Goal: Task Accomplishment & Management: Submit feedback/report problem

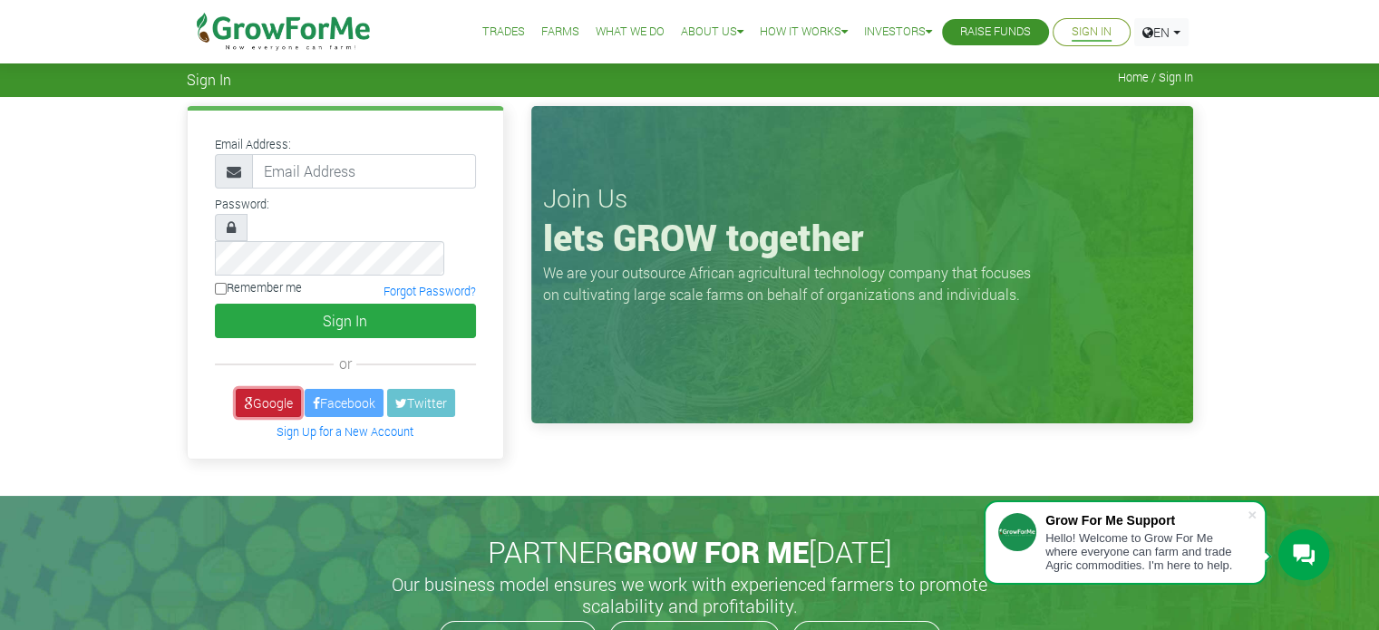
click at [254, 389] on link "Google" at bounding box center [268, 403] width 65 height 28
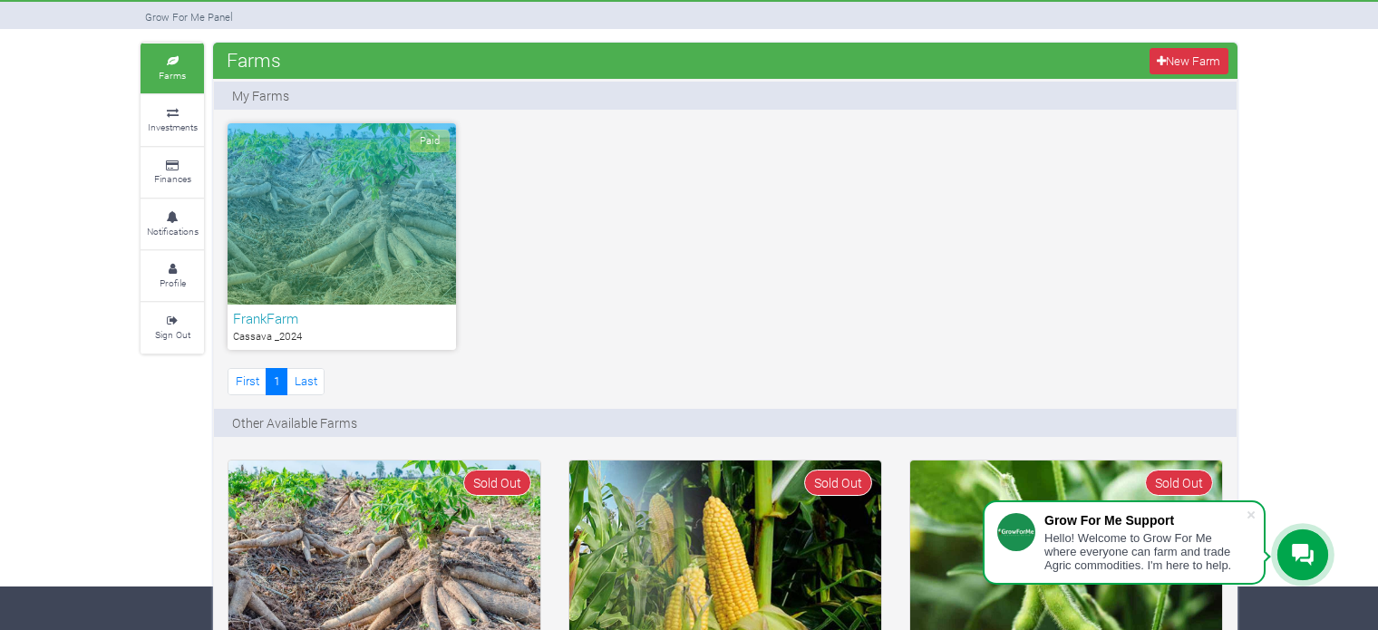
scroll to position [45, 0]
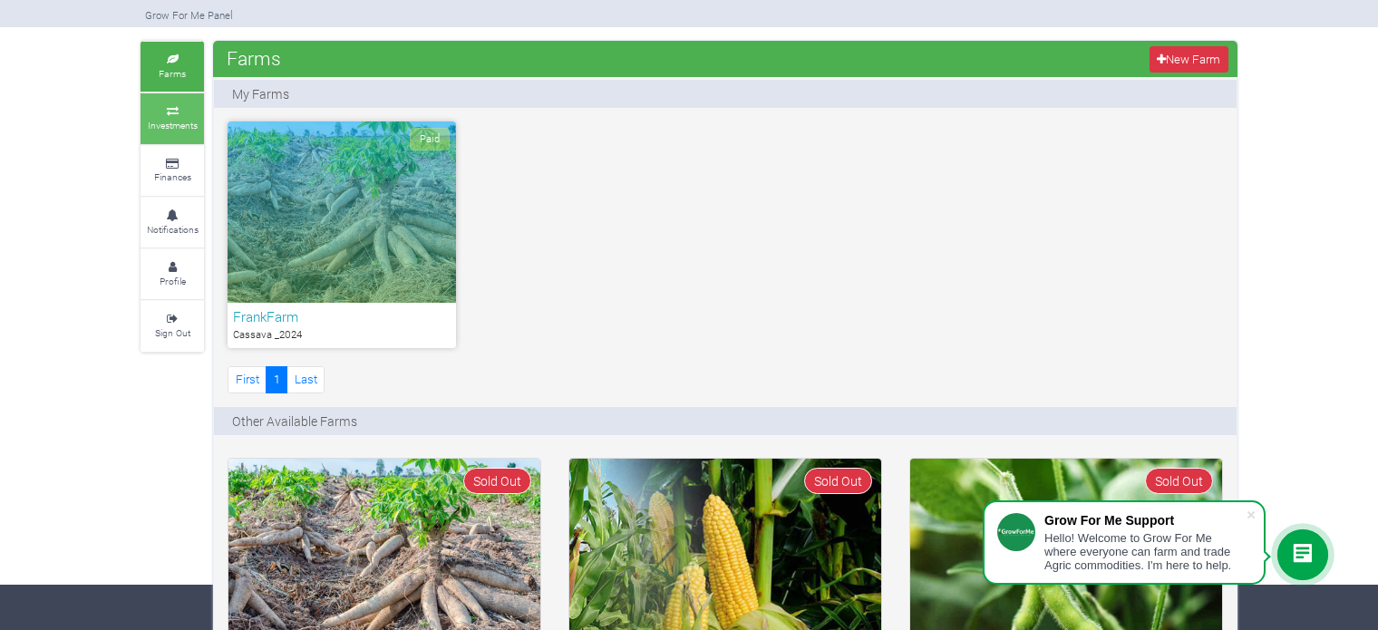
click at [167, 119] on small "Investments" at bounding box center [173, 125] width 50 height 13
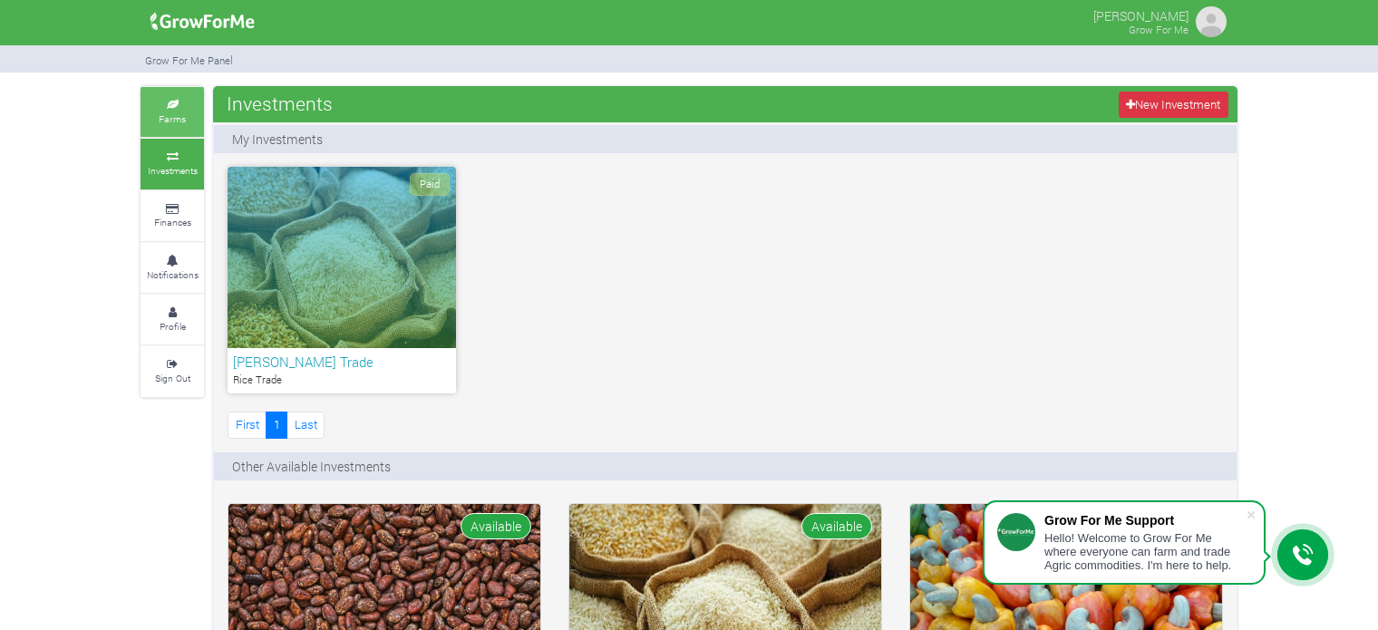
click at [183, 120] on small "Farms" at bounding box center [172, 118] width 27 height 13
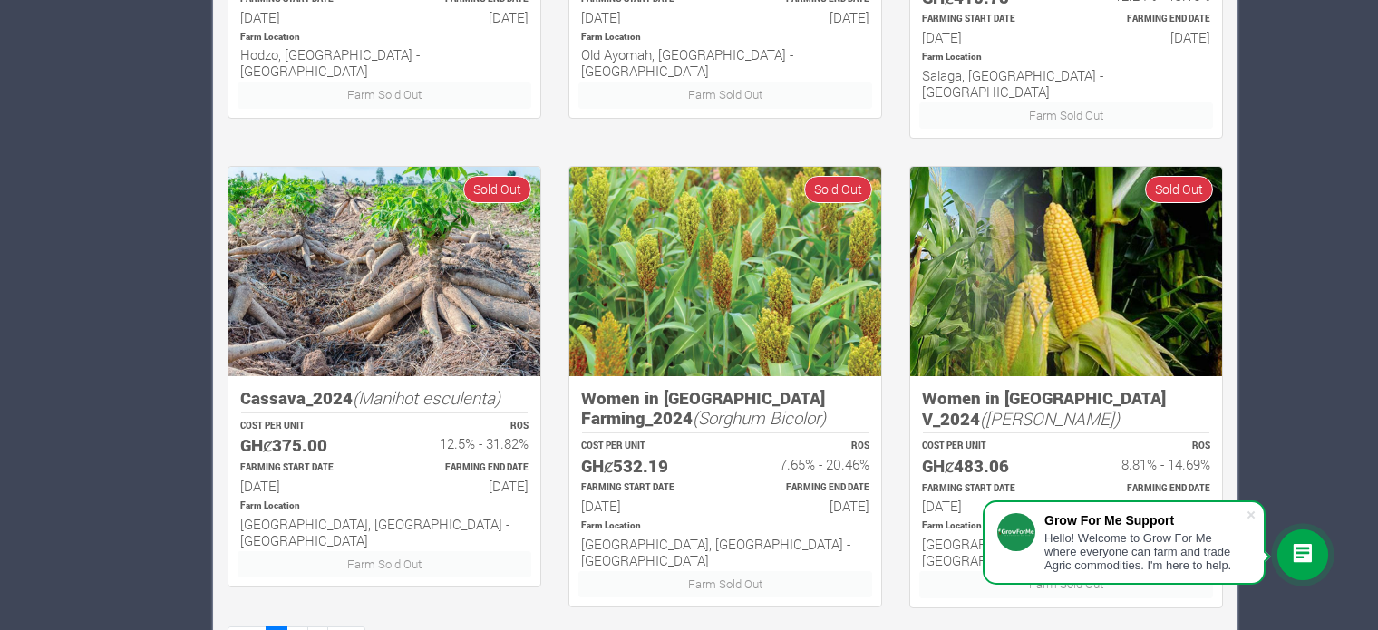
scroll to position [1286, 0]
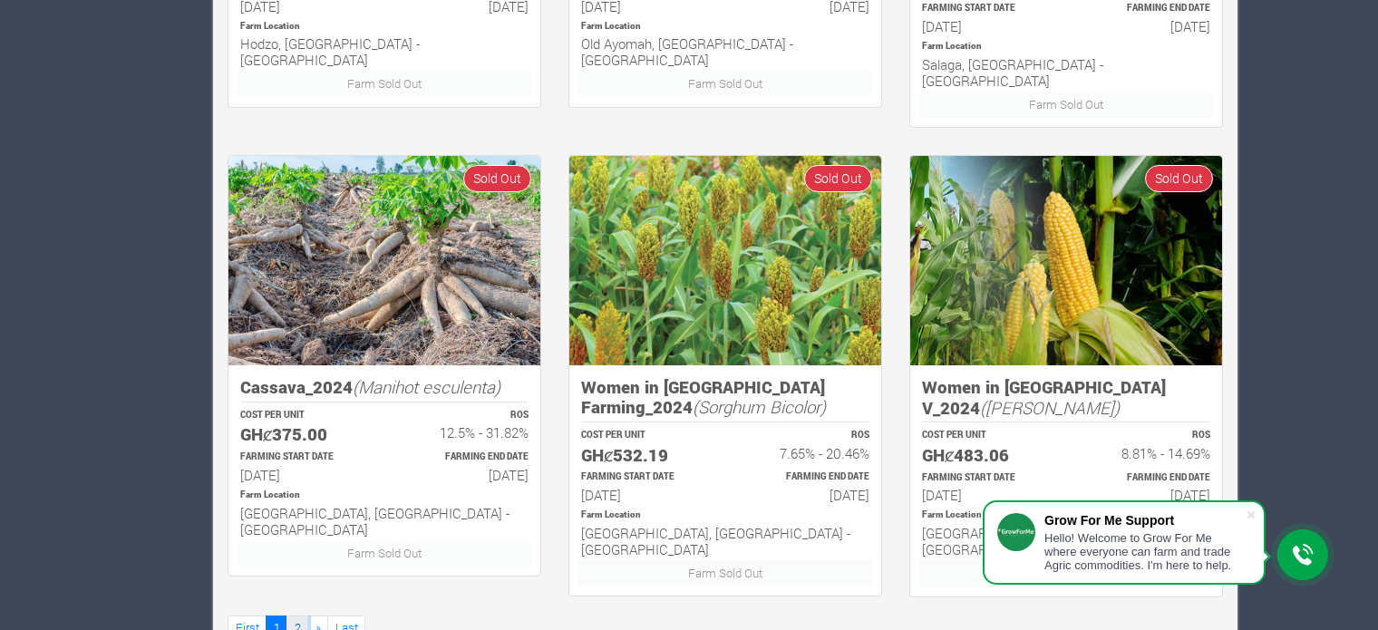
click at [300, 616] on link "2" at bounding box center [298, 629] width 22 height 26
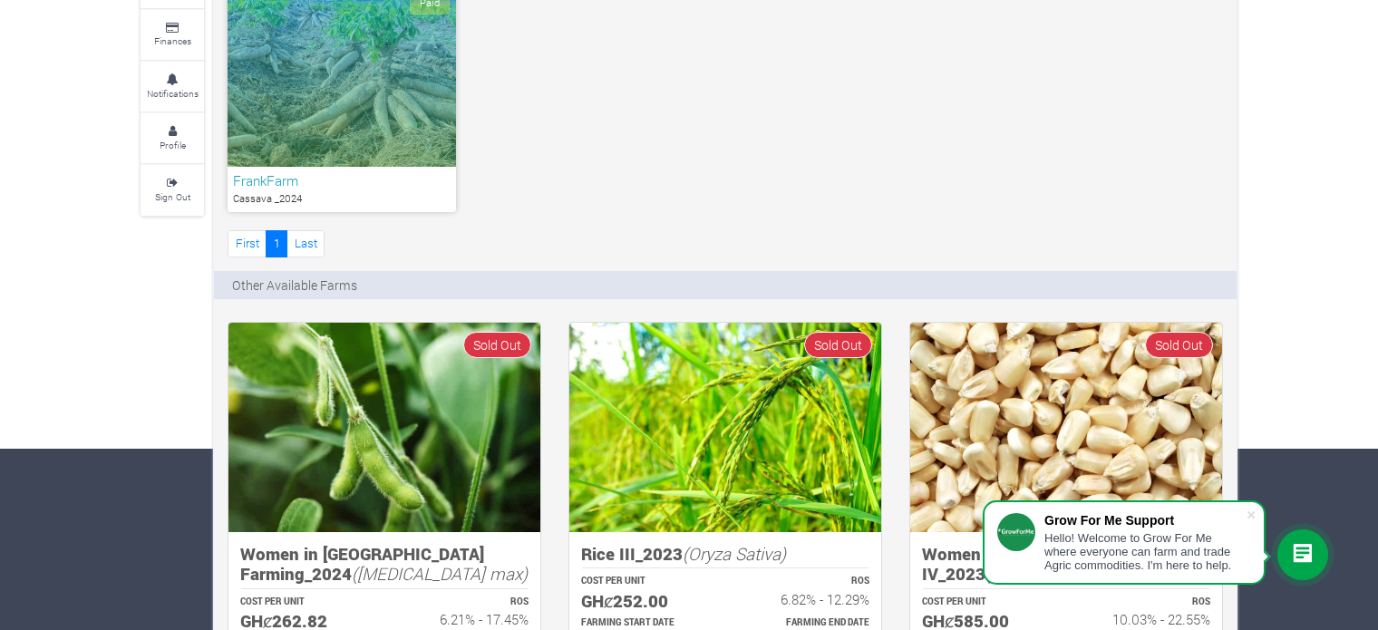
scroll to position [82, 0]
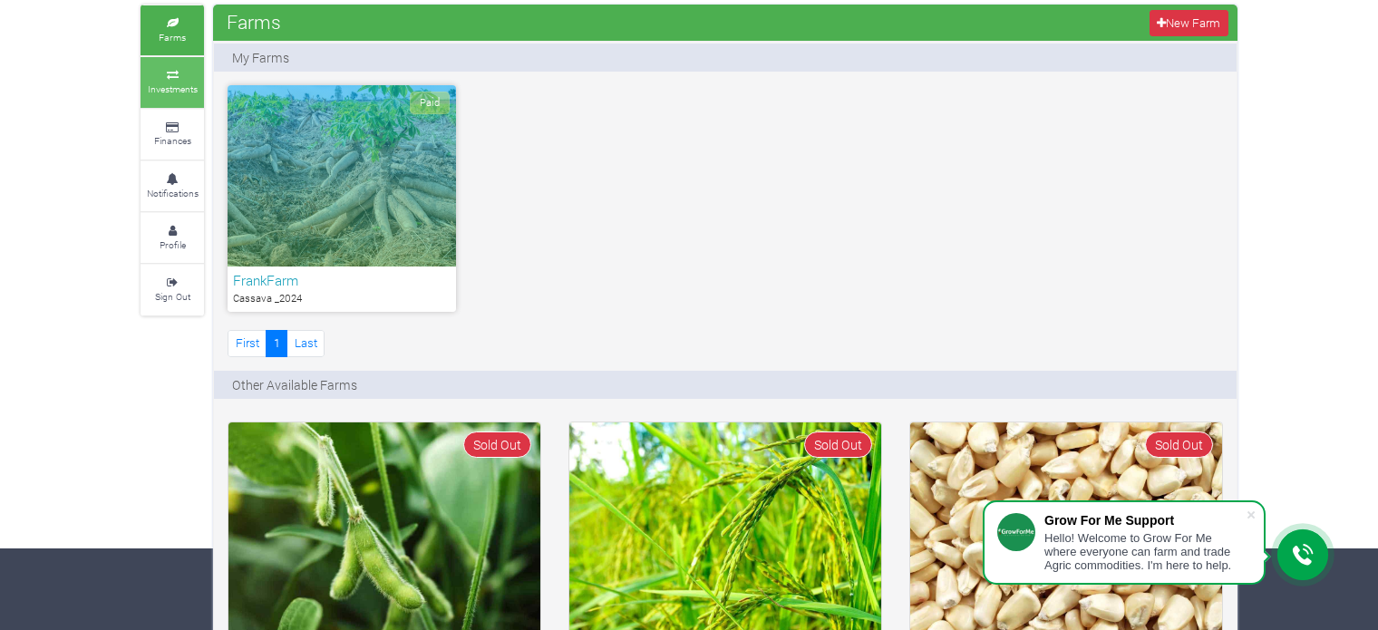
click at [189, 97] on link "Investments" at bounding box center [172, 82] width 63 height 50
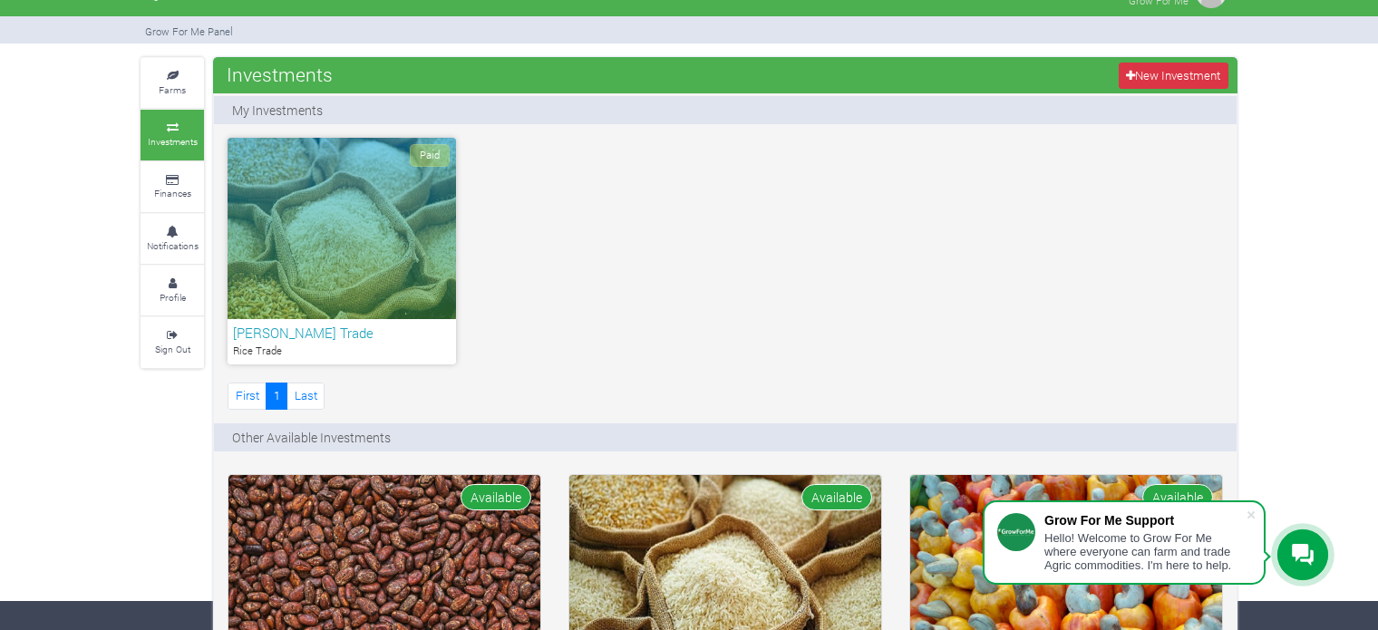
scroll to position [27, 0]
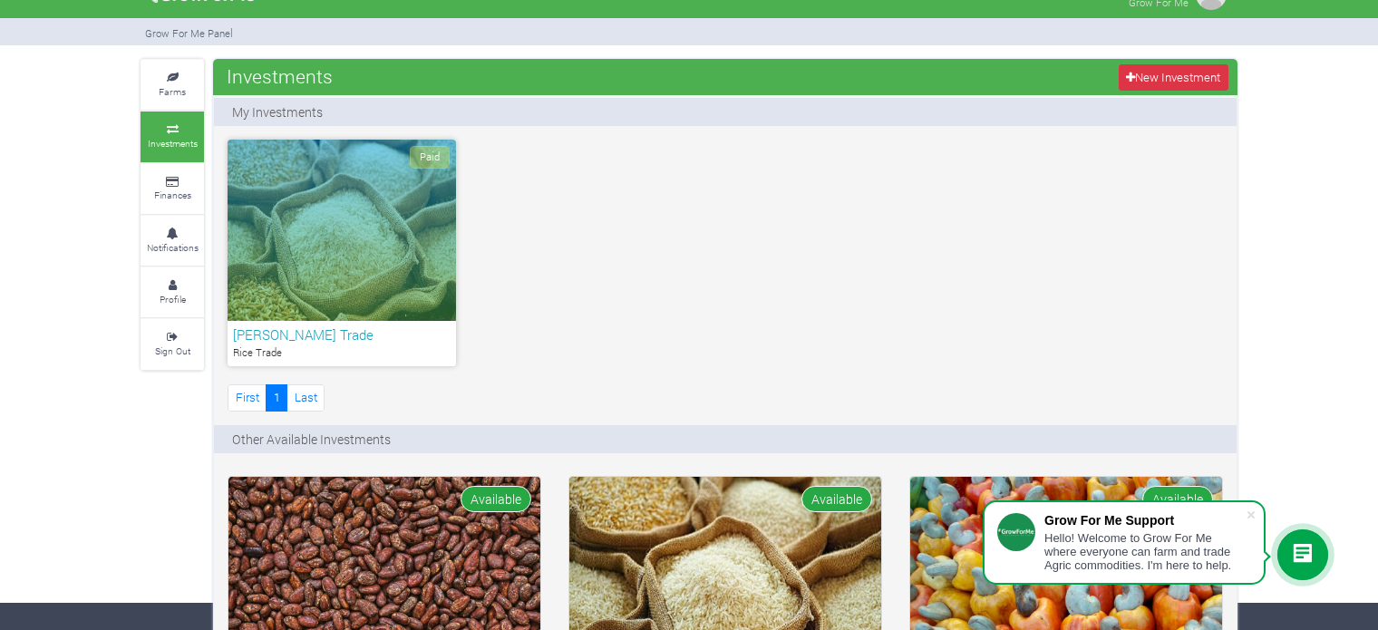
click at [356, 236] on div "Paid" at bounding box center [342, 230] width 229 height 181
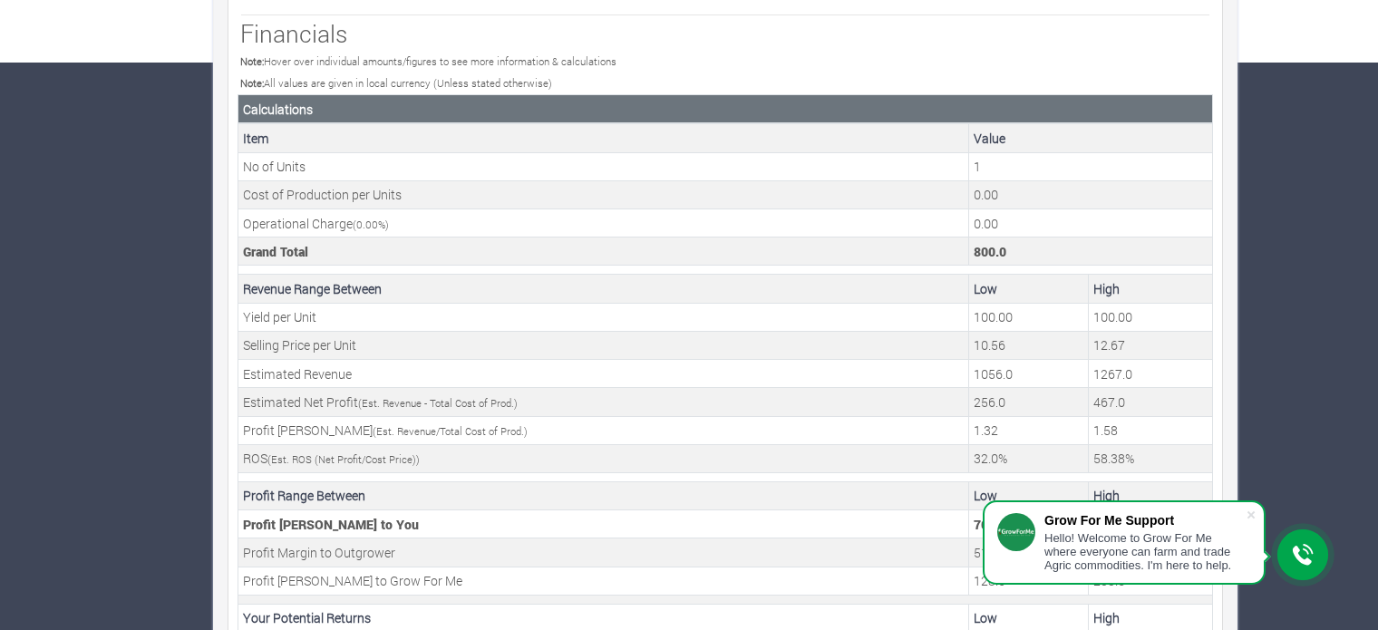
scroll to position [622, 0]
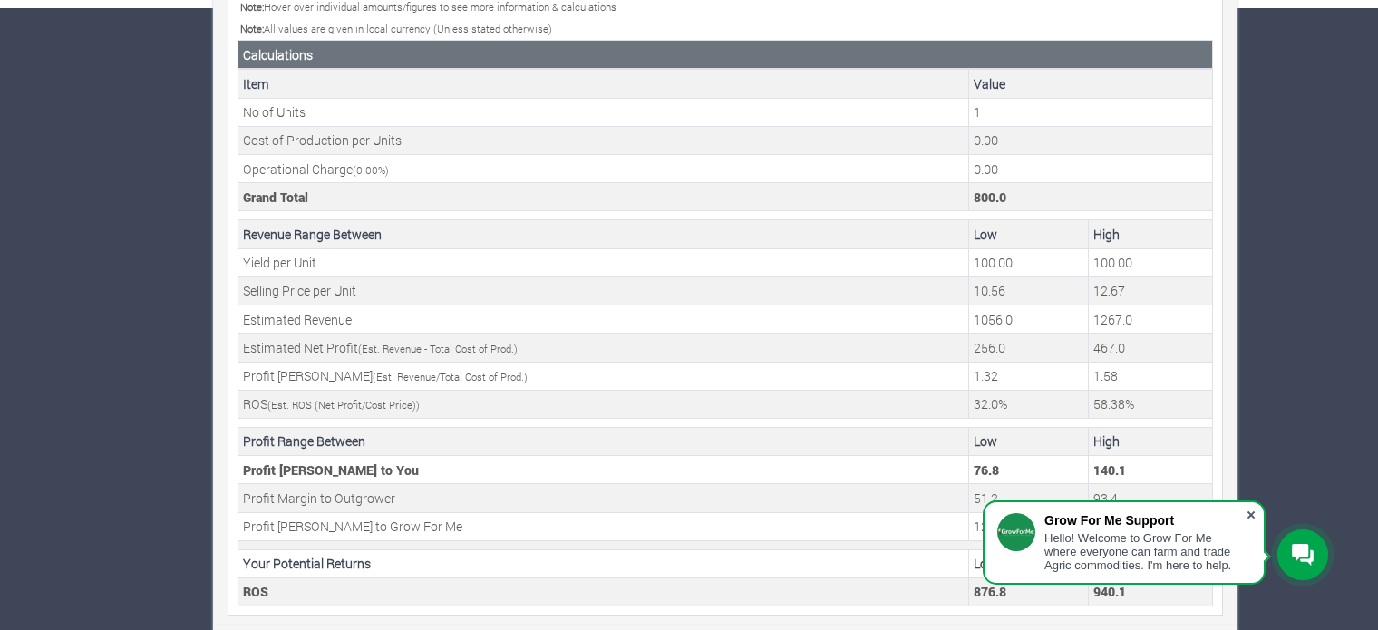
click at [1252, 512] on span at bounding box center [1251, 515] width 18 height 18
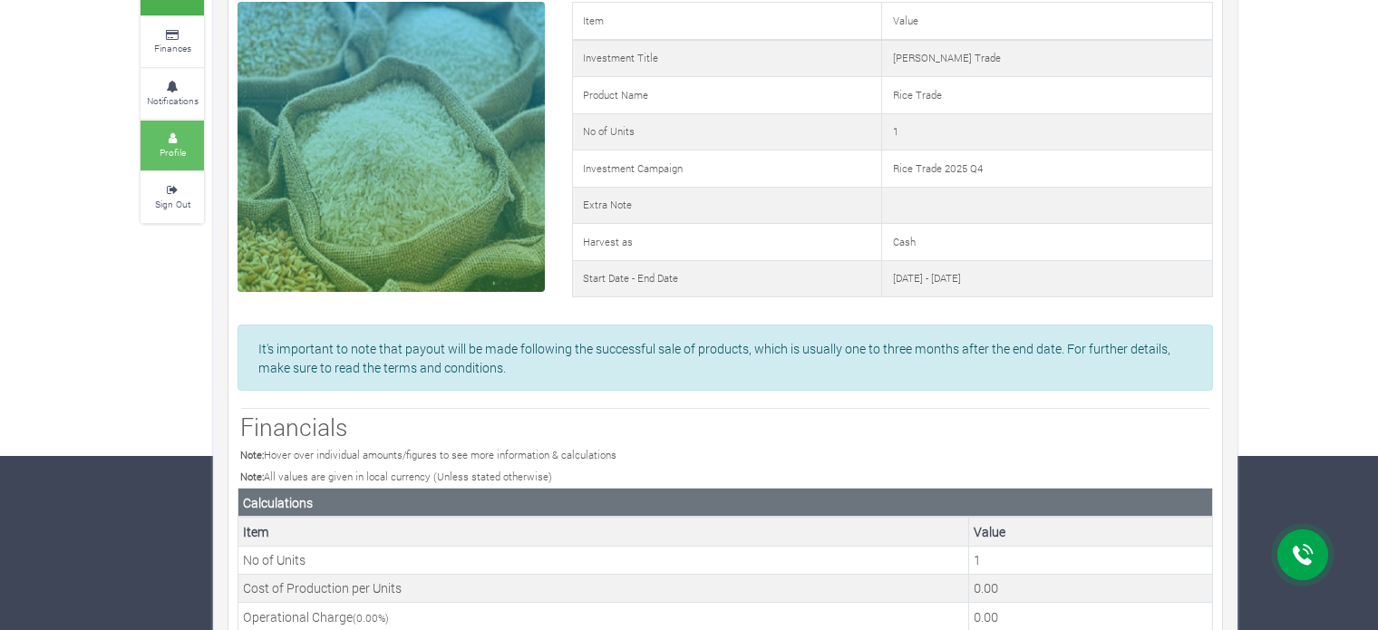
scroll to position [0, 0]
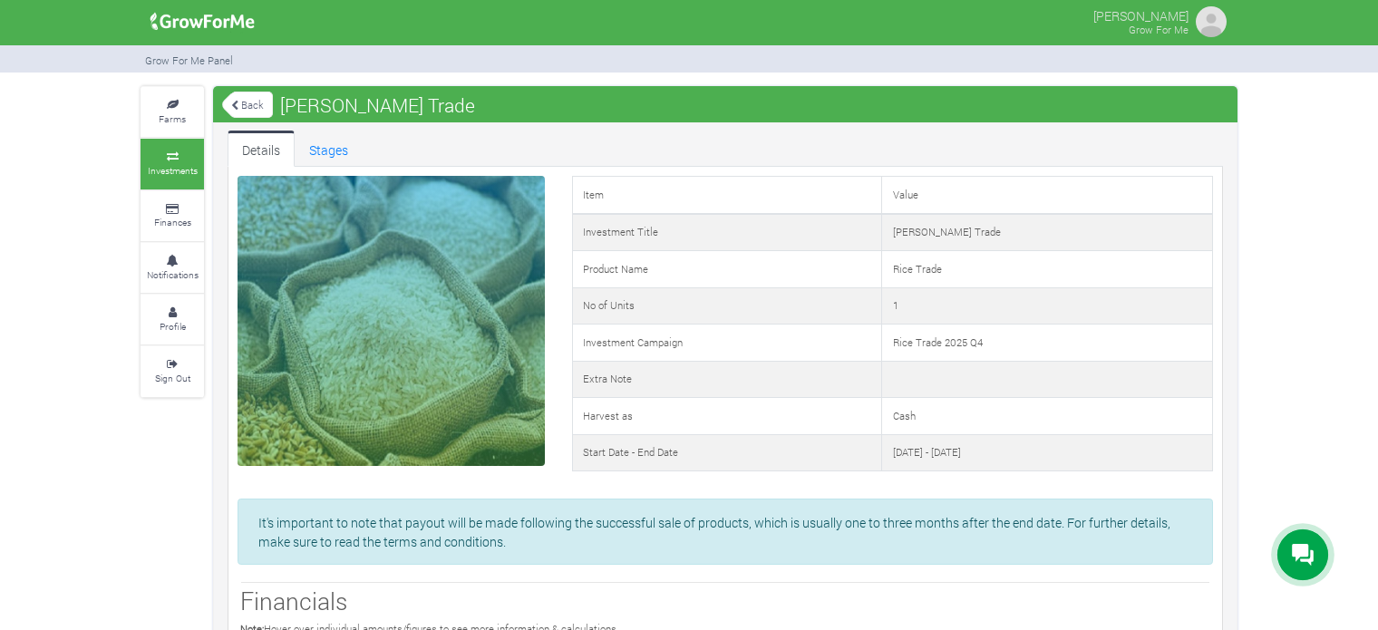
click at [180, 160] on link "Investments" at bounding box center [172, 164] width 63 height 50
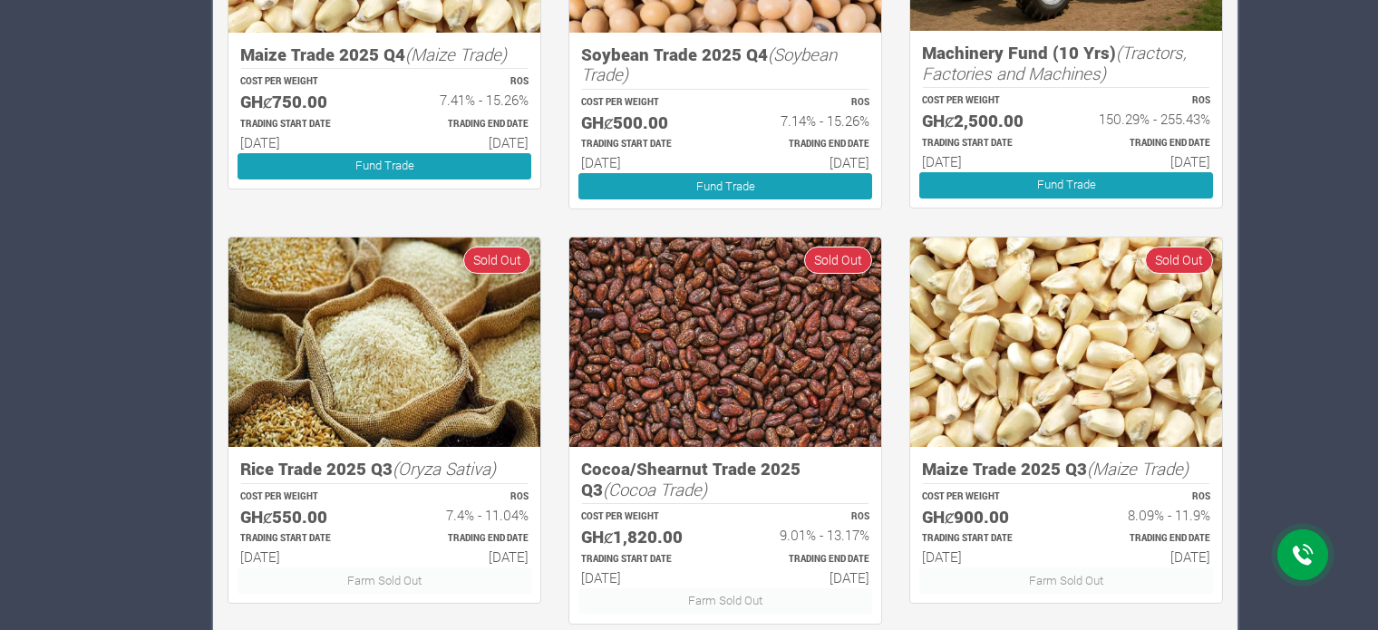
scroll to position [1172, 0]
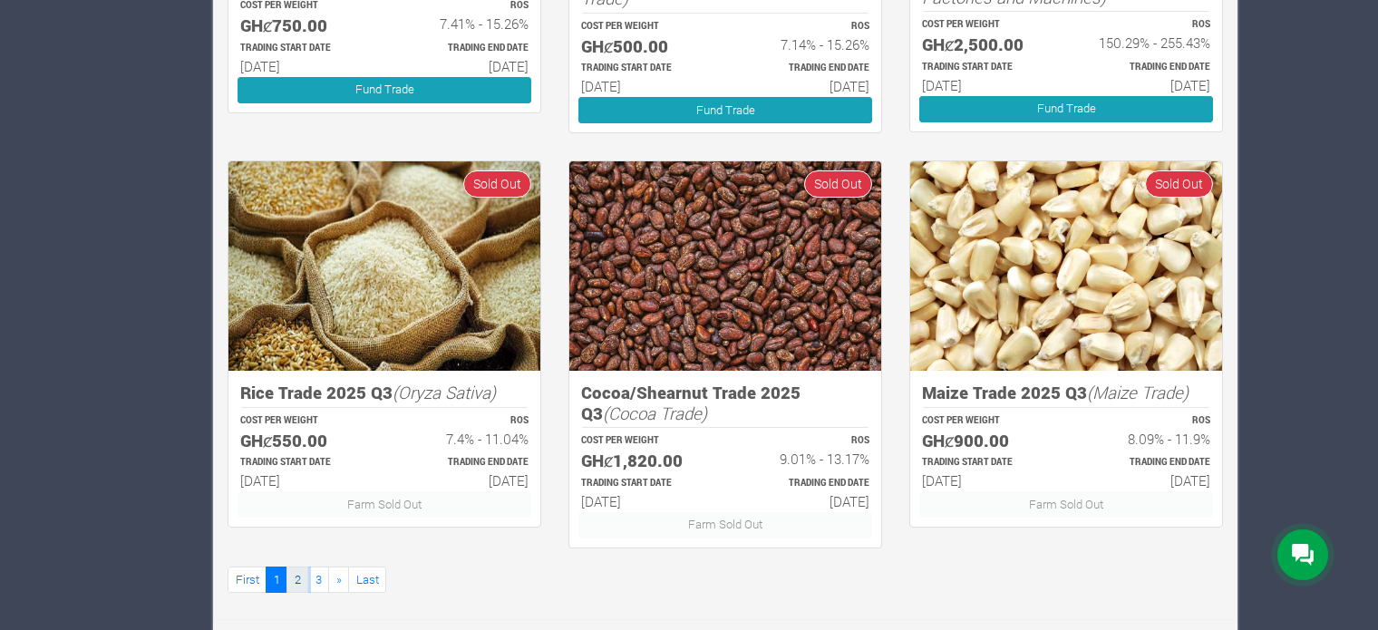
click at [287, 576] on link "2" at bounding box center [298, 580] width 22 height 26
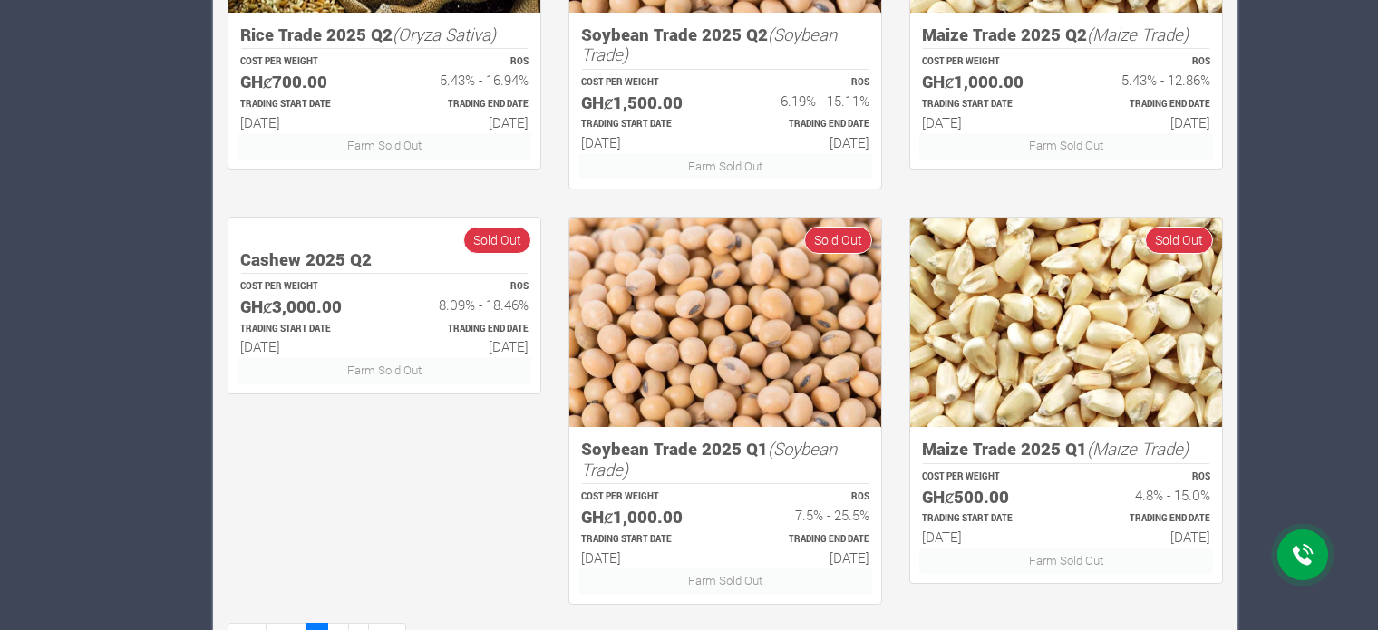
scroll to position [1172, 0]
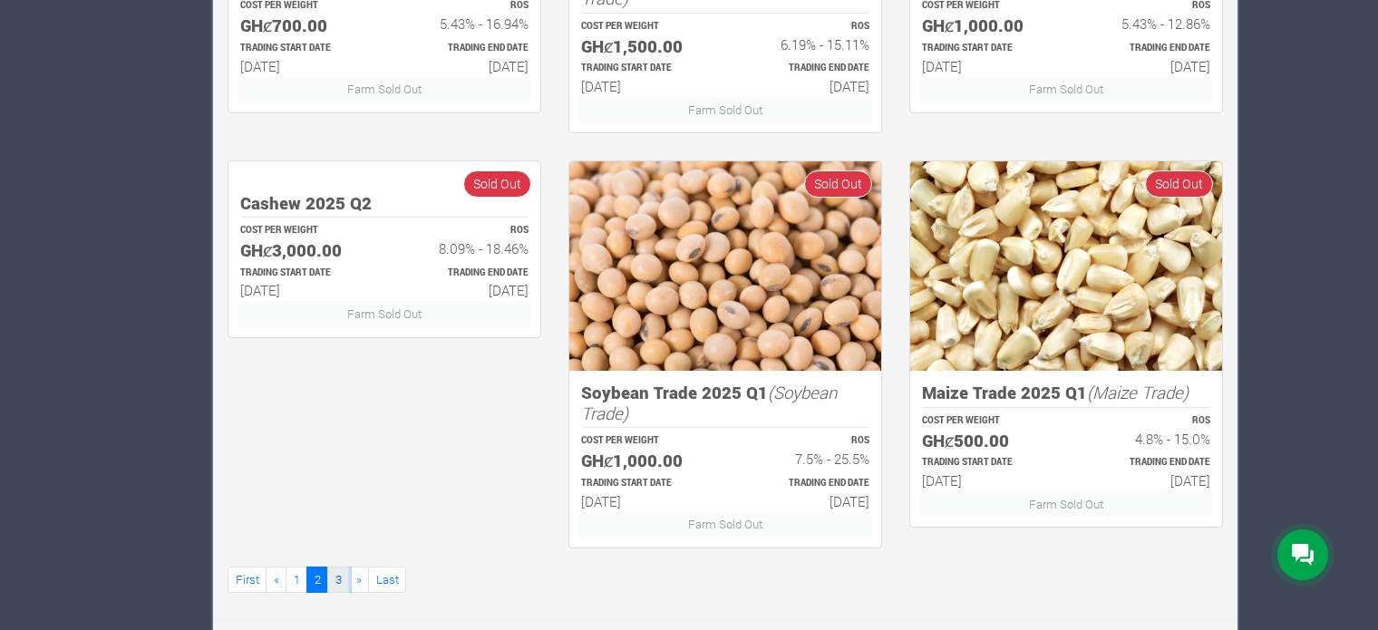
click at [336, 580] on link "3" at bounding box center [338, 580] width 22 height 26
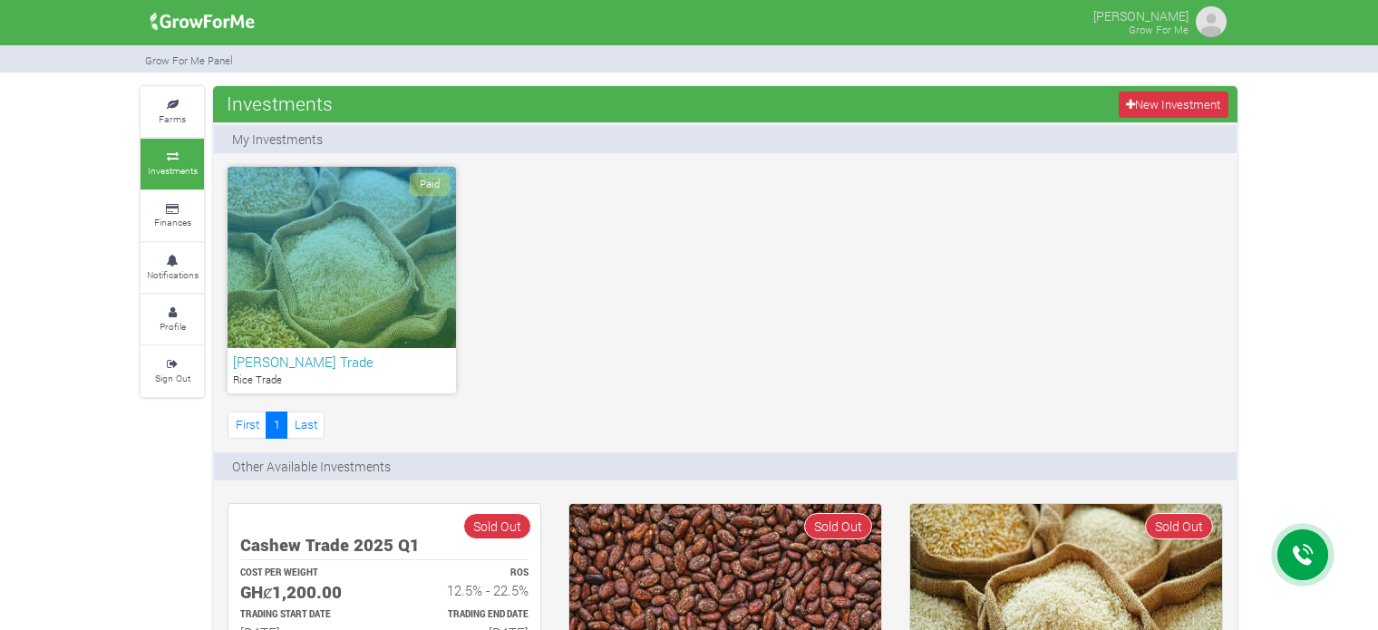
scroll to position [344, 0]
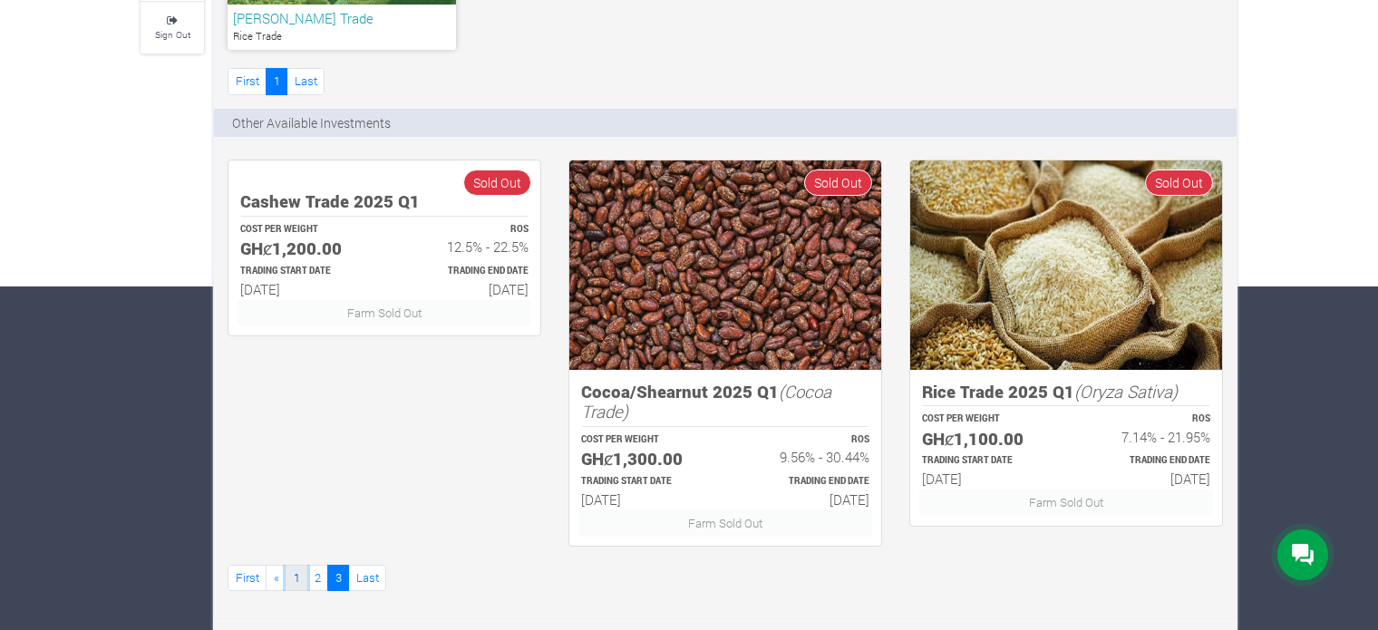
click at [295, 576] on link "1" at bounding box center [297, 578] width 22 height 26
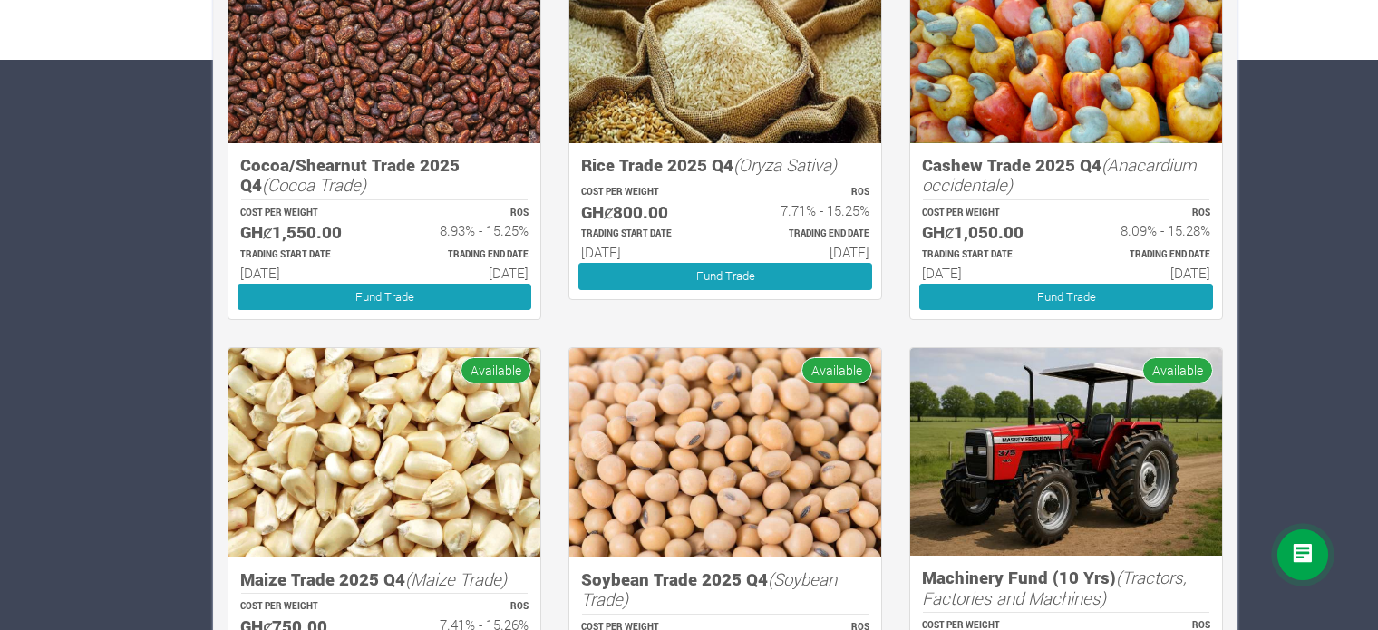
scroll to position [562, 0]
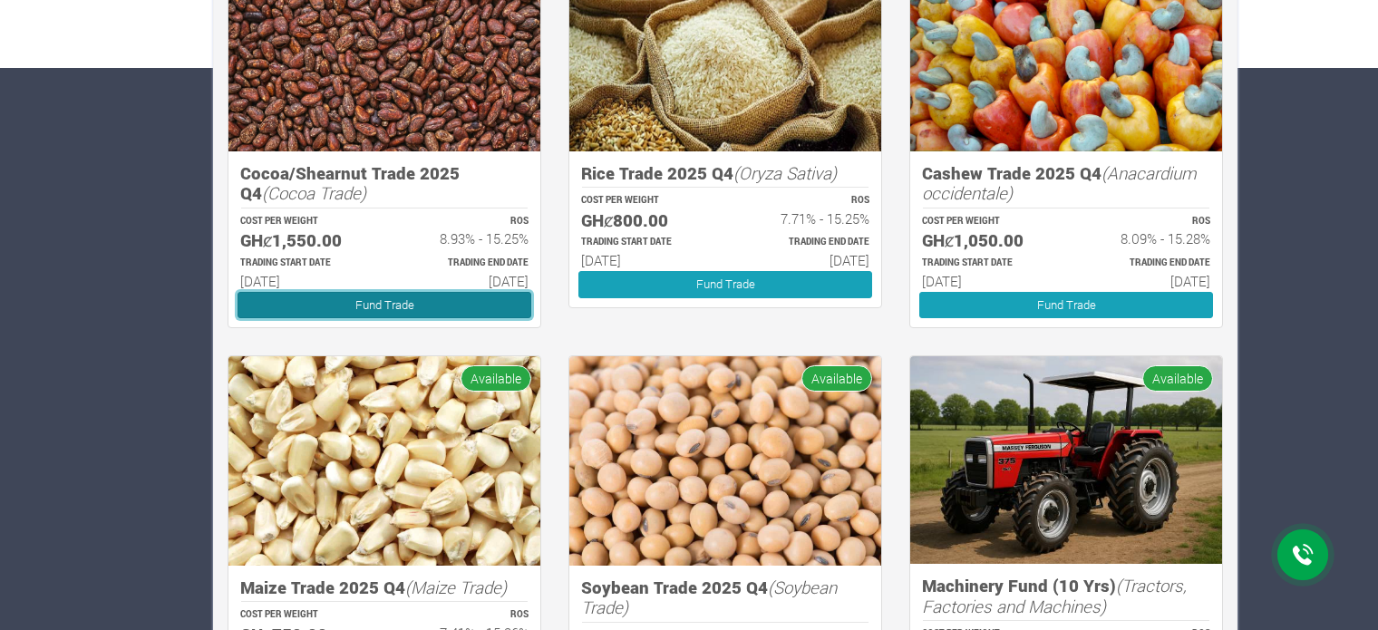
click at [367, 307] on link "Fund Trade" at bounding box center [385, 305] width 294 height 26
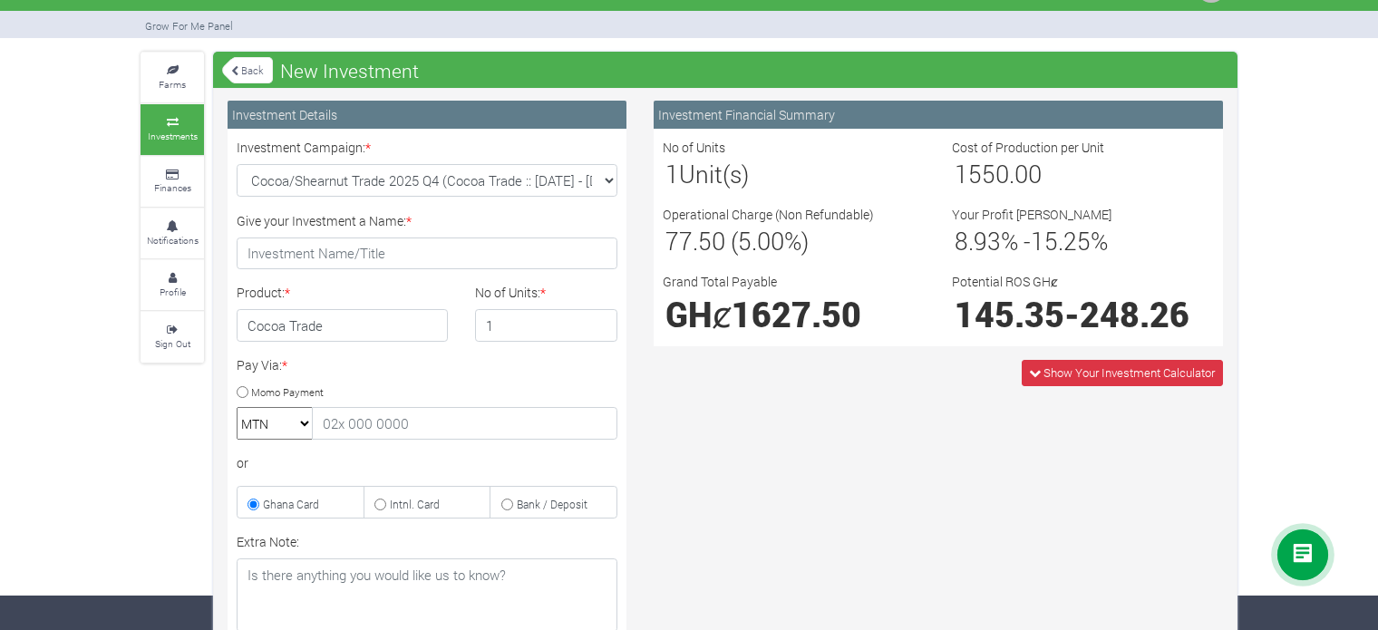
scroll to position [33, 0]
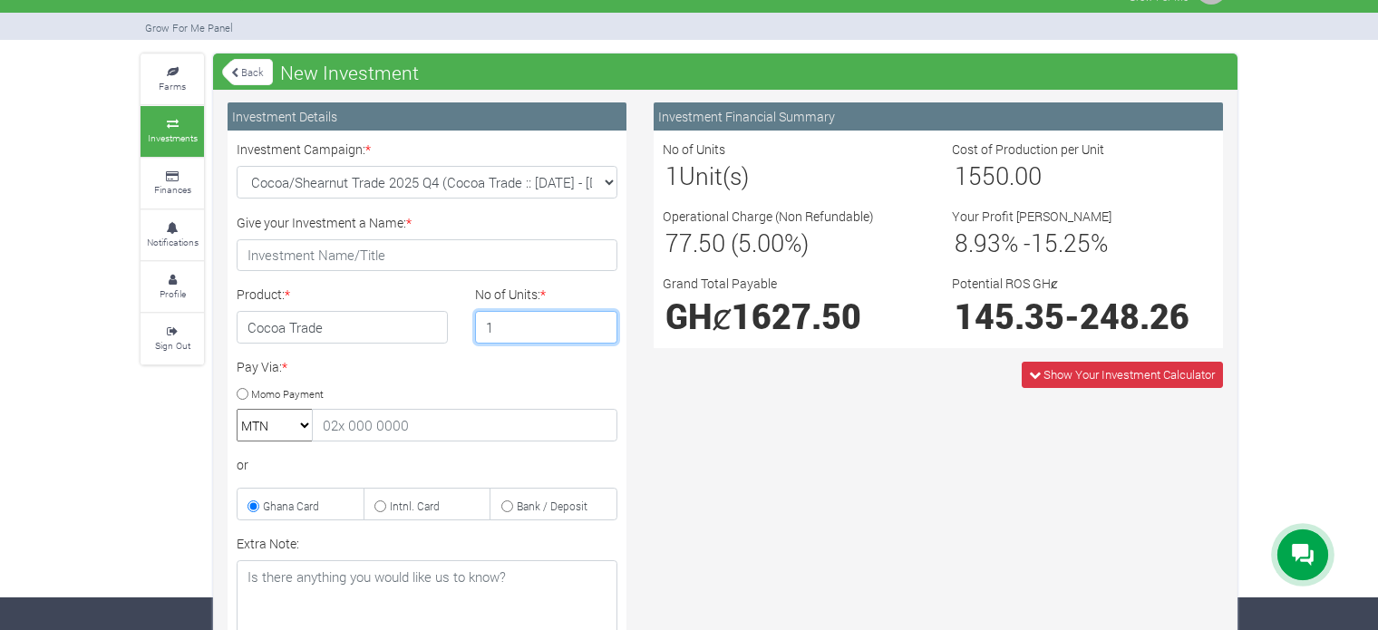
click at [520, 326] on input "1" at bounding box center [546, 327] width 143 height 33
type input "2"
click at [603, 321] on input "2" at bounding box center [546, 327] width 143 height 33
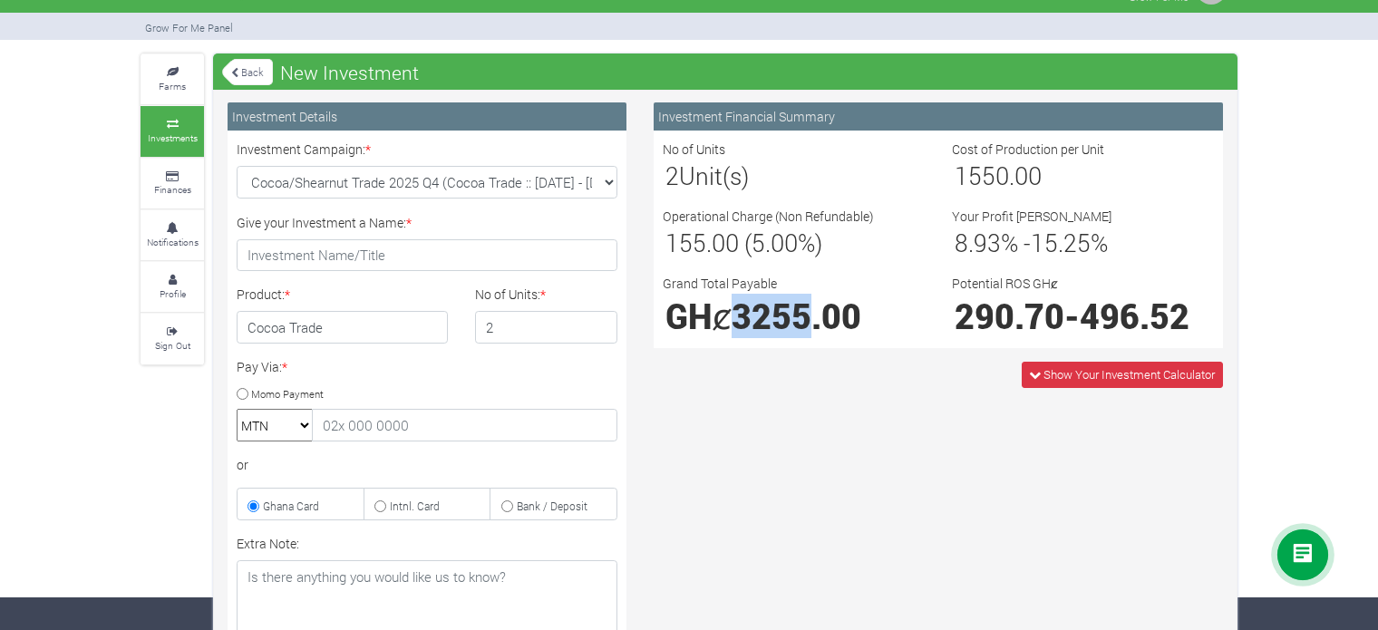
drag, startPoint x: 809, startPoint y: 308, endPoint x: 738, endPoint y: 313, distance: 70.9
click at [738, 313] on span "3255.00" at bounding box center [797, 316] width 130 height 44
copy span "3255"
click at [1084, 367] on span "Show Your Investment Calculator" at bounding box center [1129, 374] width 171 height 16
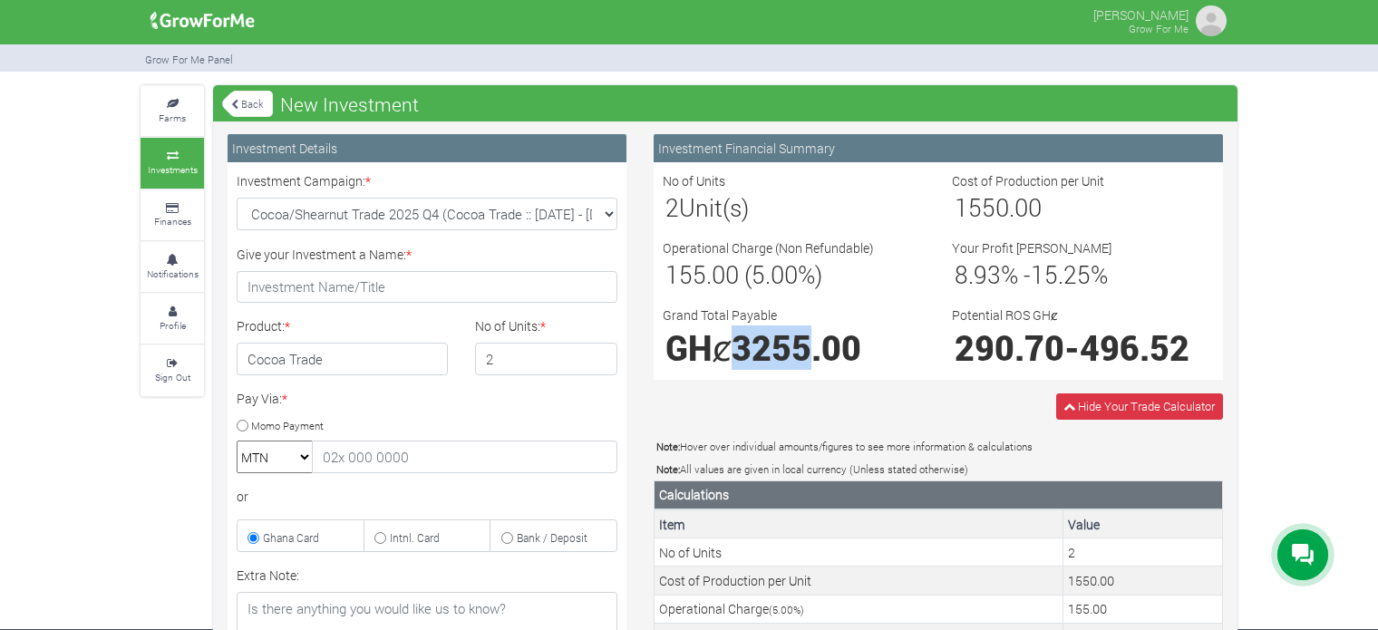
scroll to position [0, 0]
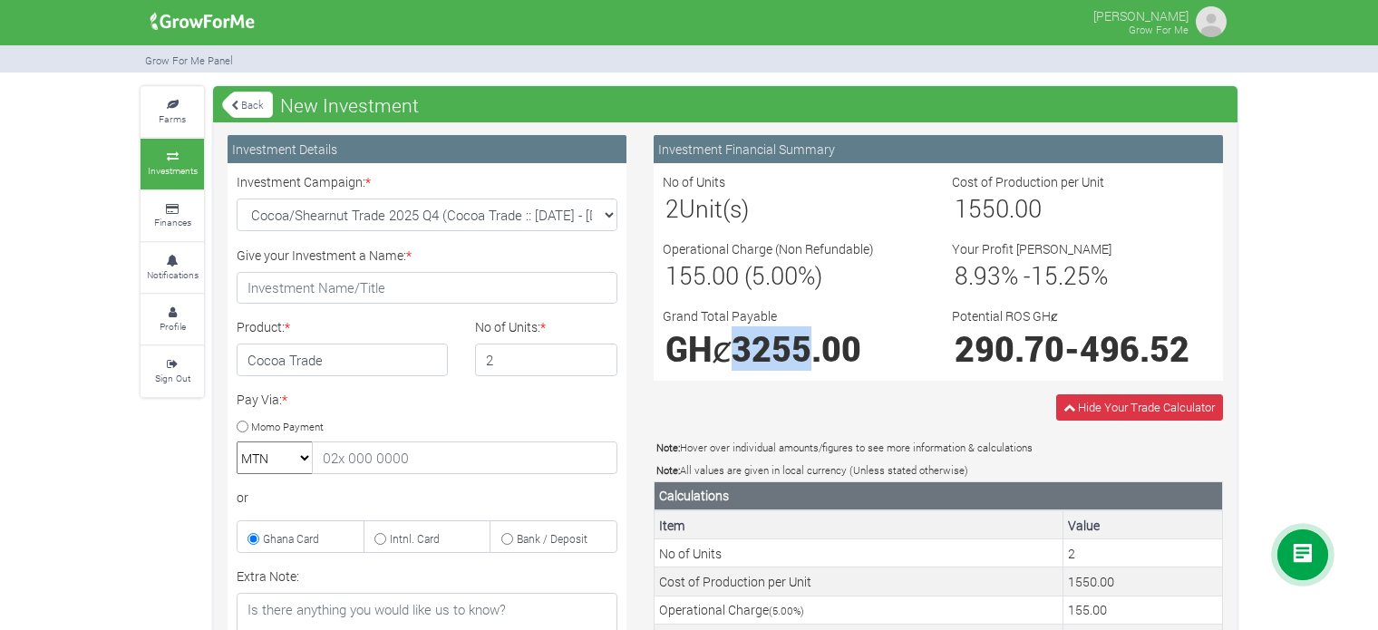
click at [189, 162] on link "Investments" at bounding box center [172, 164] width 63 height 50
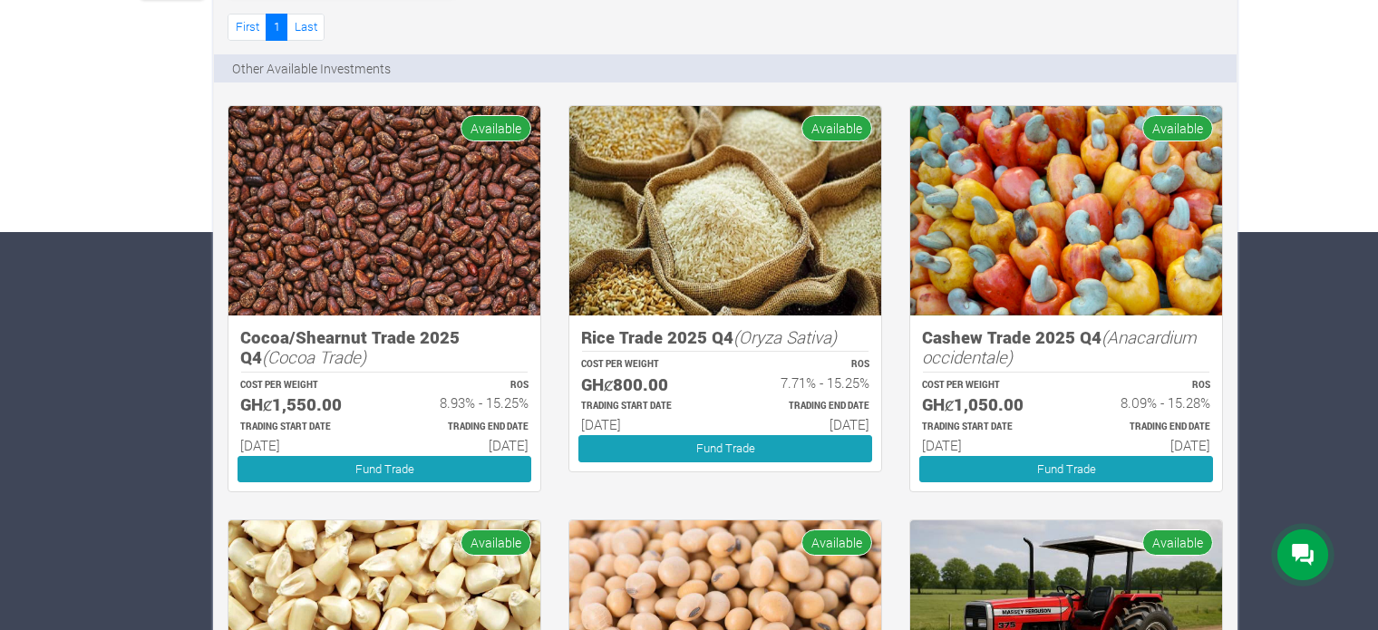
scroll to position [401, 0]
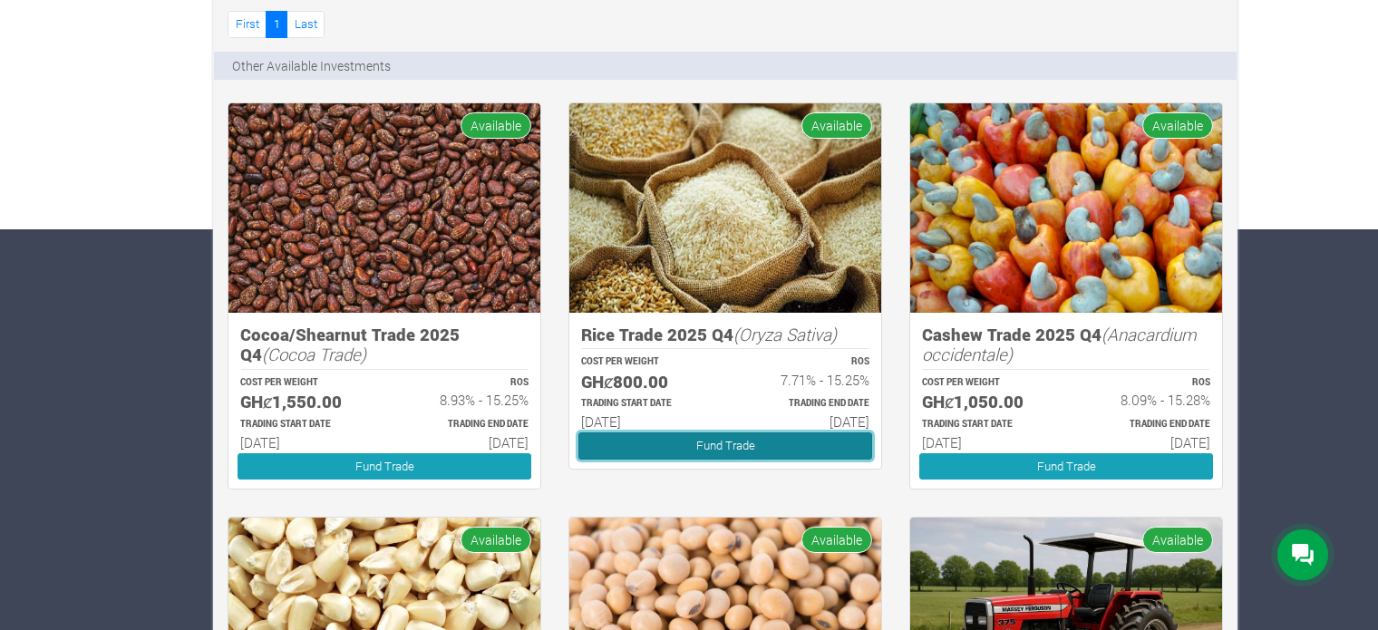
click at [655, 441] on link "Fund Trade" at bounding box center [726, 446] width 294 height 26
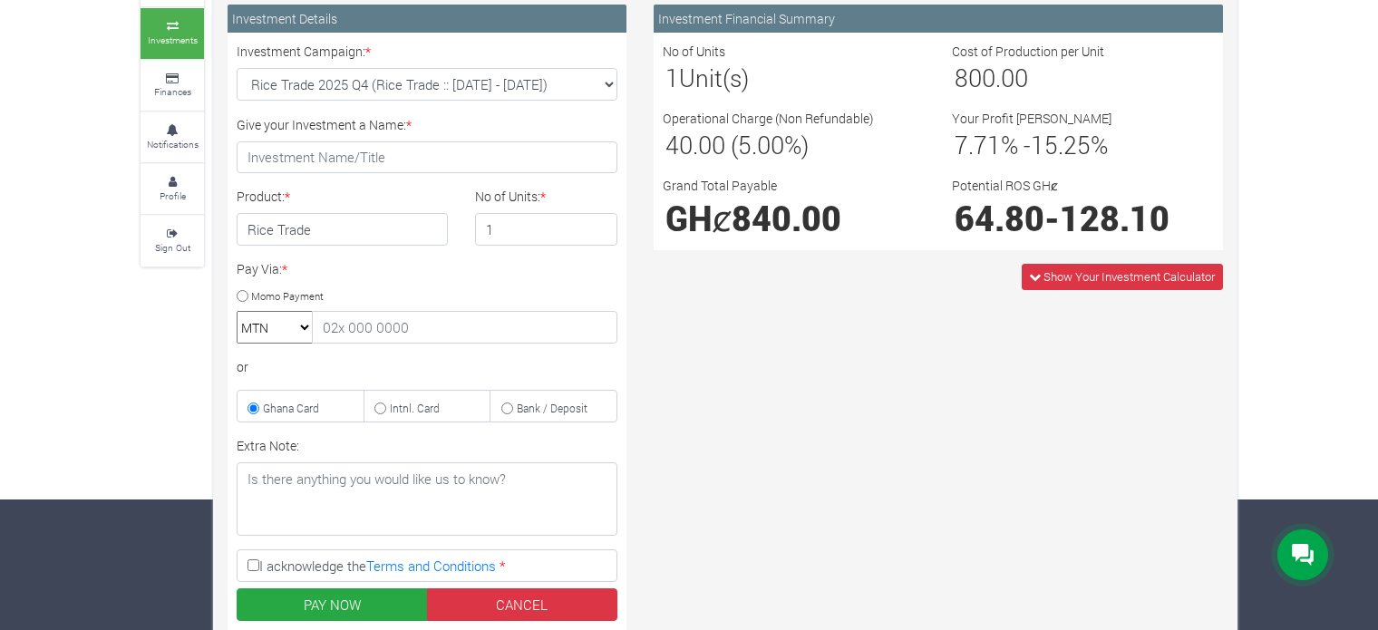
scroll to position [131, 0]
click at [1044, 274] on span "Show Your Investment Calculator" at bounding box center [1129, 276] width 171 height 16
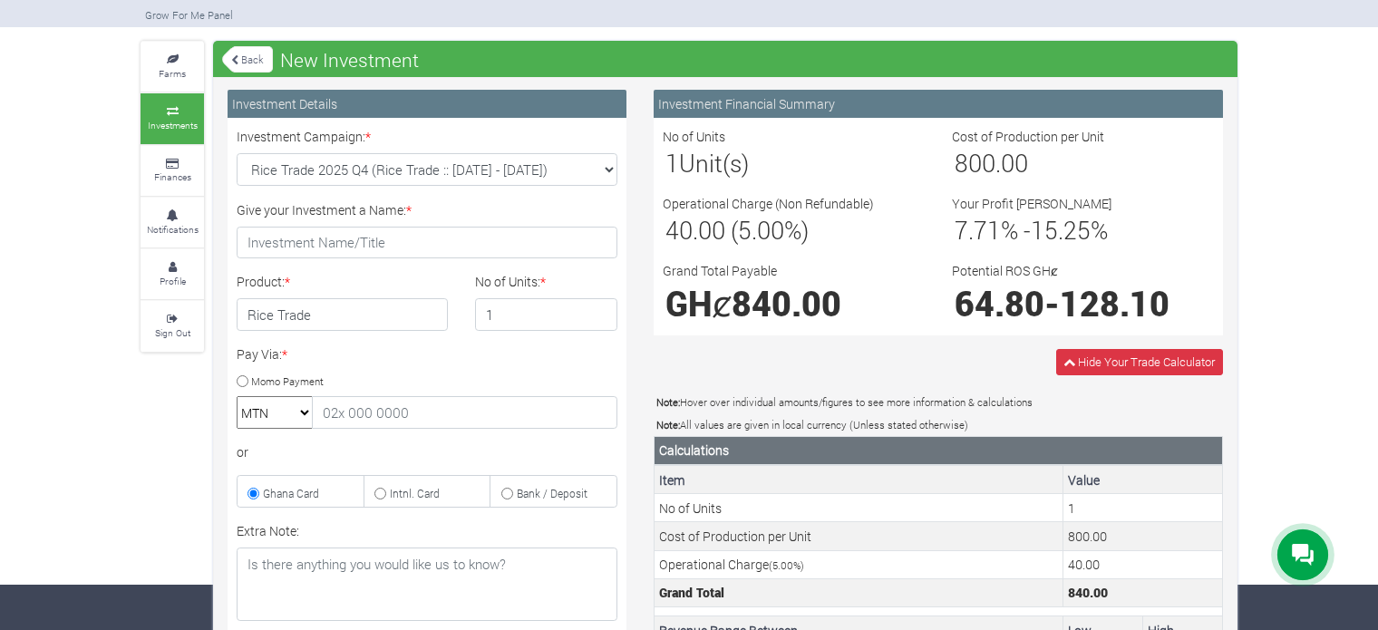
scroll to position [46, 0]
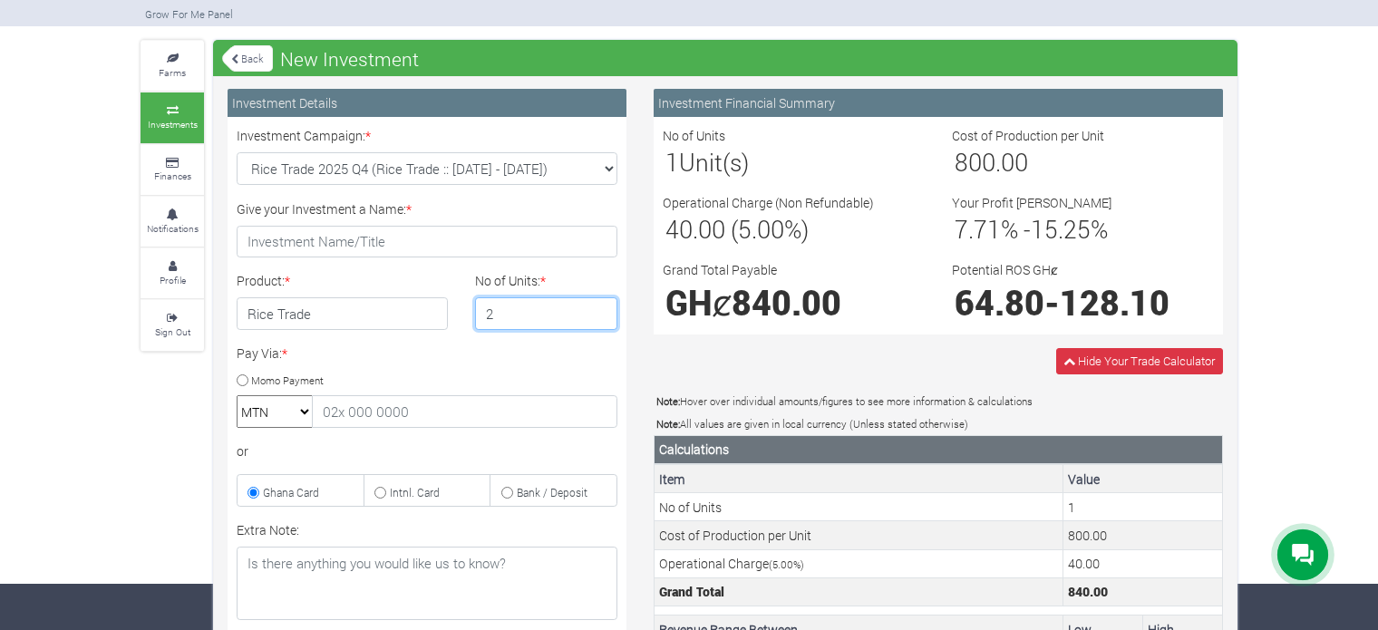
click at [600, 305] on input "2" at bounding box center [546, 313] width 143 height 33
click at [600, 305] on input "3" at bounding box center [546, 313] width 143 height 33
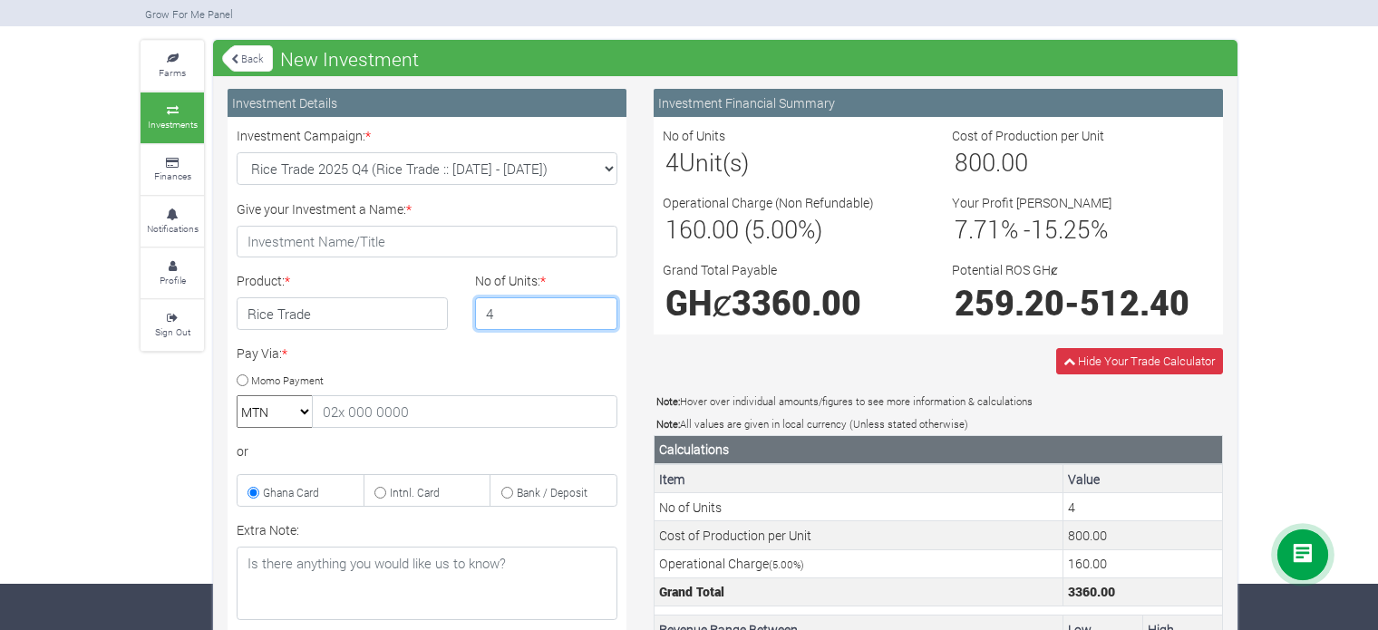
type input "4"
click at [600, 305] on input "4" at bounding box center [546, 313] width 143 height 33
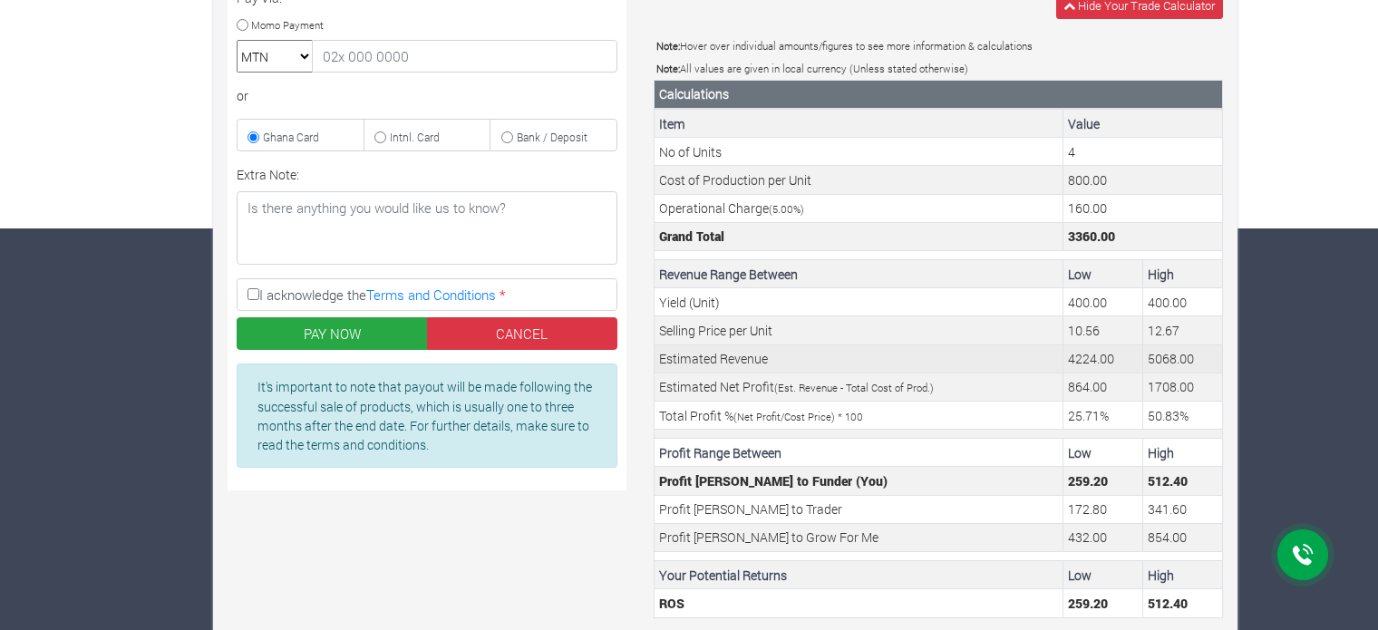
scroll to position [446, 0]
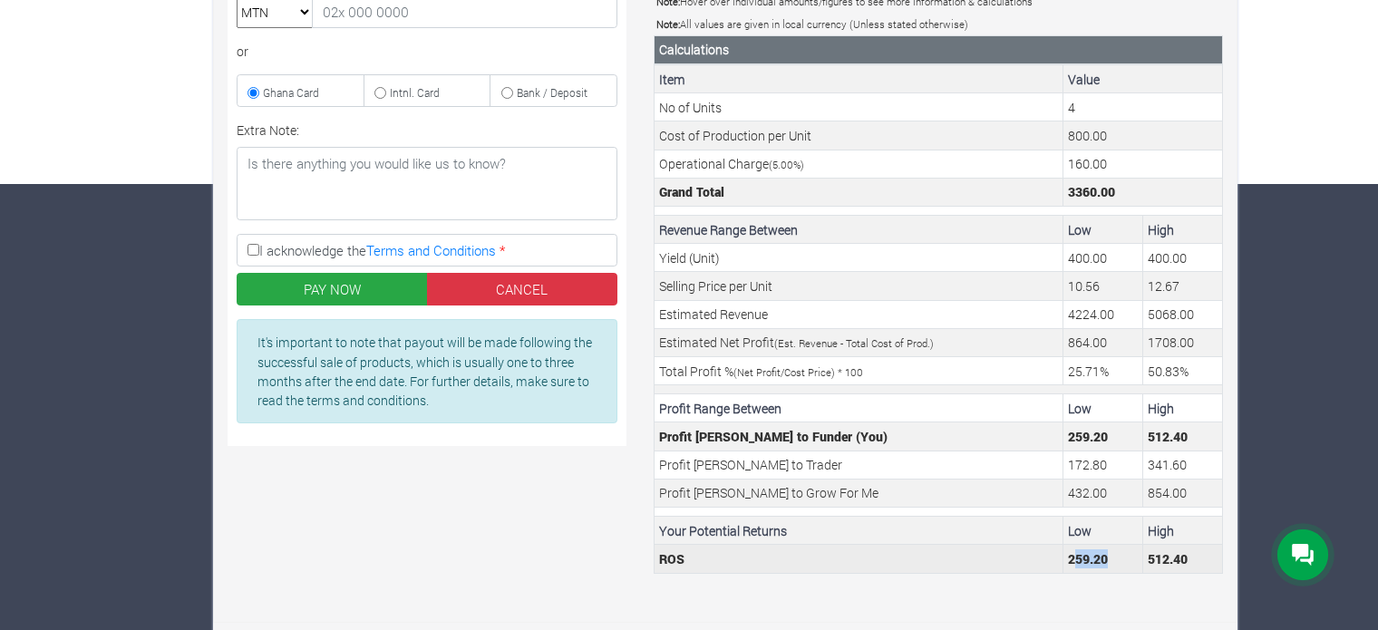
drag, startPoint x: 1071, startPoint y: 553, endPoint x: 1107, endPoint y: 554, distance: 36.3
click at [1107, 554] on td "259.20" at bounding box center [1104, 559] width 80 height 28
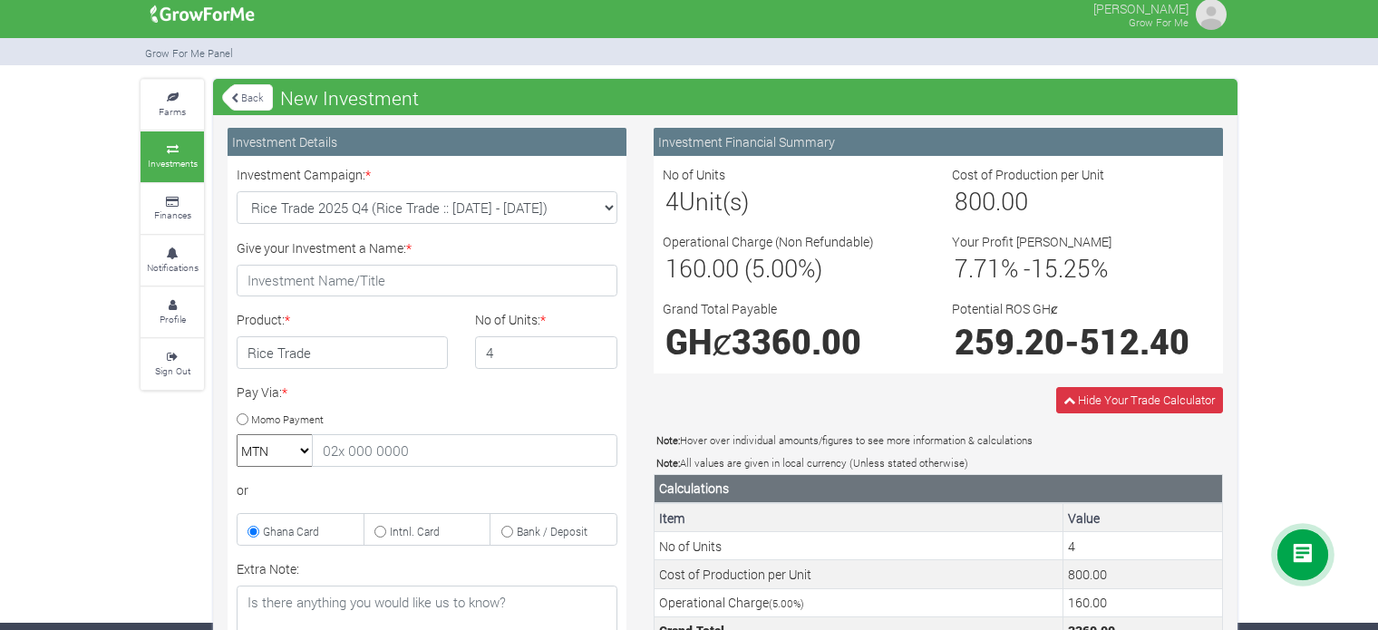
scroll to position [5, 0]
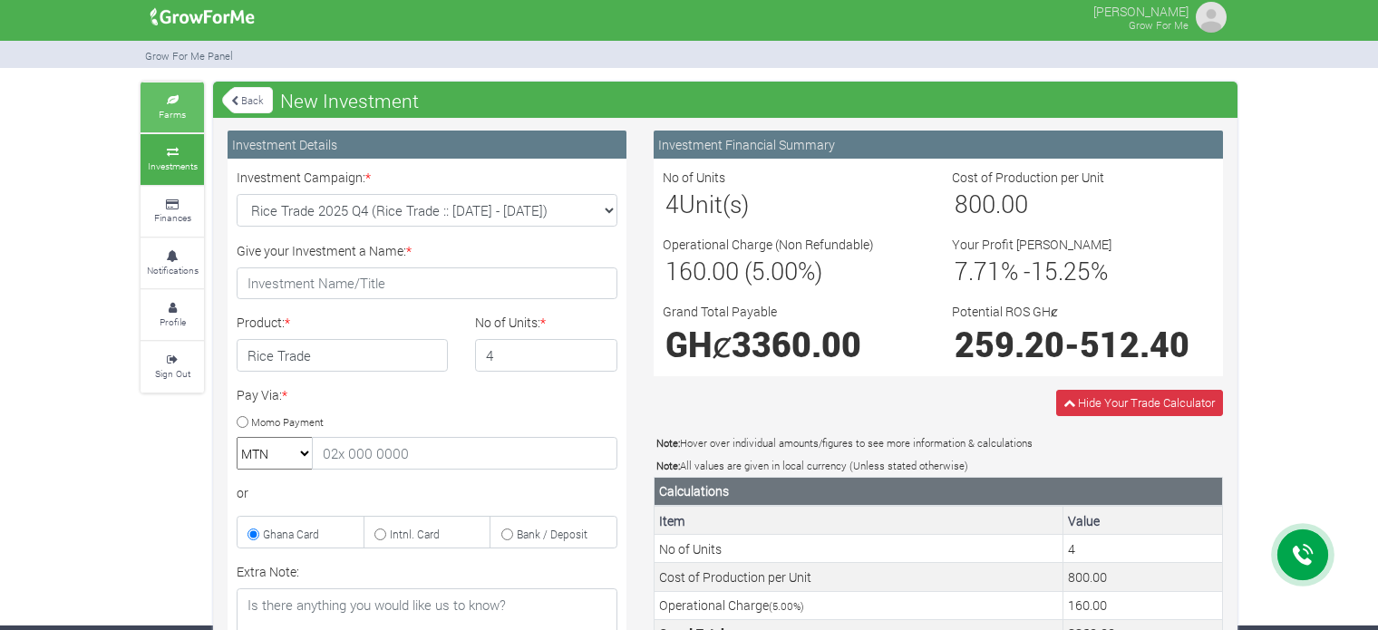
click at [168, 108] on small "Farms" at bounding box center [172, 114] width 27 height 13
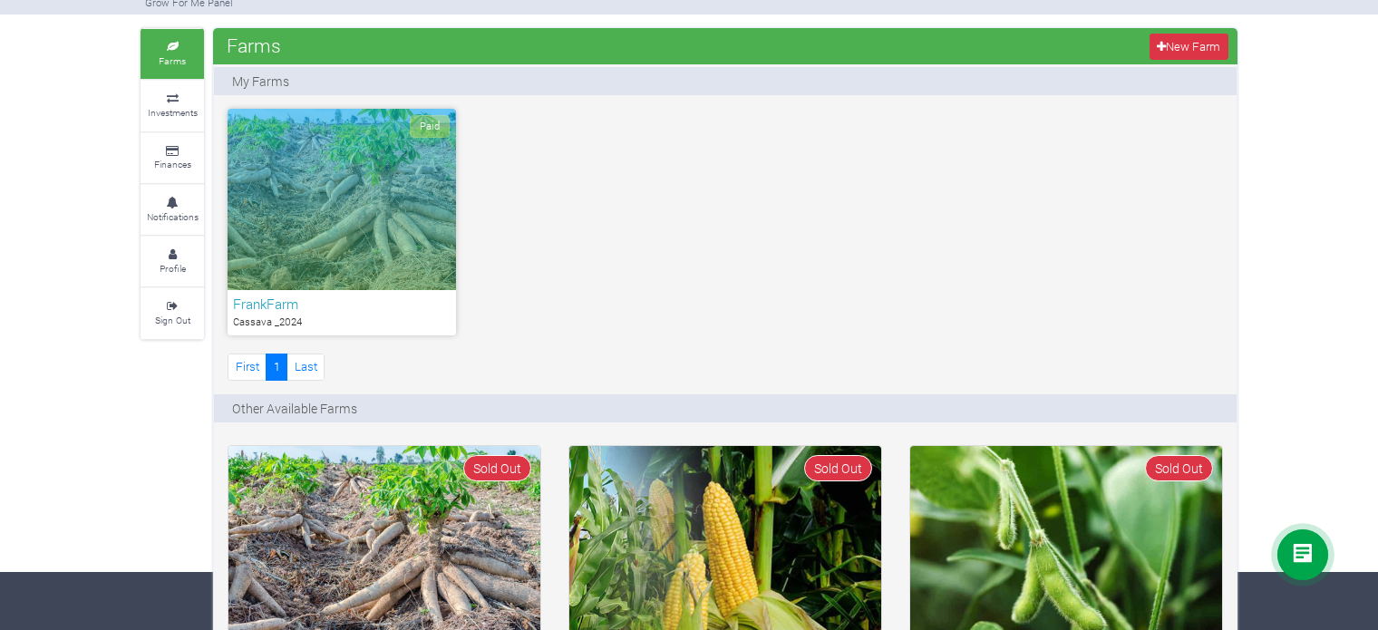
scroll to position [3, 0]
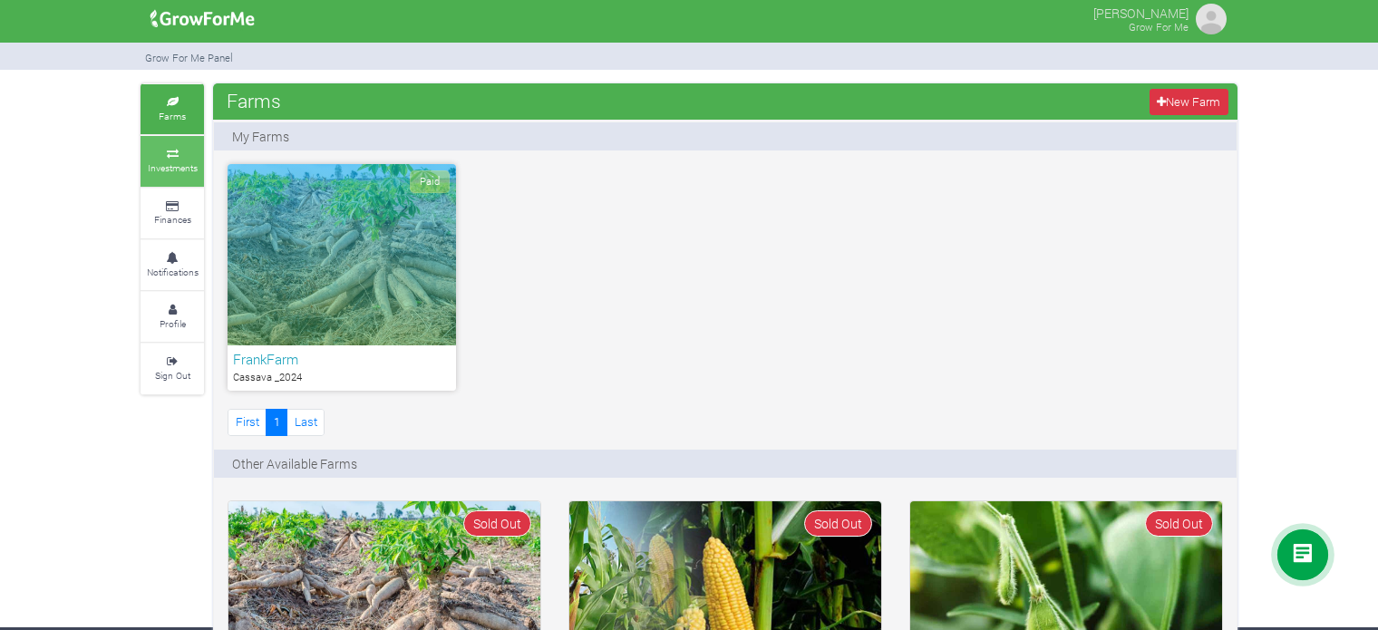
click at [170, 155] on icon at bounding box center [172, 154] width 54 height 9
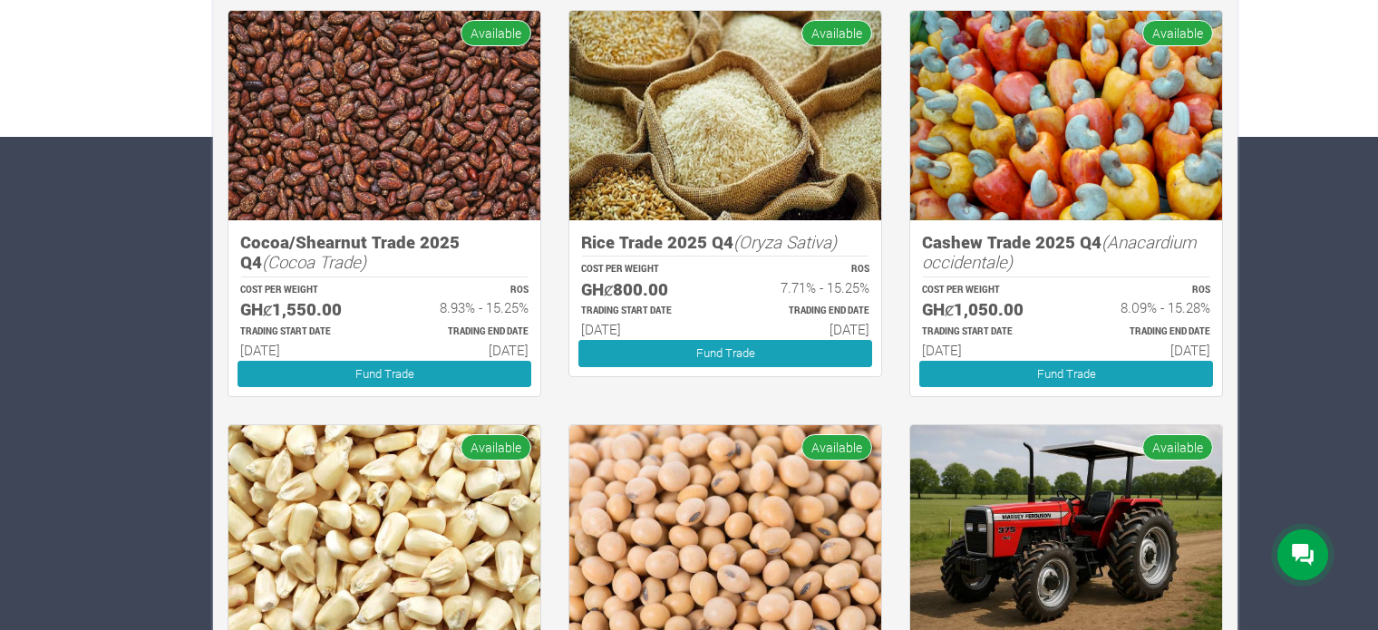
scroll to position [492, 0]
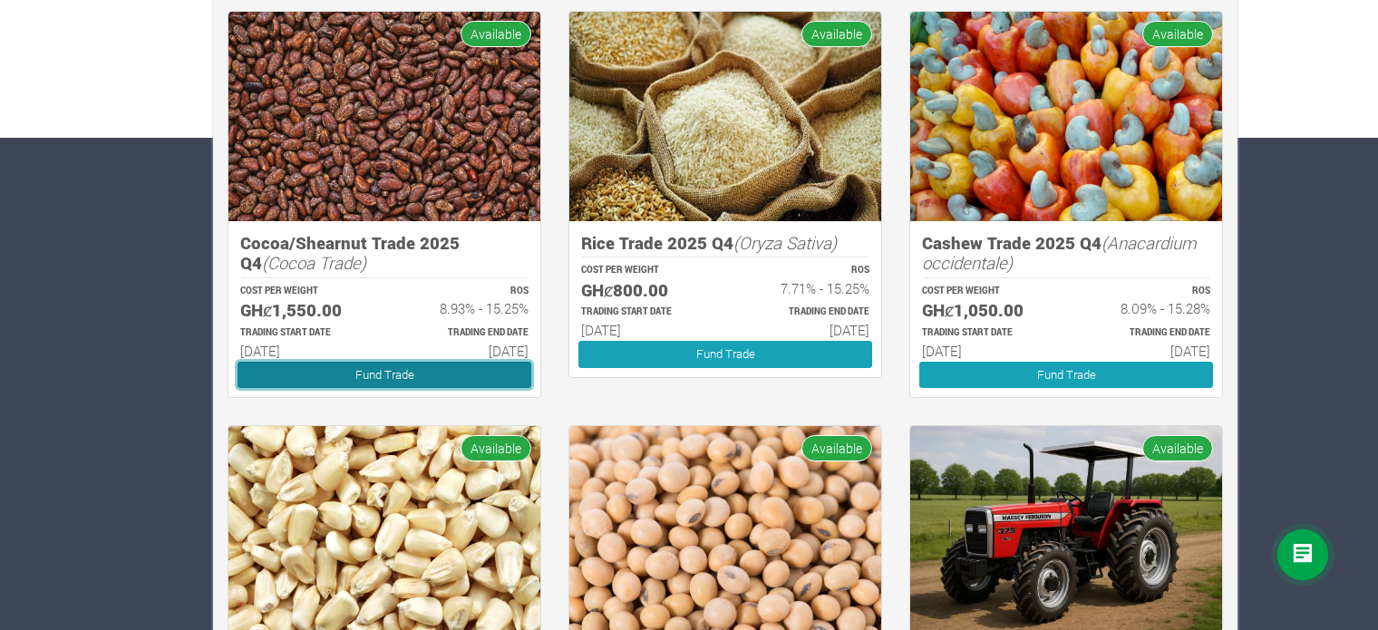
click at [355, 374] on link "Fund Trade" at bounding box center [385, 375] width 294 height 26
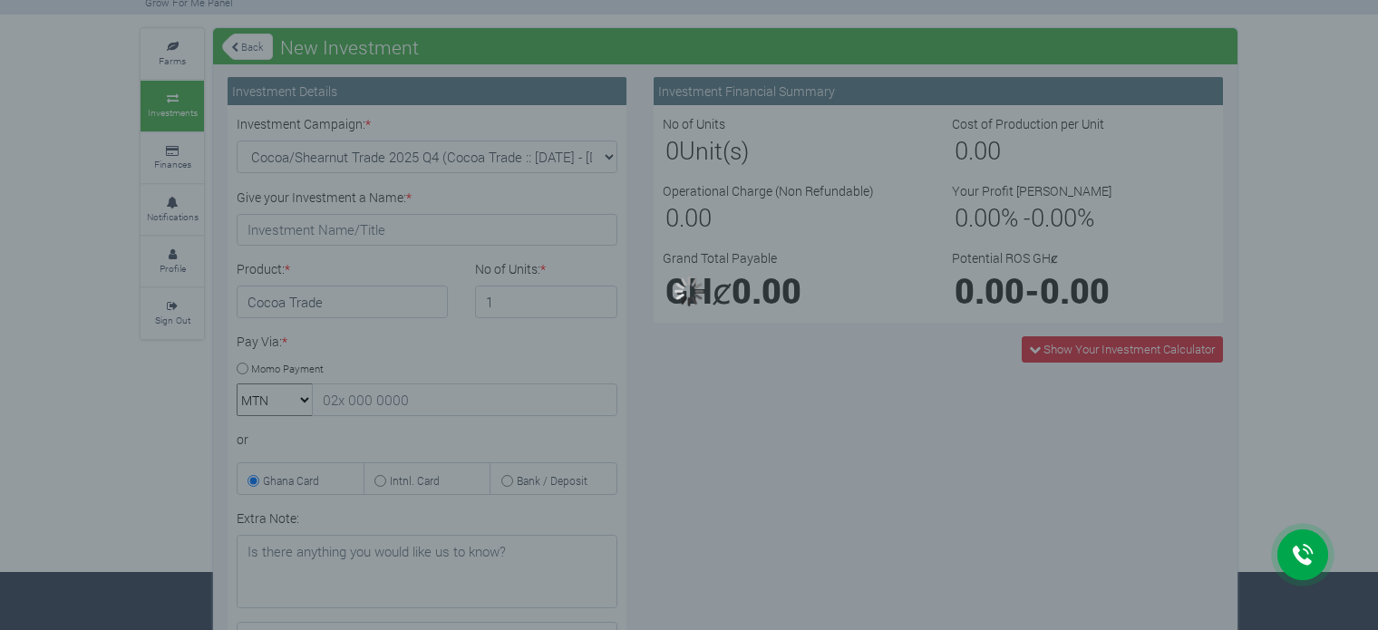
type input "1"
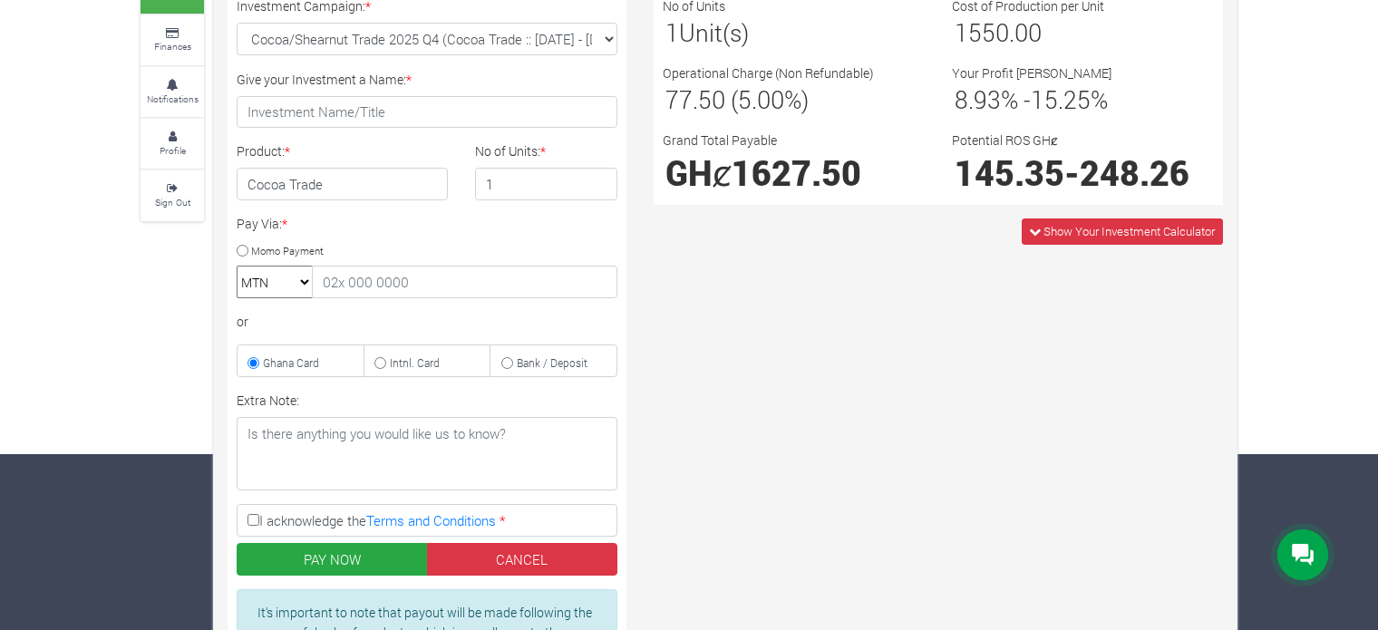
scroll to position [173, 0]
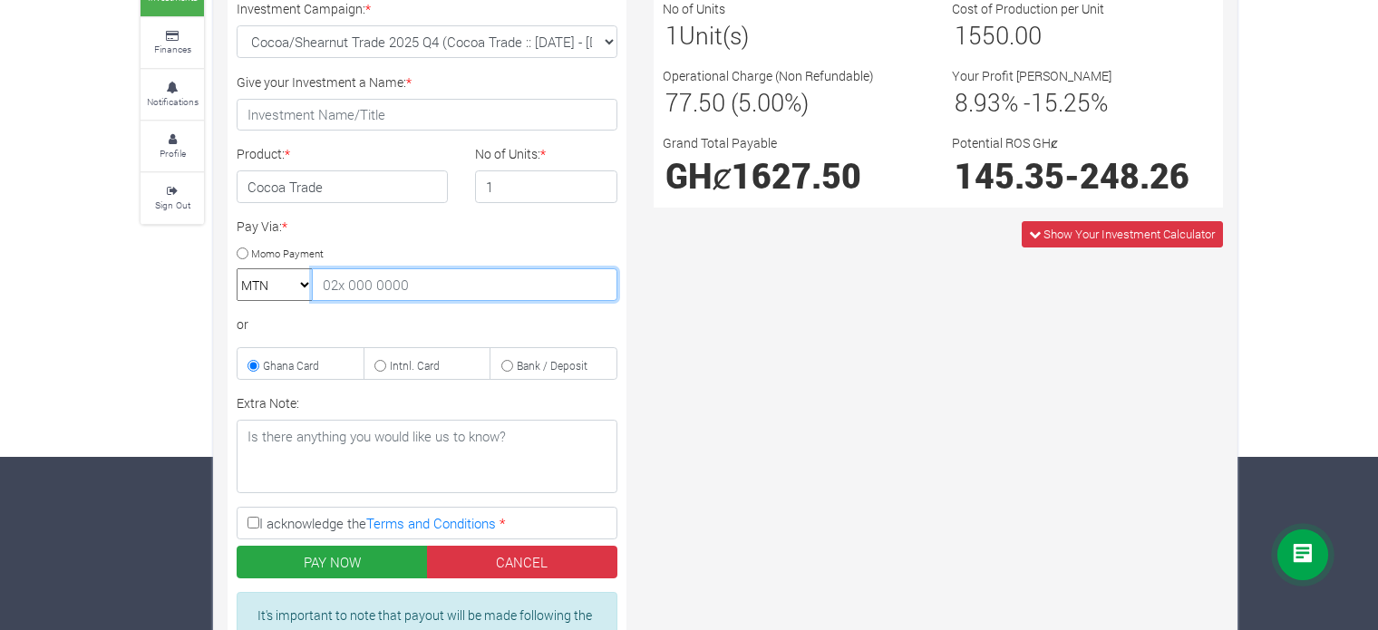
click at [373, 286] on input "text" at bounding box center [465, 284] width 306 height 33
type input "0592494060"
click at [490, 253] on div "Pay Via: * Momo Payment MTN Telecel Airtel Tigo 0592494060 or Ghana Card" at bounding box center [427, 298] width 408 height 163
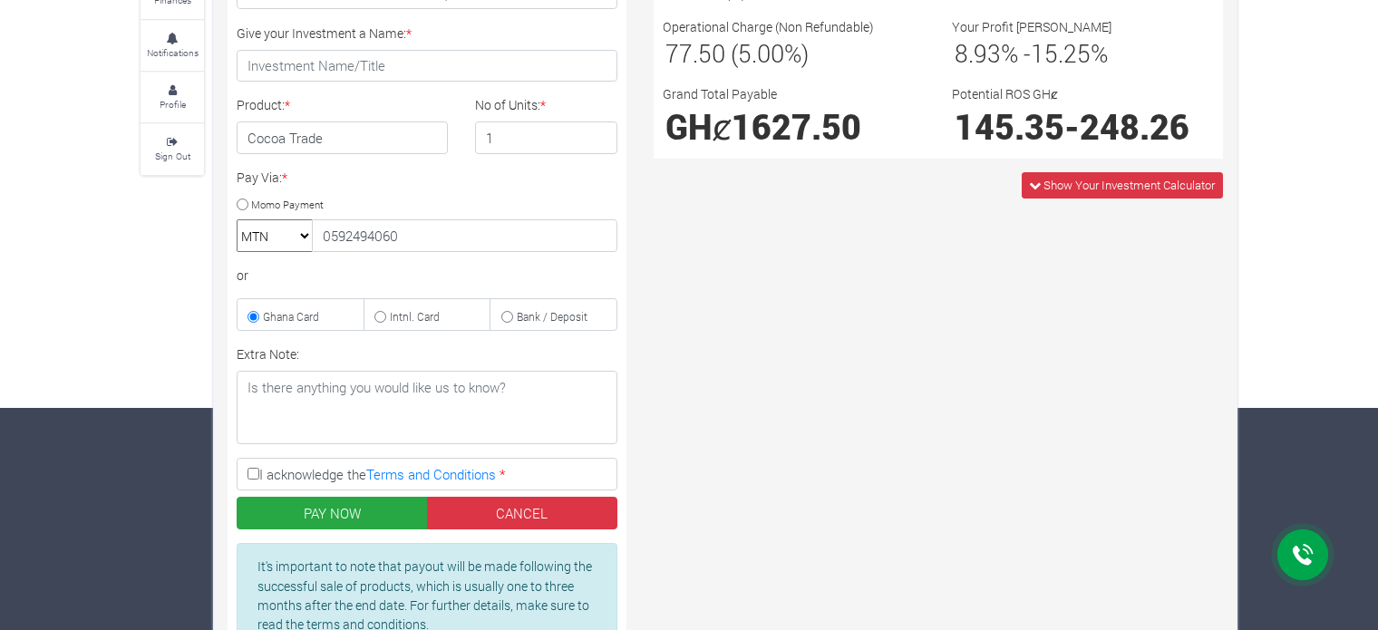
scroll to position [235, 0]
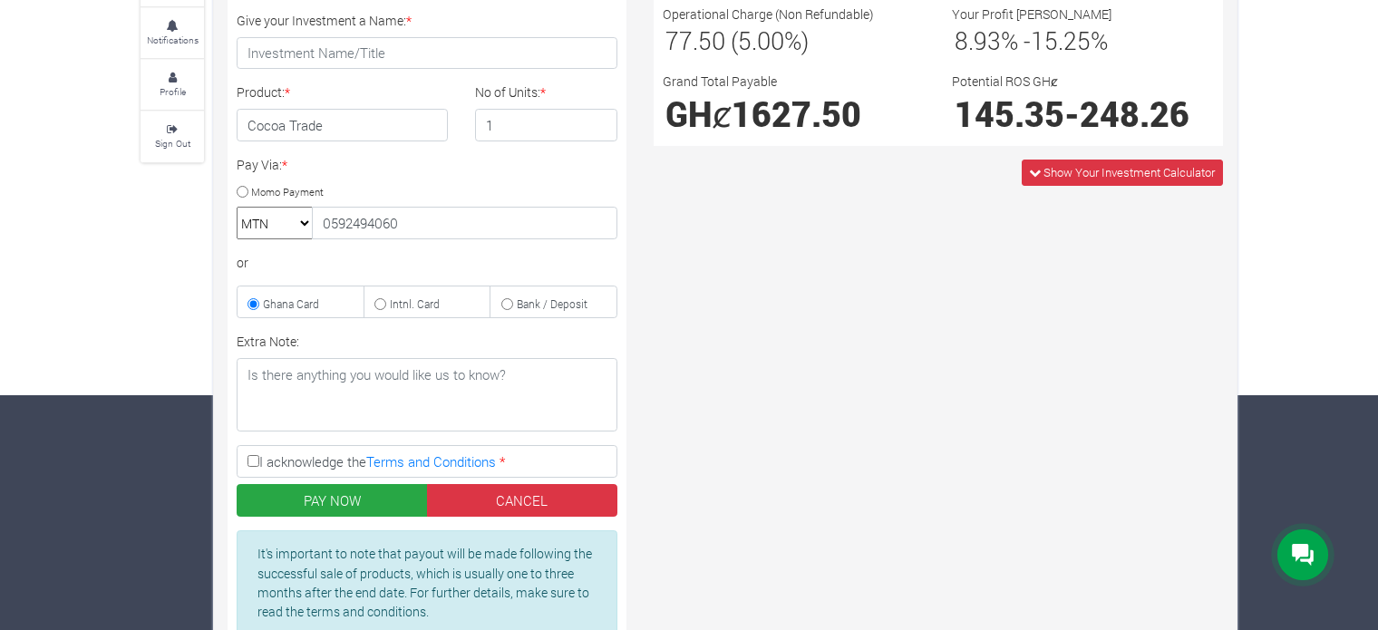
click at [240, 190] on input "Momo Payment" at bounding box center [243, 192] width 12 height 12
radio input "true"
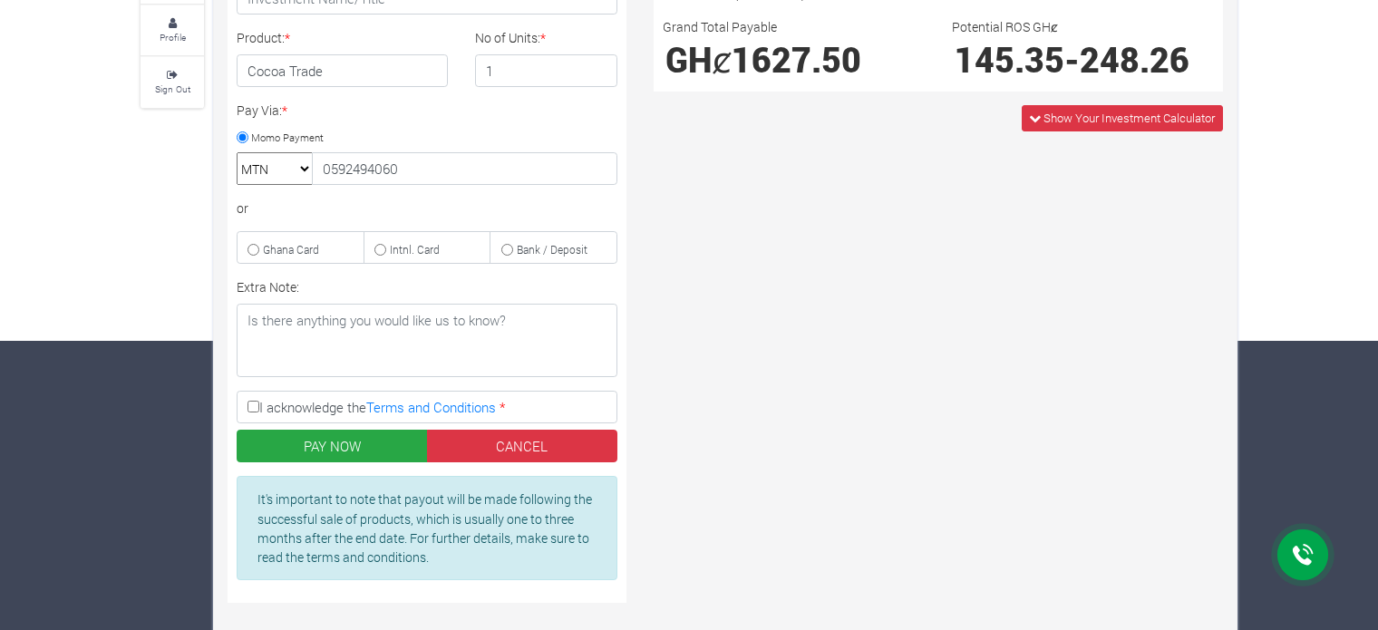
scroll to position [322, 0]
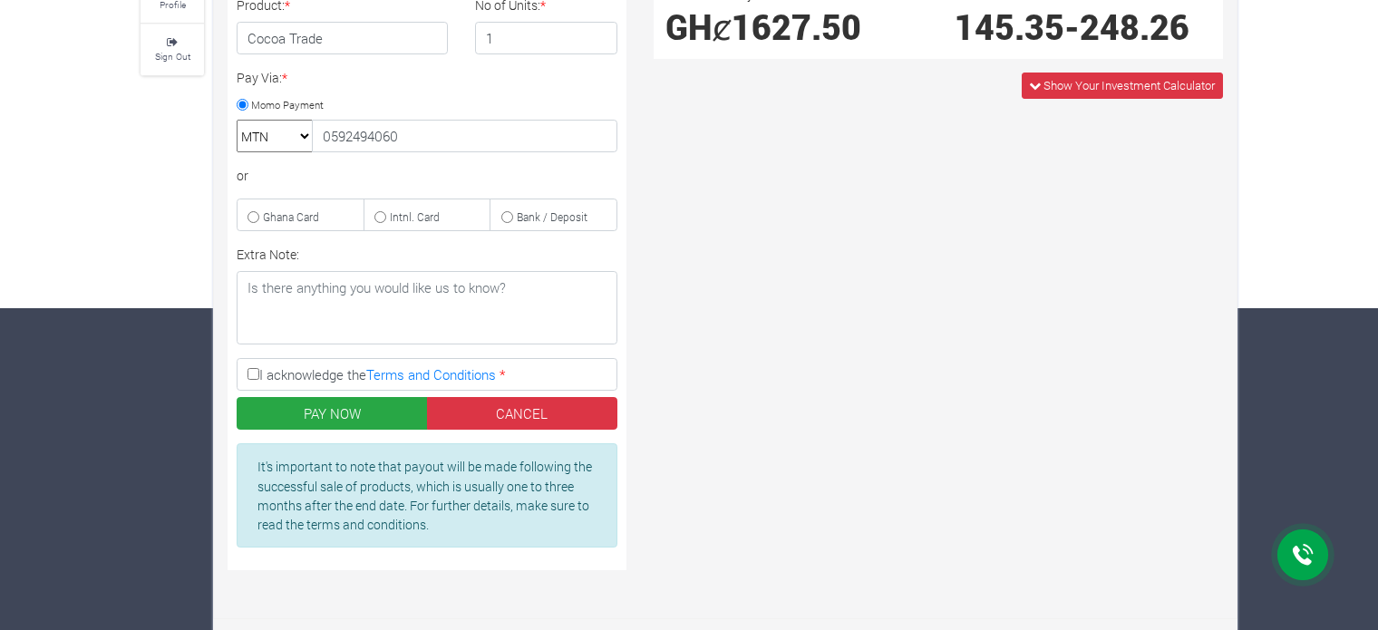
click at [255, 368] on input "I acknowledge the Terms and Conditions *" at bounding box center [254, 374] width 12 height 12
checkbox input "true"
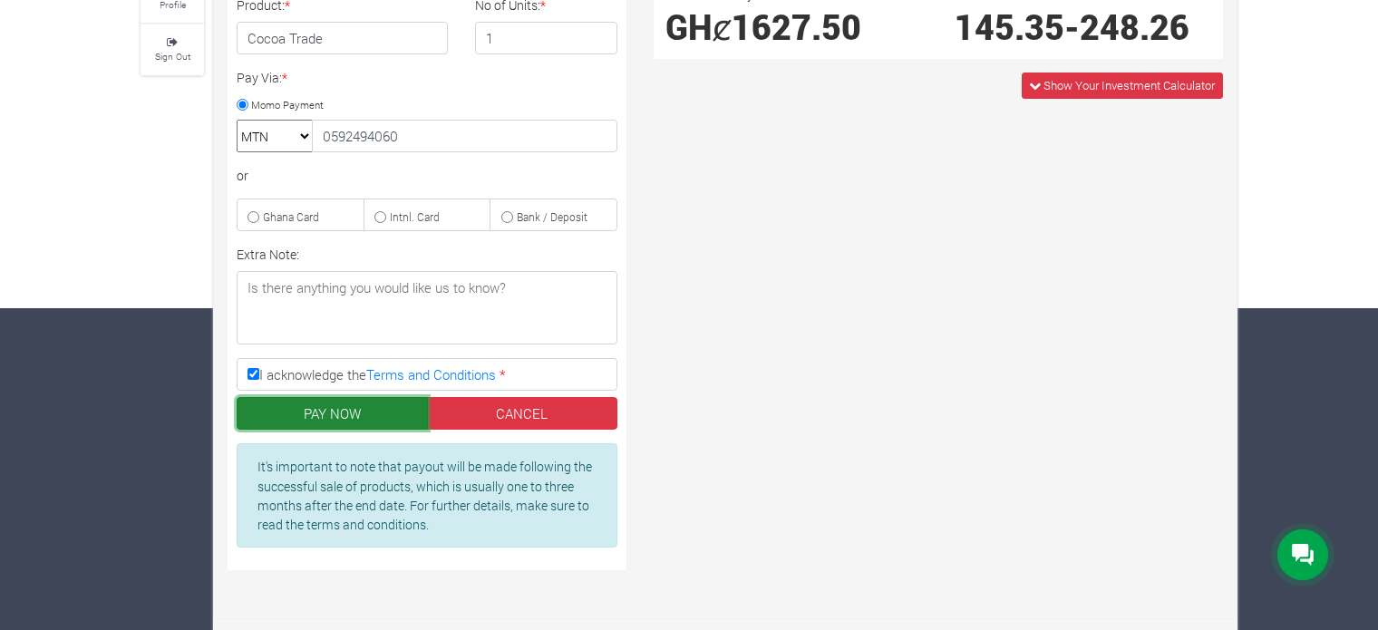
click at [337, 412] on button "PAY NOW" at bounding box center [332, 413] width 191 height 33
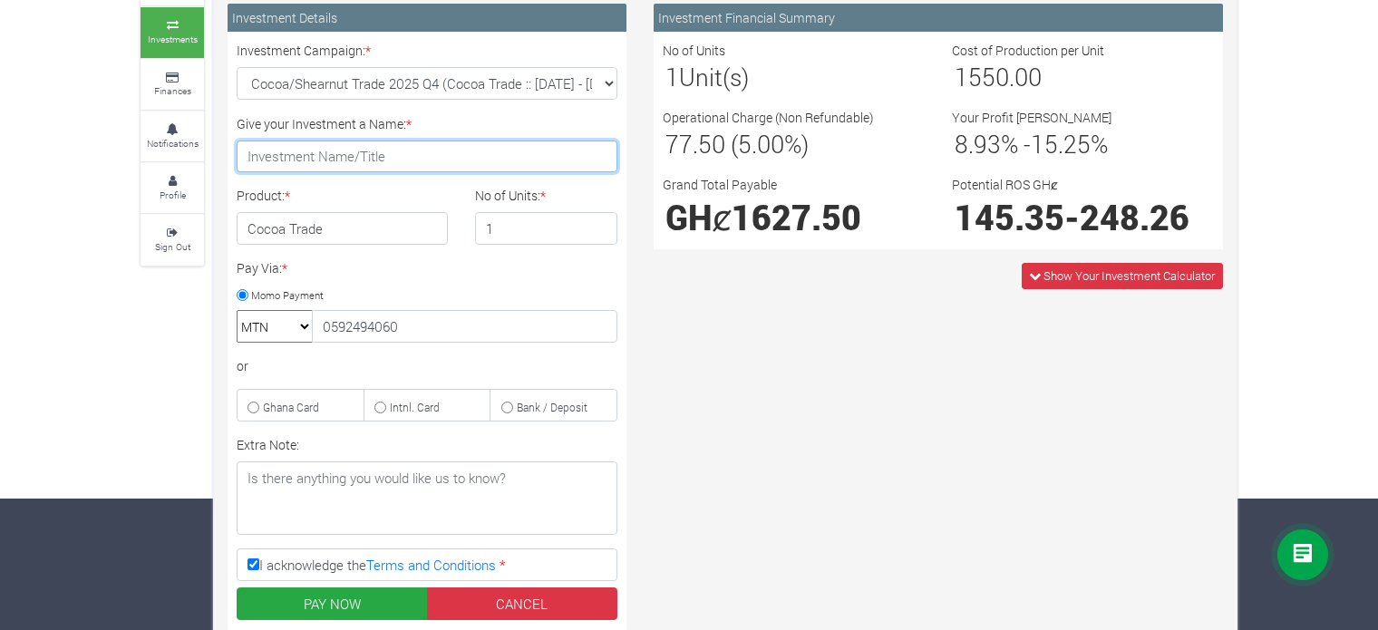
scroll to position [128, 0]
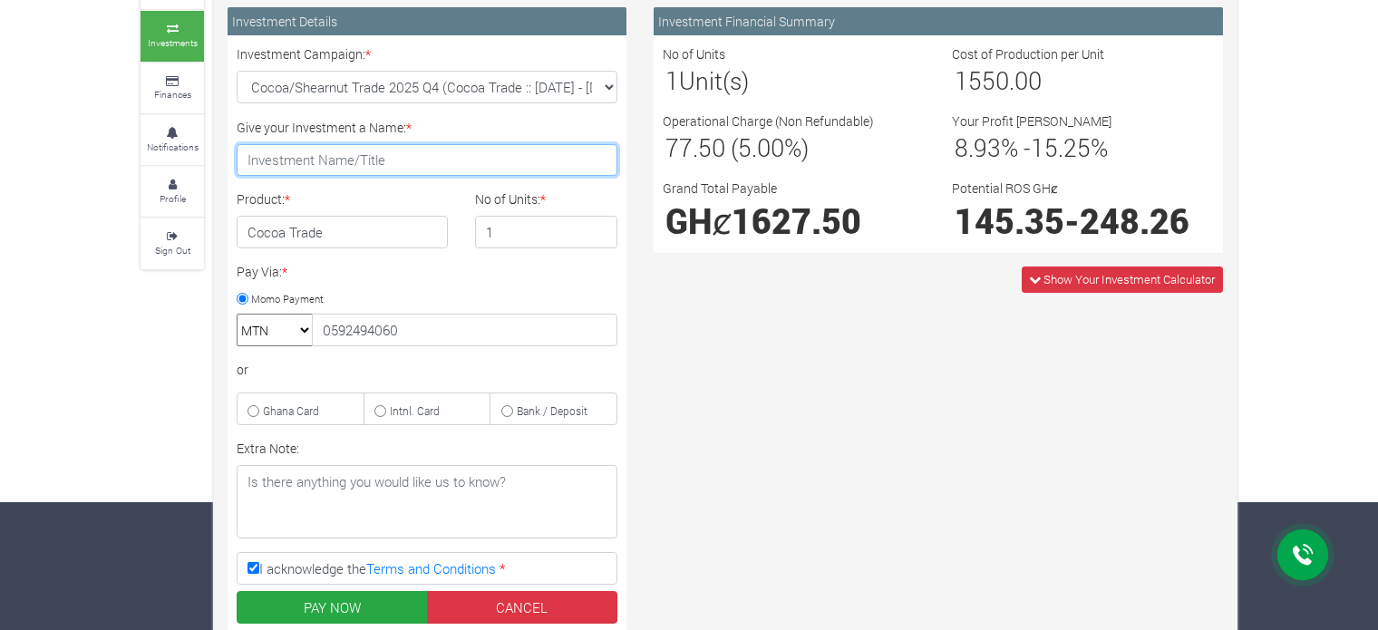
click at [299, 155] on input "Give your Investment a Name: *" at bounding box center [427, 160] width 381 height 33
type input "[PERSON_NAME] Trade"
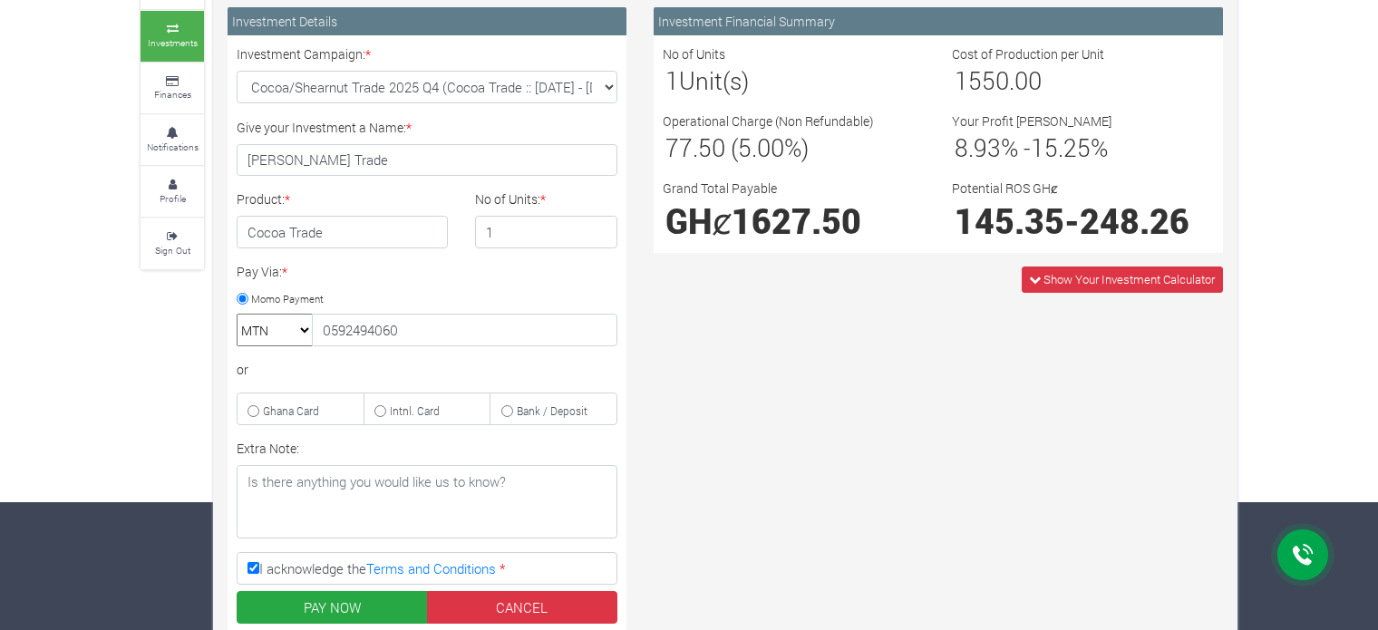
click at [765, 362] on div "Investment Financial Summary No of Units 1 Unit(s) Cost of Production per Unit …" at bounding box center [938, 392] width 597 height 771
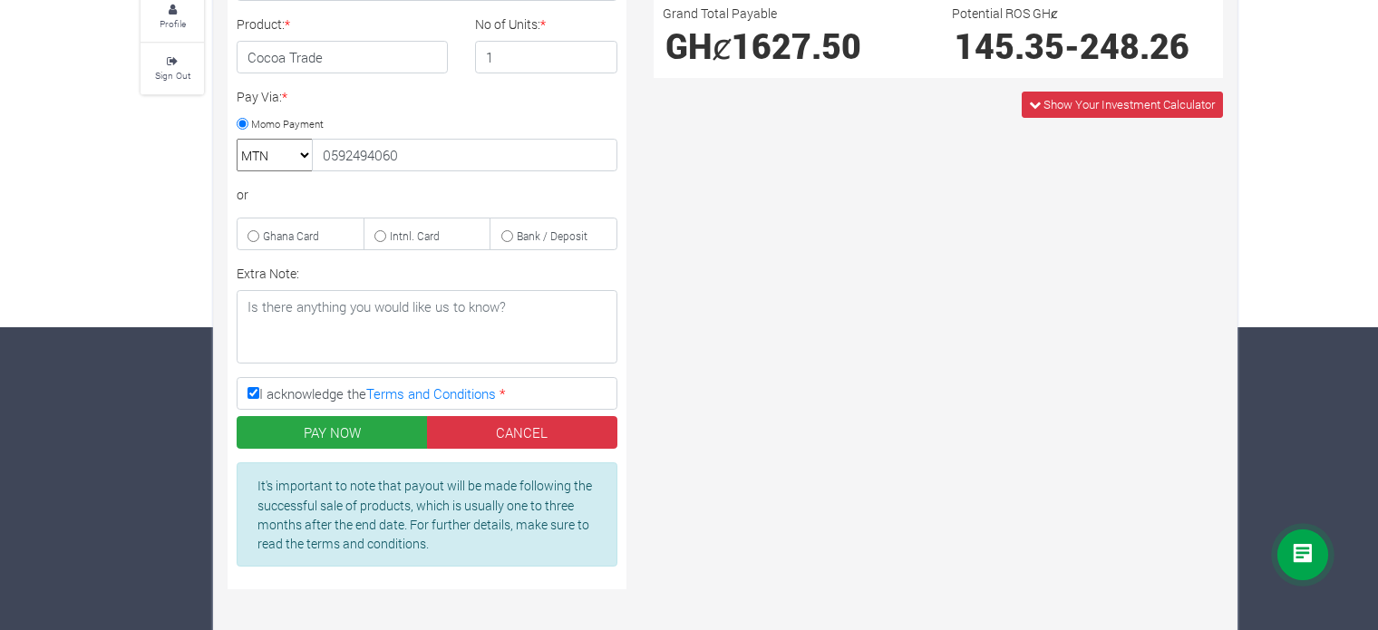
scroll to position [322, 0]
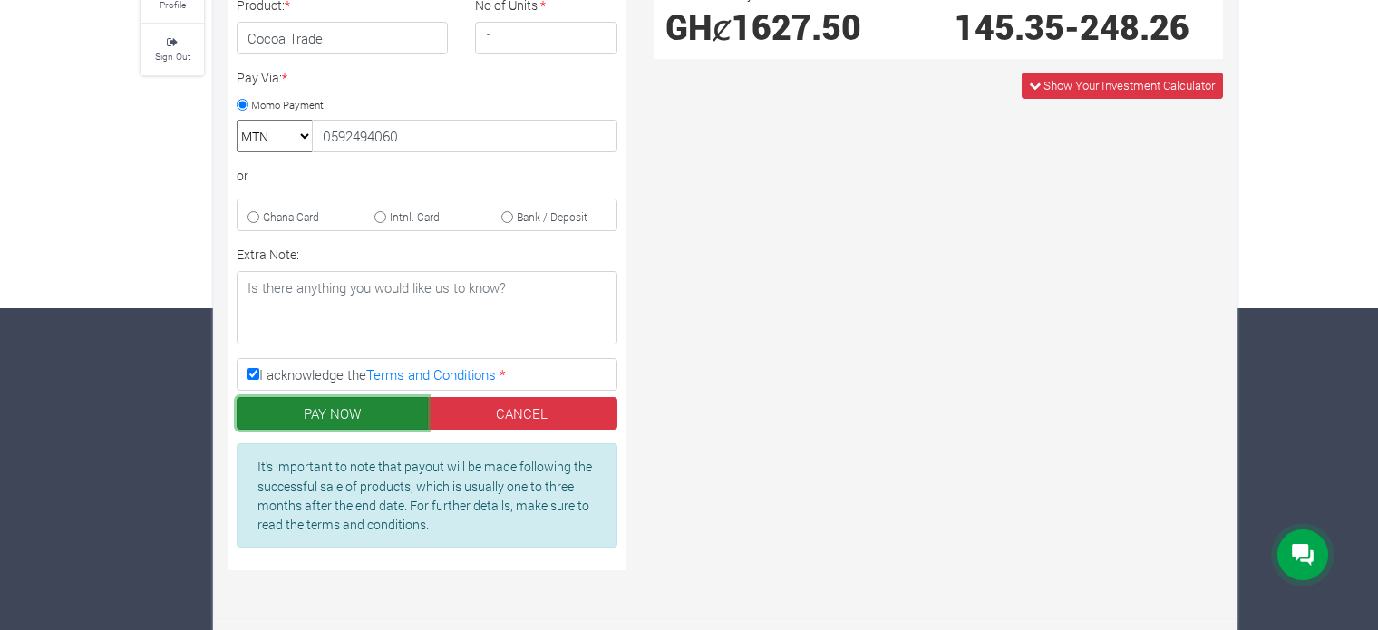
click at [336, 407] on button "PAY NOW" at bounding box center [332, 413] width 191 height 33
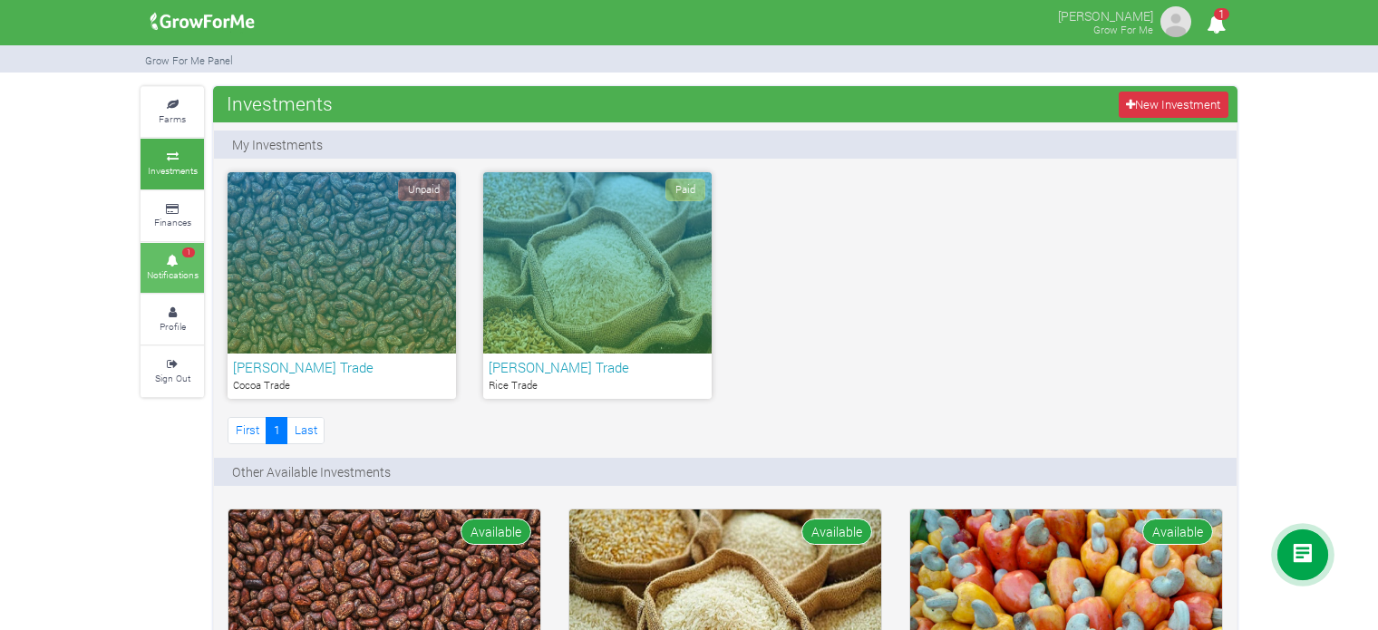
click at [181, 243] on link "1 Notifications" at bounding box center [172, 268] width 63 height 50
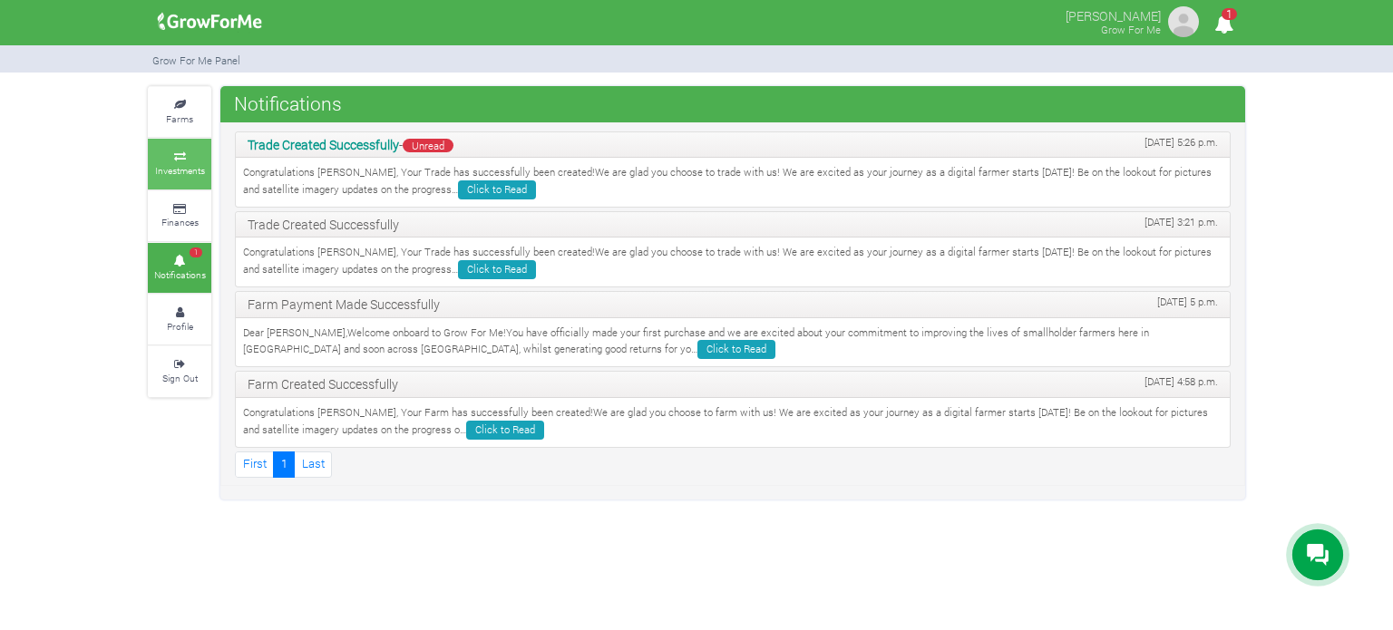
click at [199, 168] on small "Investments" at bounding box center [180, 170] width 50 height 13
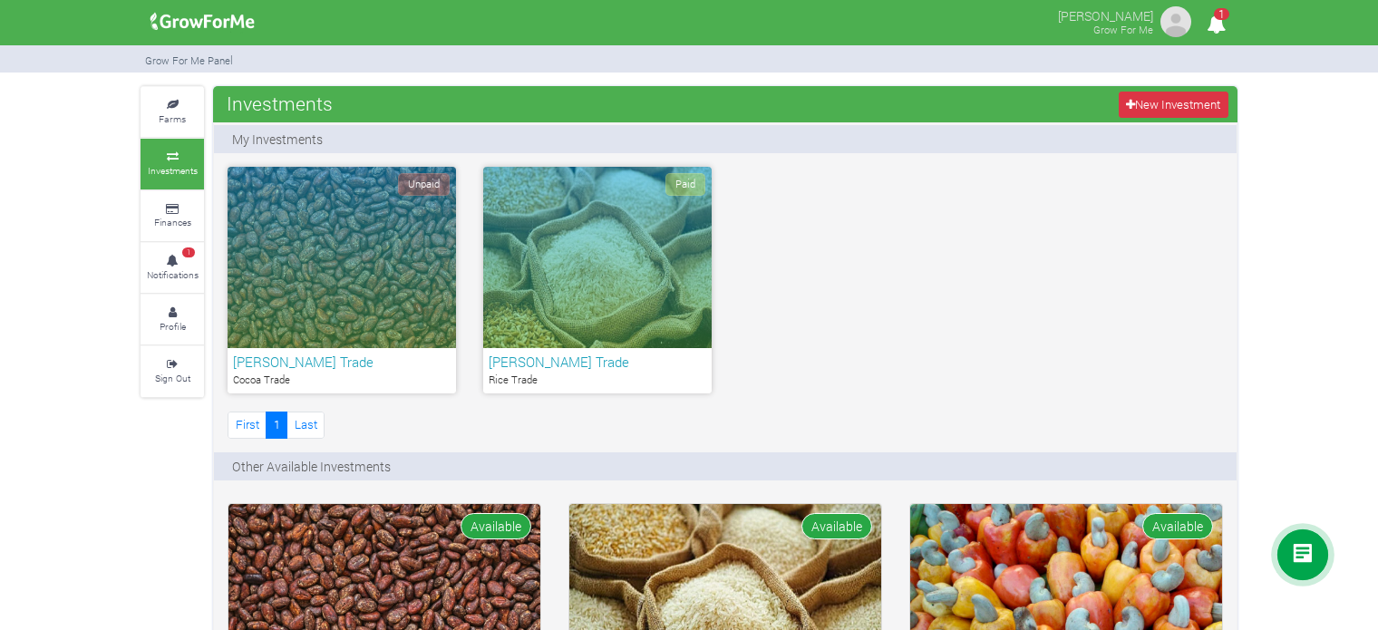
click at [337, 289] on div "Unpaid" at bounding box center [342, 257] width 229 height 181
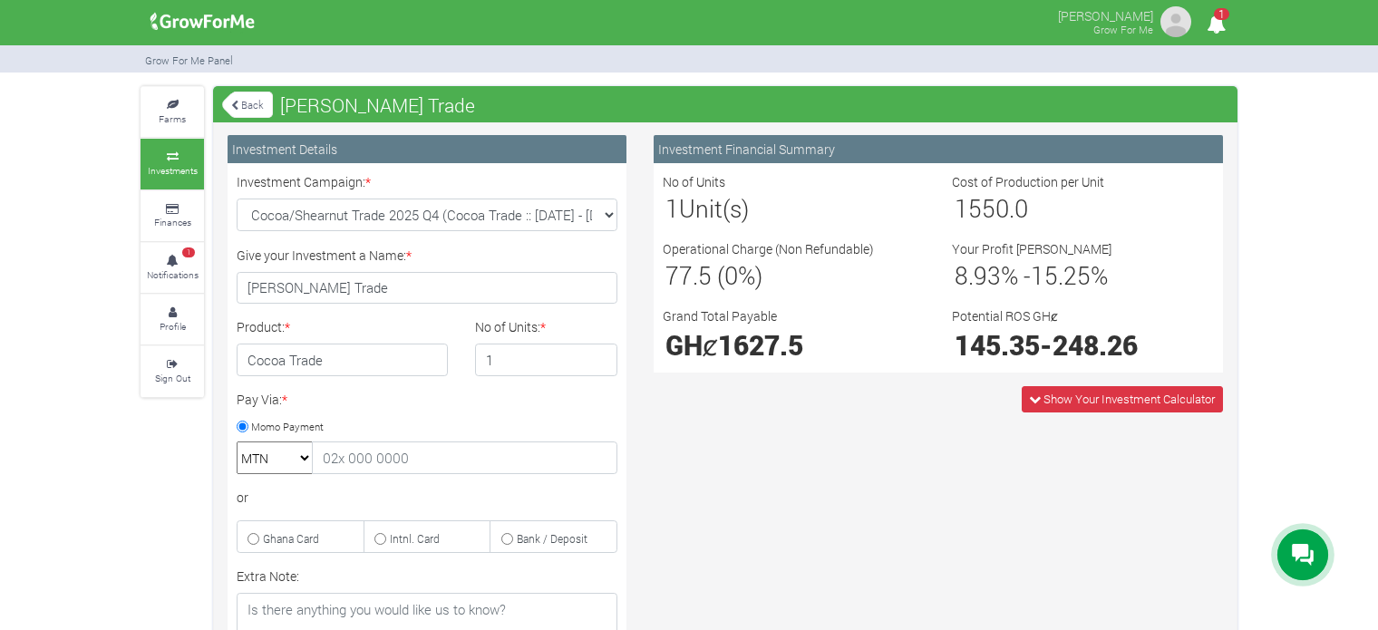
click at [179, 149] on link "Investments" at bounding box center [172, 164] width 63 height 50
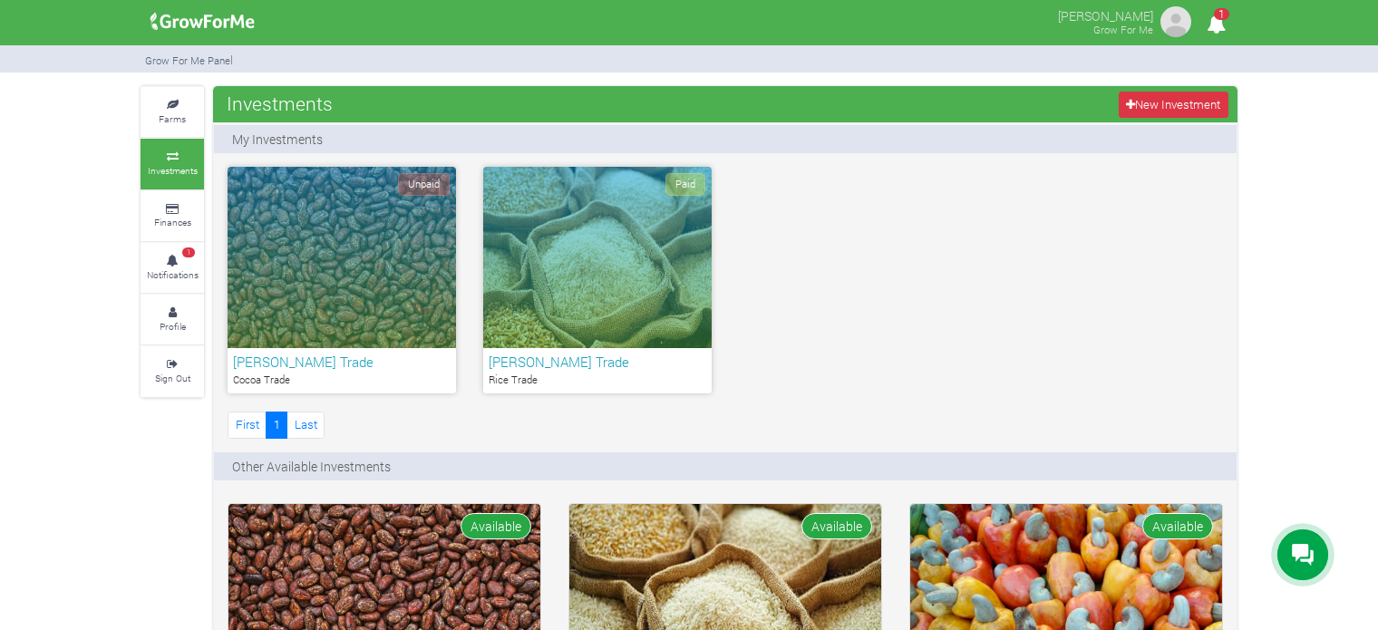
click at [1218, 21] on icon "1" at bounding box center [1216, 24] width 35 height 41
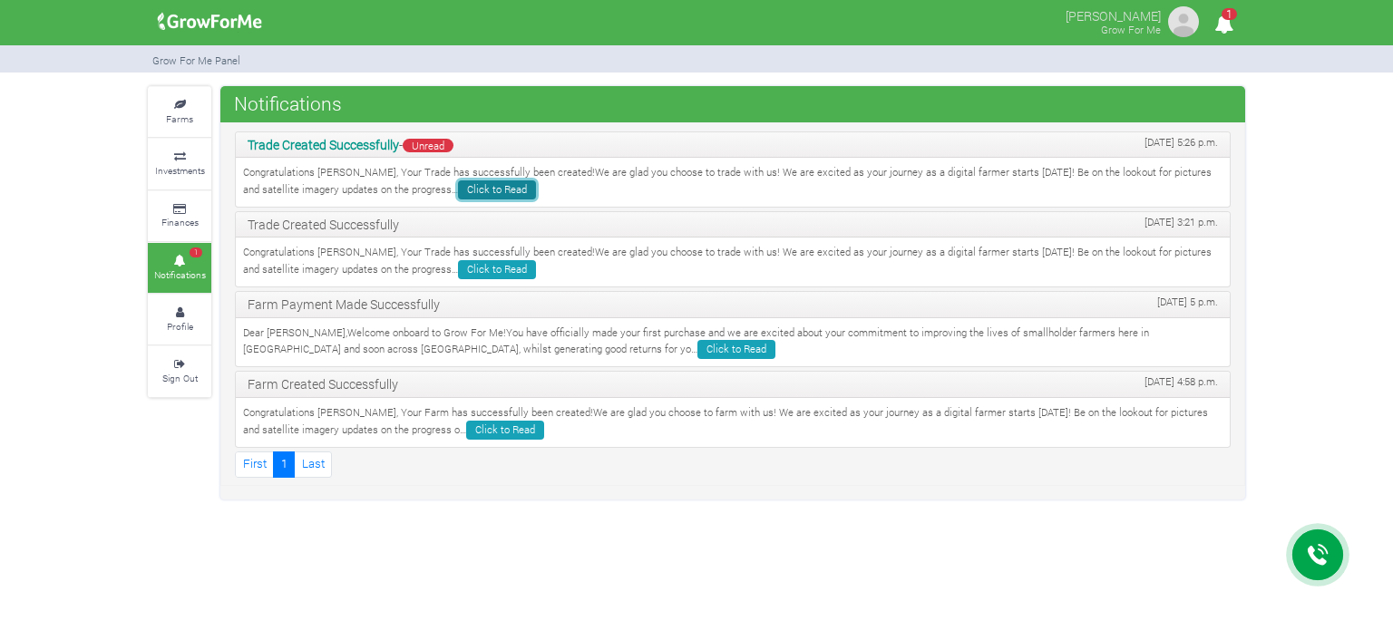
click at [458, 187] on link "Click to Read" at bounding box center [497, 189] width 78 height 19
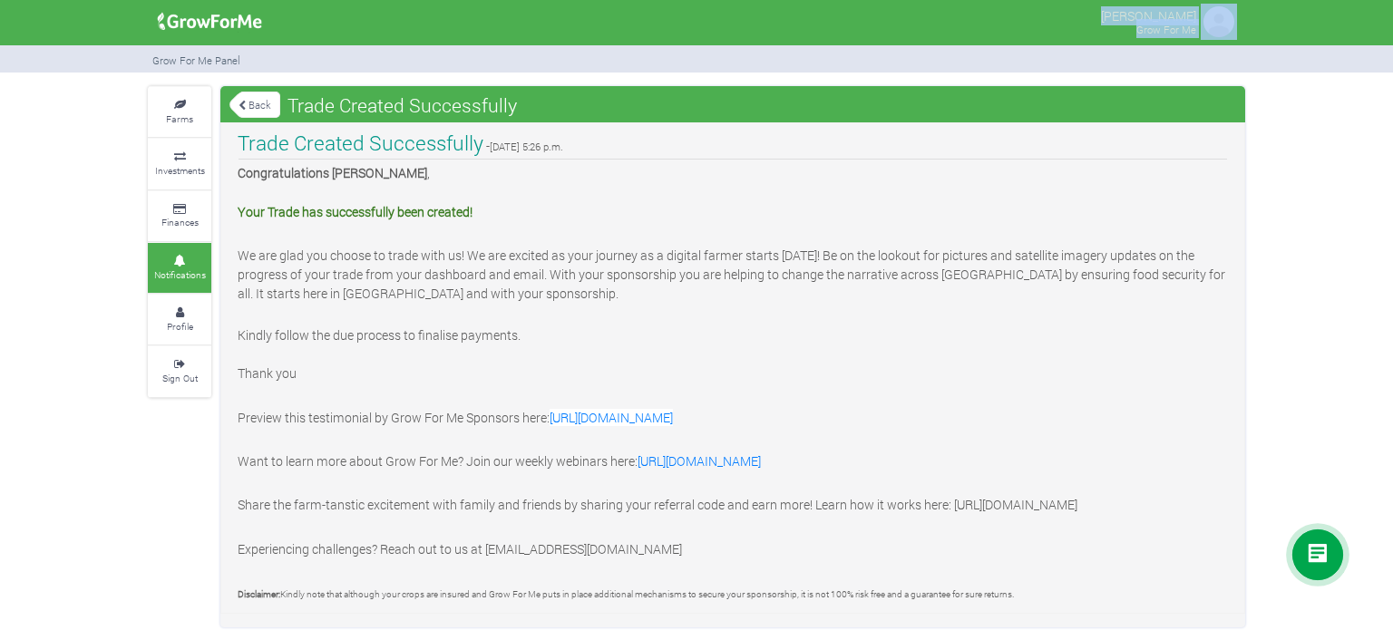
drag, startPoint x: 1197, startPoint y: 30, endPoint x: 1226, endPoint y: 21, distance: 30.4
click at [1226, 21] on div "[PERSON_NAME] Grow For Me" at bounding box center [1171, 22] width 148 height 44
click at [1226, 21] on img at bounding box center [1219, 22] width 36 height 36
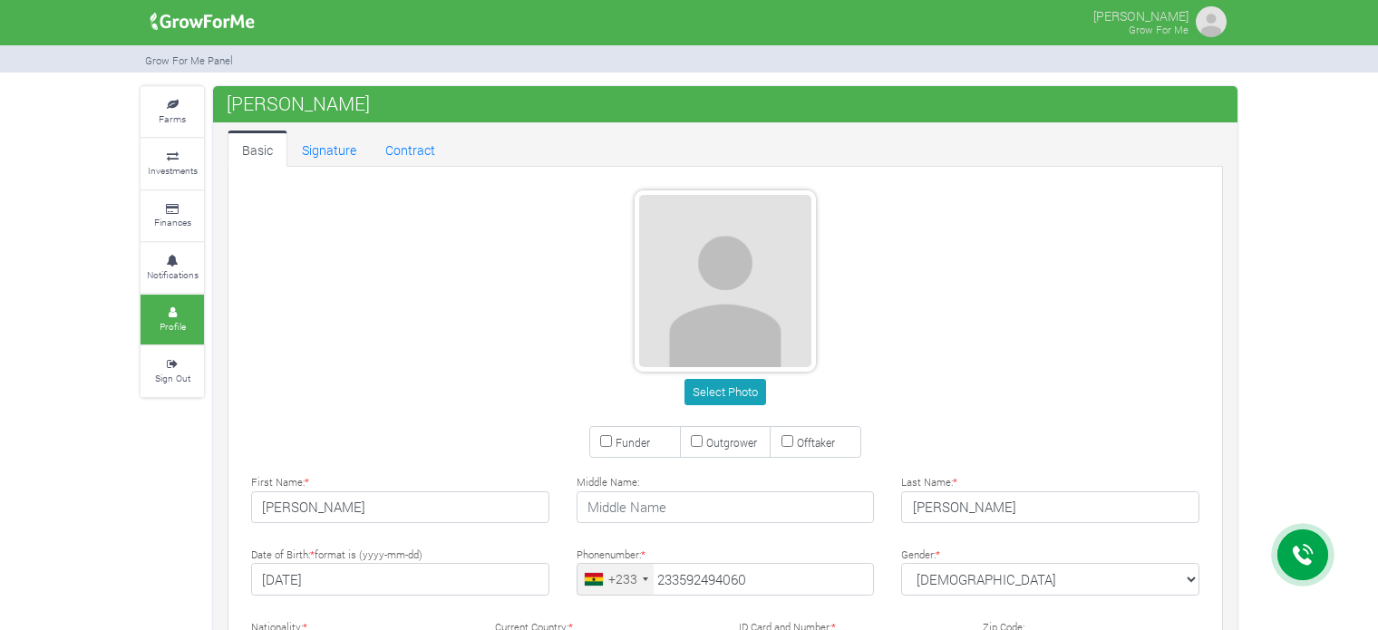
type input "59 249 4060"
click at [1223, 21] on img at bounding box center [1211, 22] width 36 height 36
type input "59 249 4060"
click at [162, 103] on icon at bounding box center [172, 105] width 54 height 9
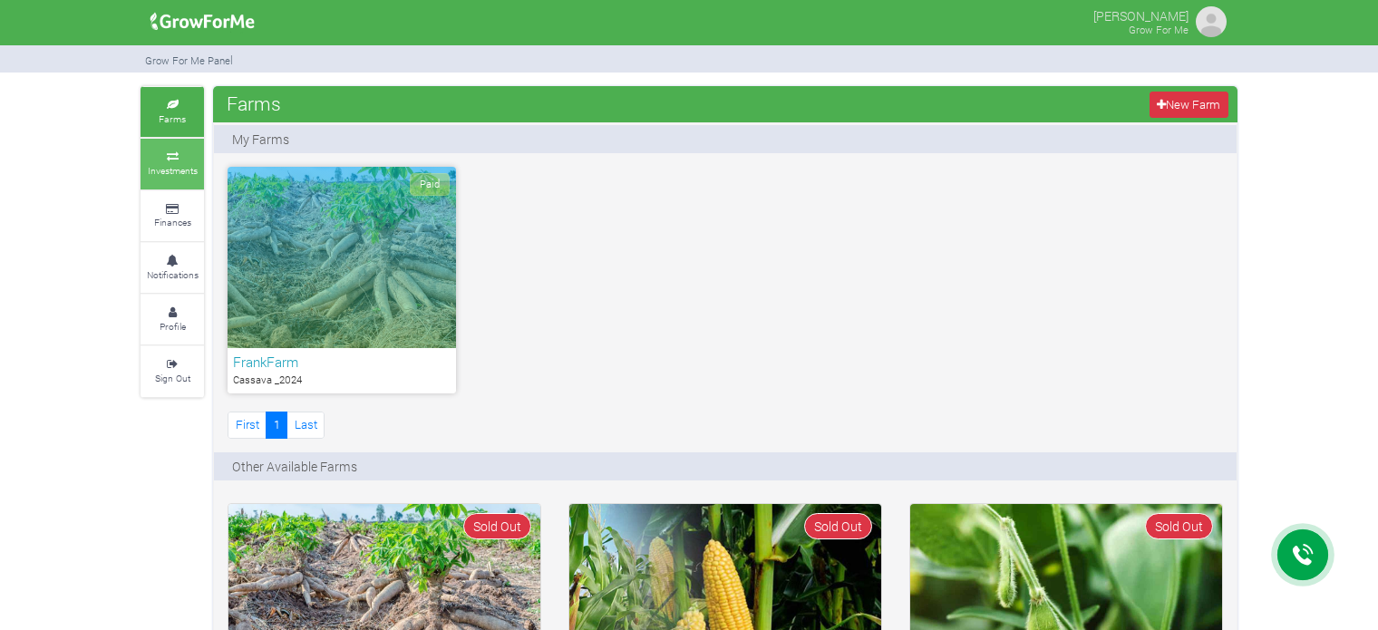
click at [177, 165] on small "Investments" at bounding box center [173, 170] width 50 height 13
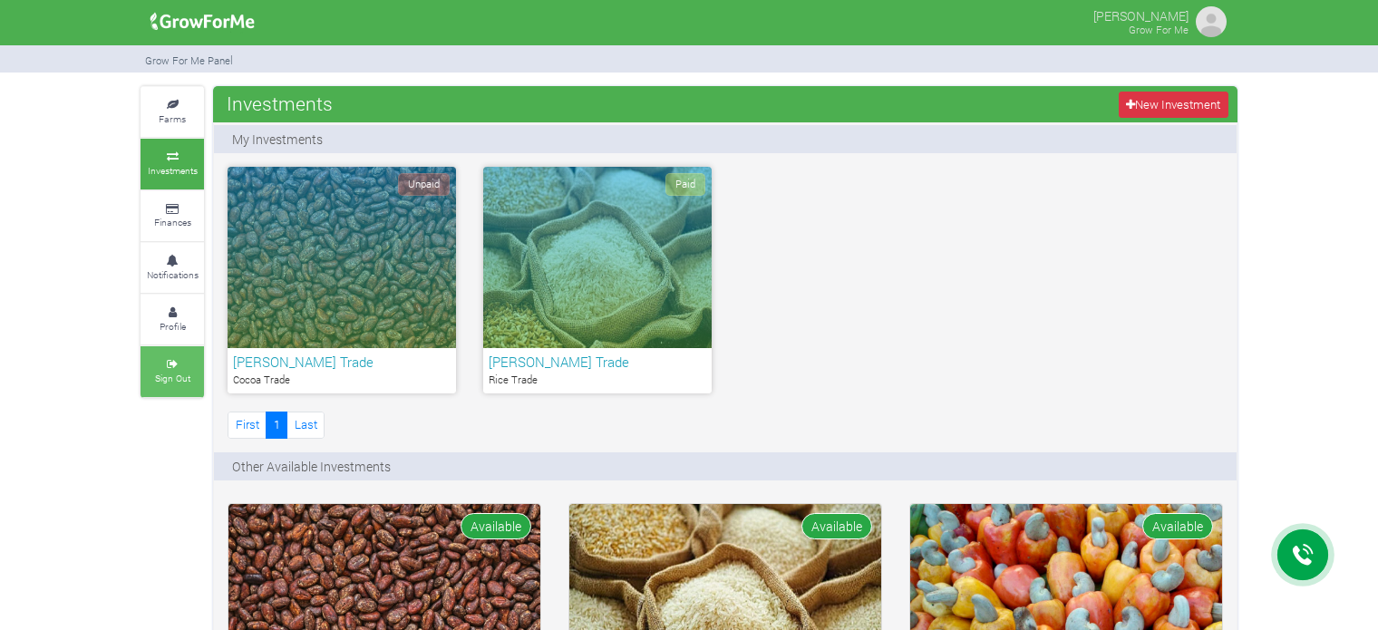
click at [172, 361] on icon at bounding box center [172, 364] width 54 height 9
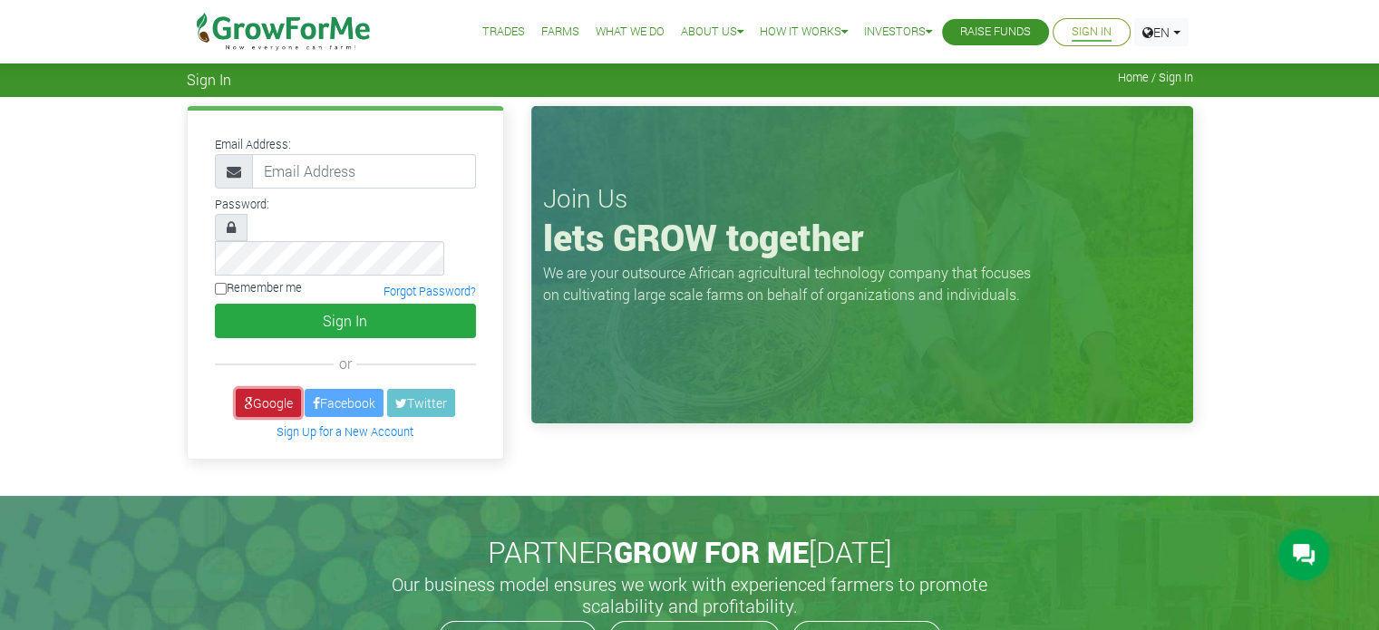
click at [266, 389] on link "Google" at bounding box center [268, 403] width 65 height 28
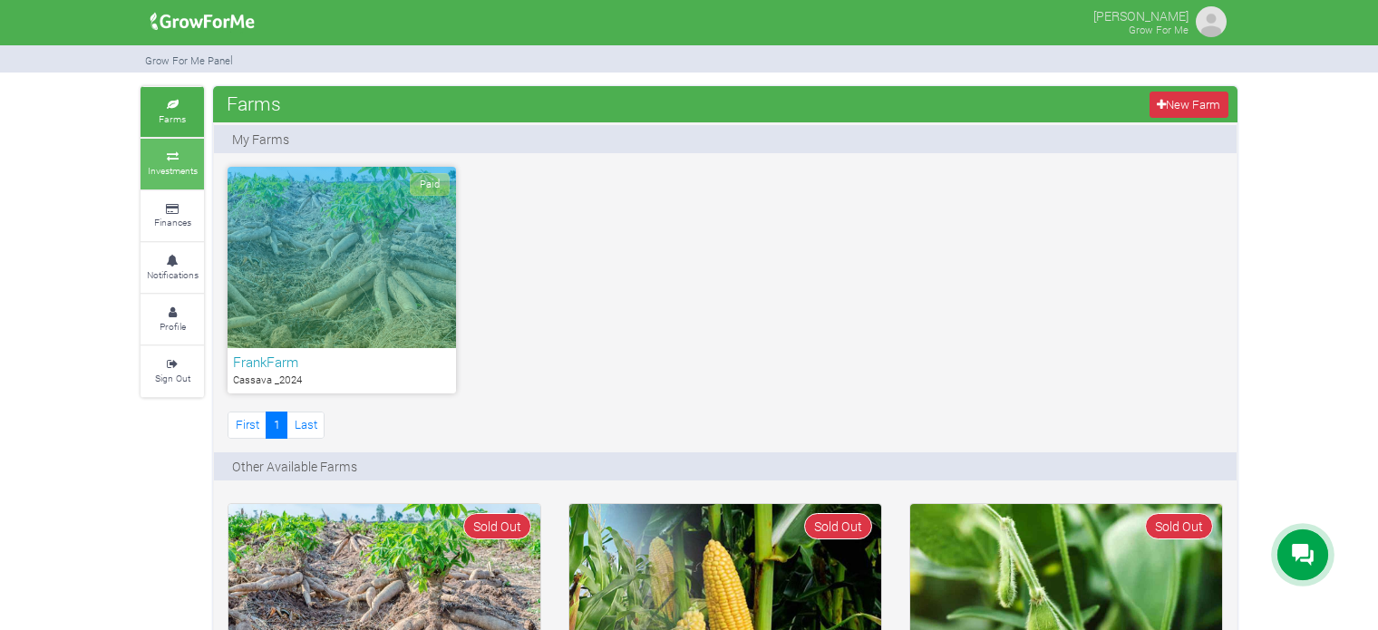
click at [187, 172] on small "Investments" at bounding box center [173, 170] width 50 height 13
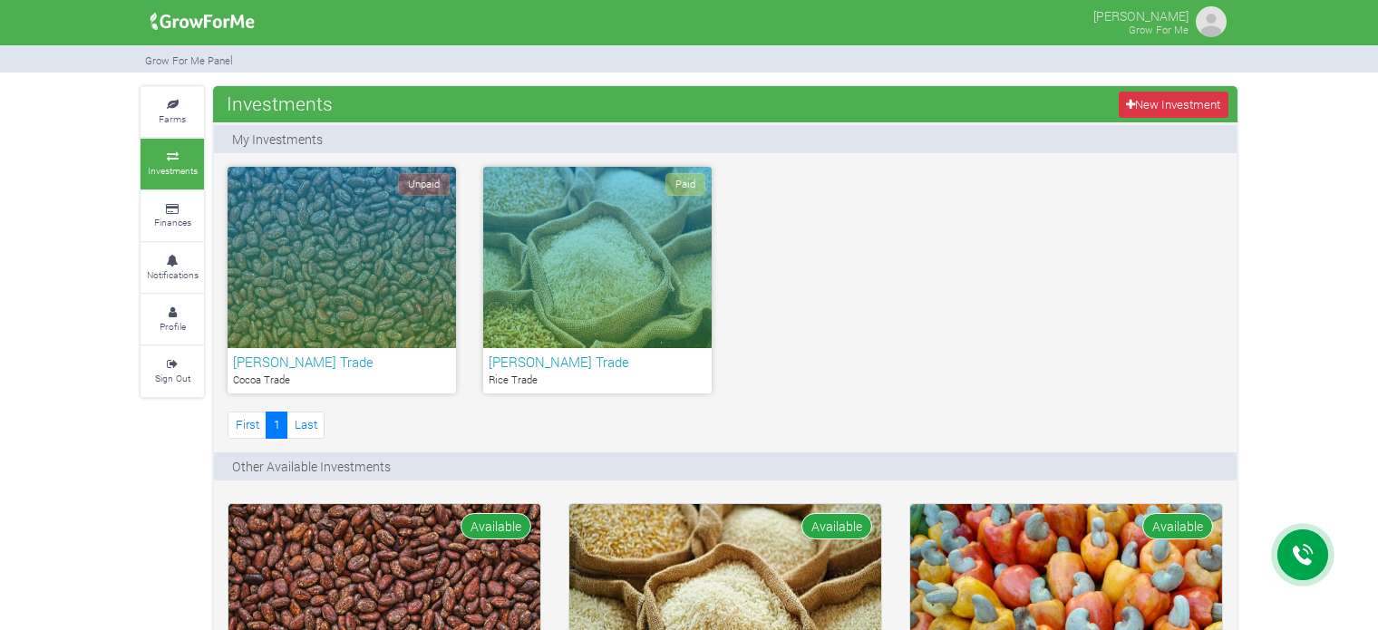
click at [376, 317] on div "Unpaid" at bounding box center [342, 257] width 229 height 181
click at [597, 278] on div "Paid" at bounding box center [597, 257] width 229 height 181
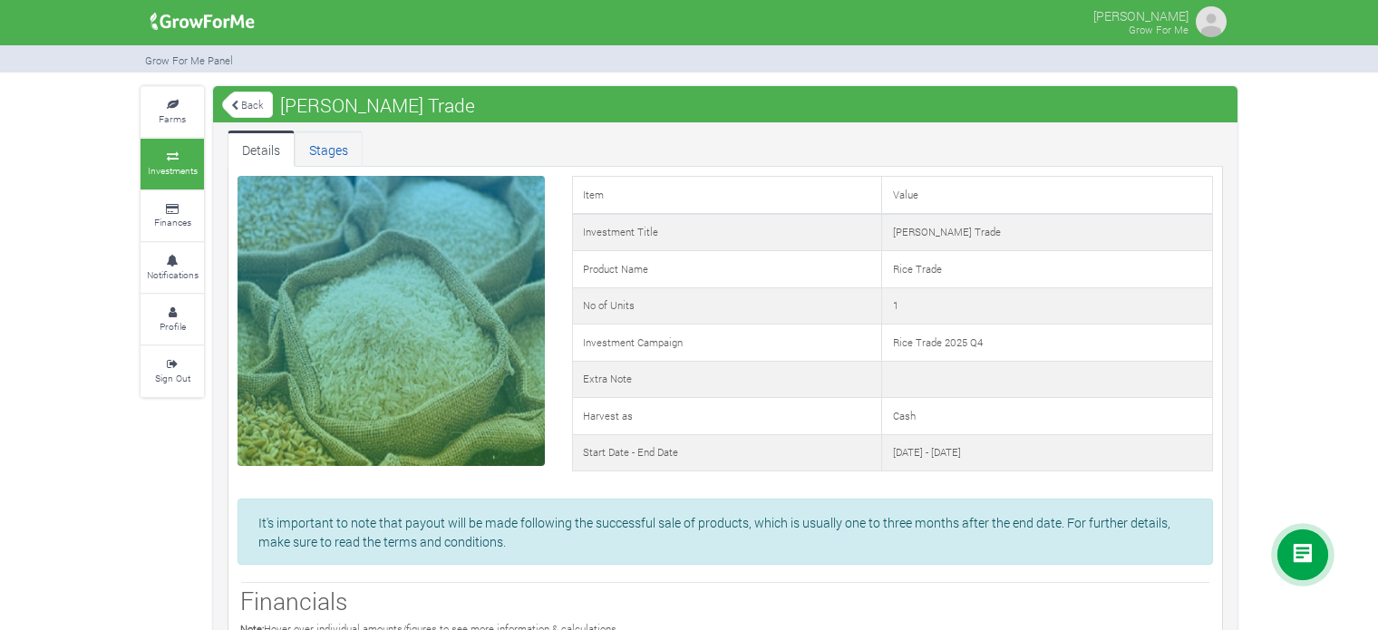
click at [324, 144] on link "Stages" at bounding box center [329, 149] width 68 height 36
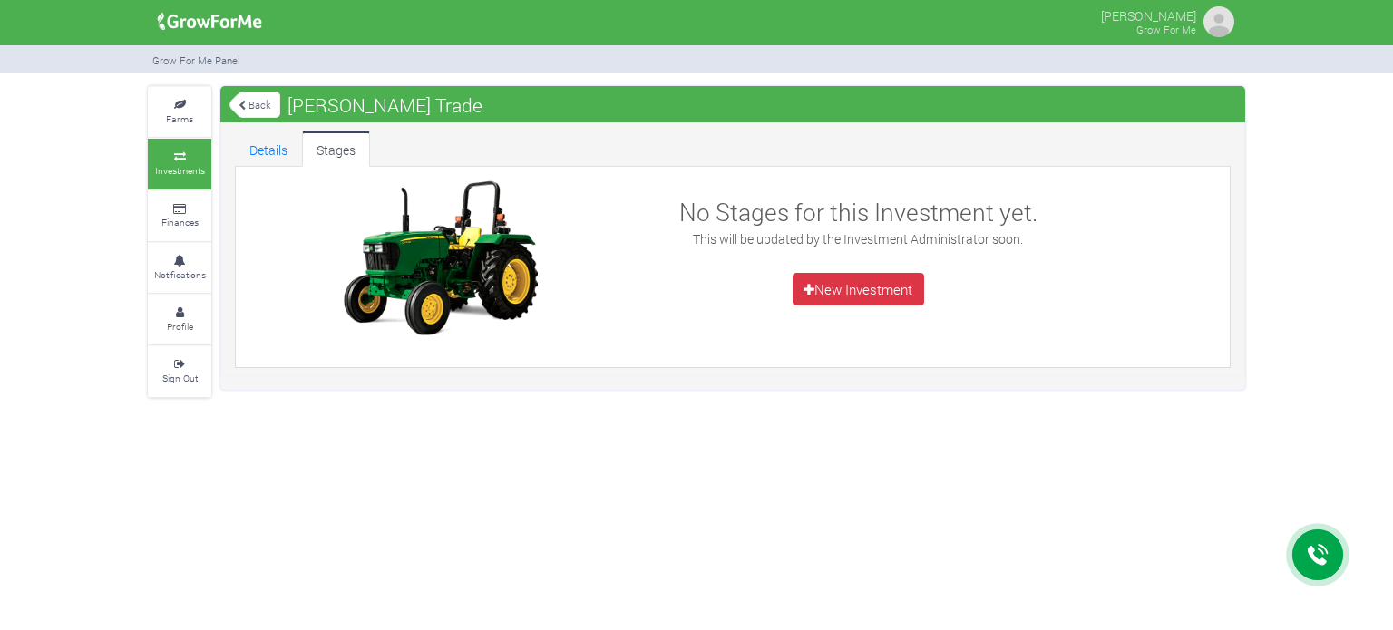
click at [272, 141] on link "Details" at bounding box center [268, 149] width 67 height 36
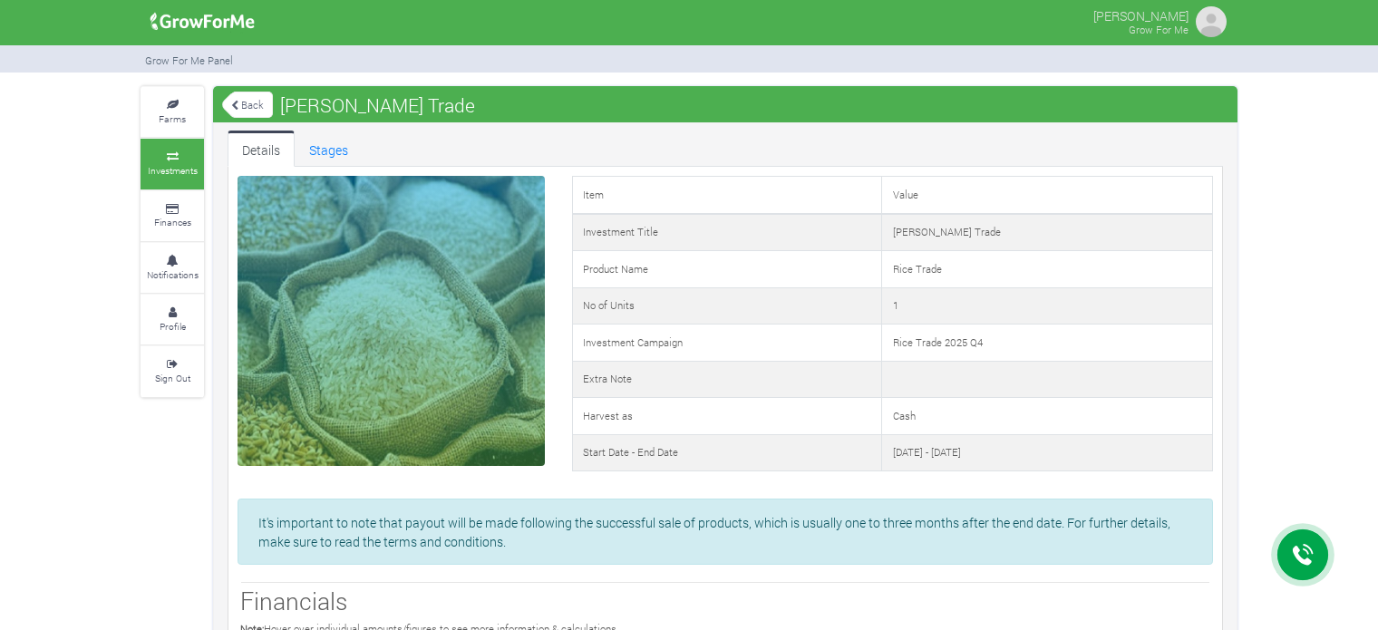
click at [252, 108] on link "Back" at bounding box center [247, 105] width 51 height 30
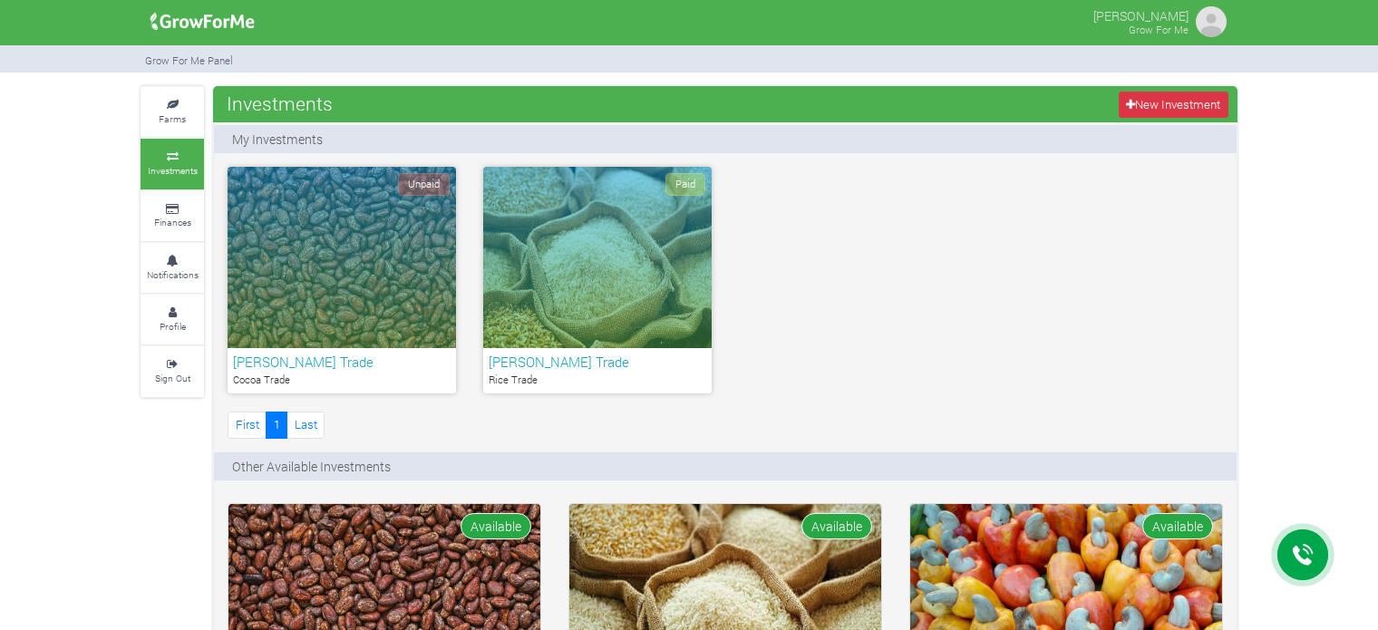
click at [403, 288] on div "Unpaid" at bounding box center [342, 257] width 229 height 181
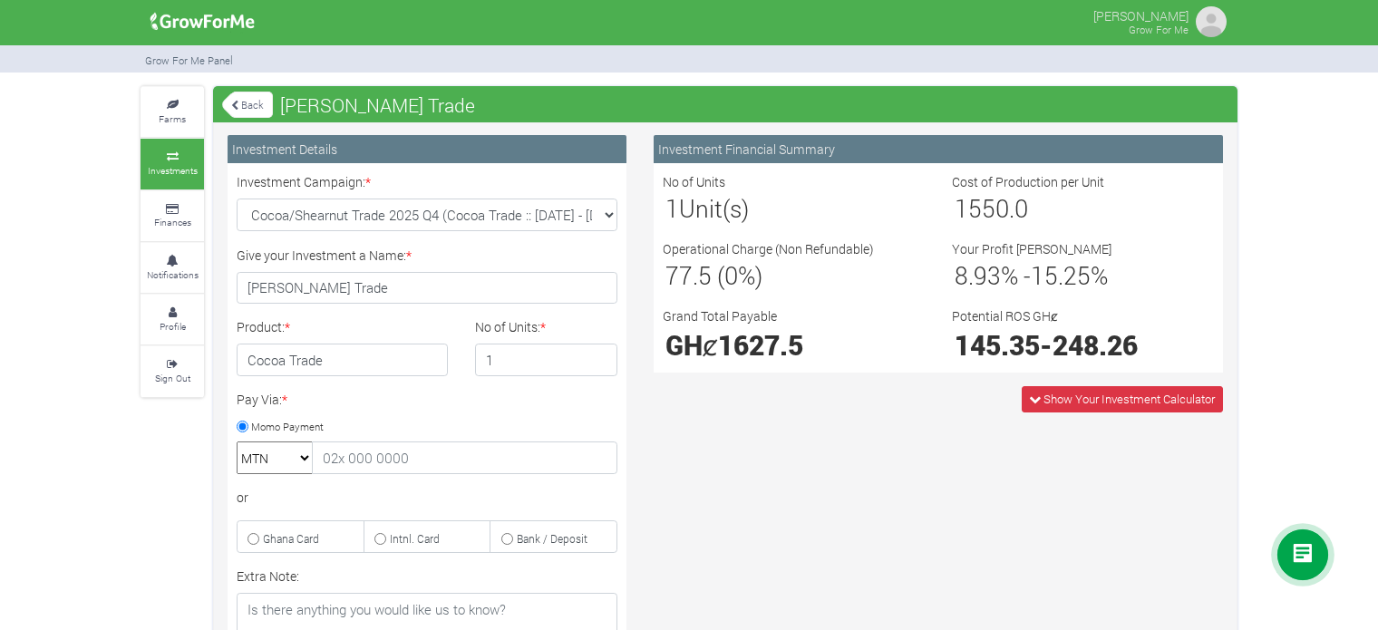
click at [252, 111] on link "Back" at bounding box center [247, 105] width 51 height 30
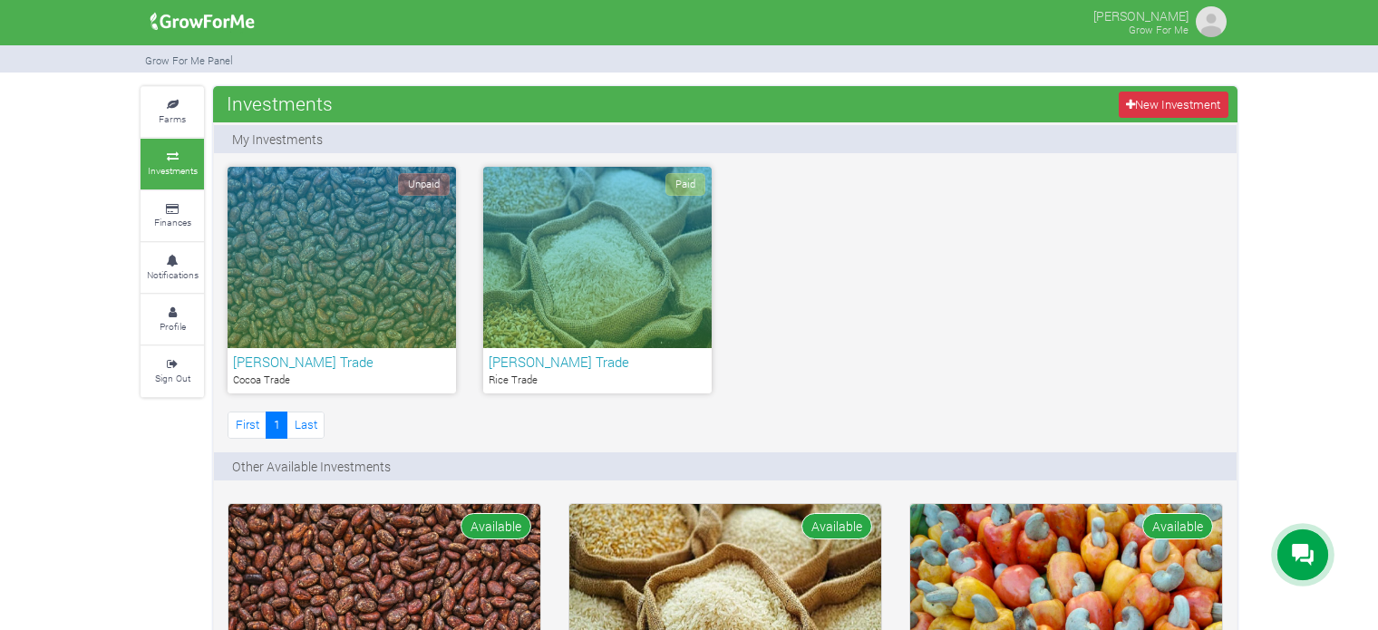
click at [1313, 558] on icon at bounding box center [1303, 555] width 22 height 22
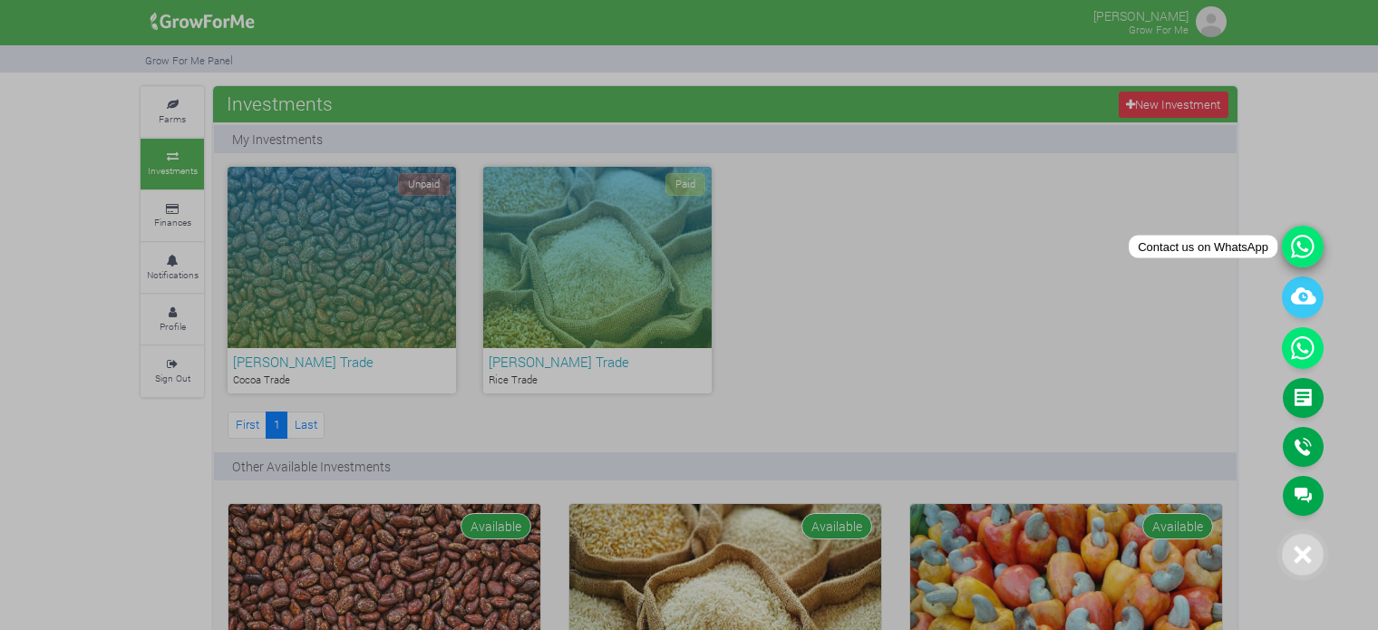
click at [1295, 258] on icon at bounding box center [1303, 247] width 42 height 42
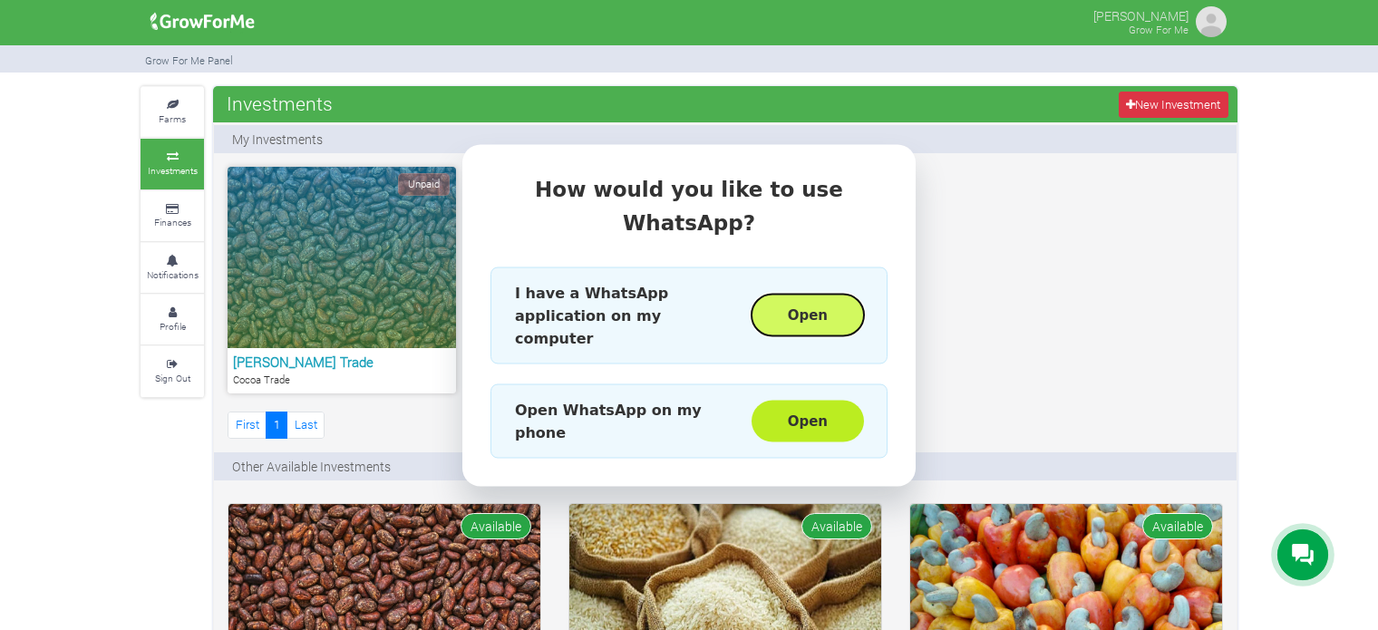
click at [831, 310] on button "Open" at bounding box center [808, 316] width 112 height 42
click at [983, 276] on div "How would you like to use WhatsApp? I have a WhatsApp application on my compute…" at bounding box center [689, 315] width 1378 height 630
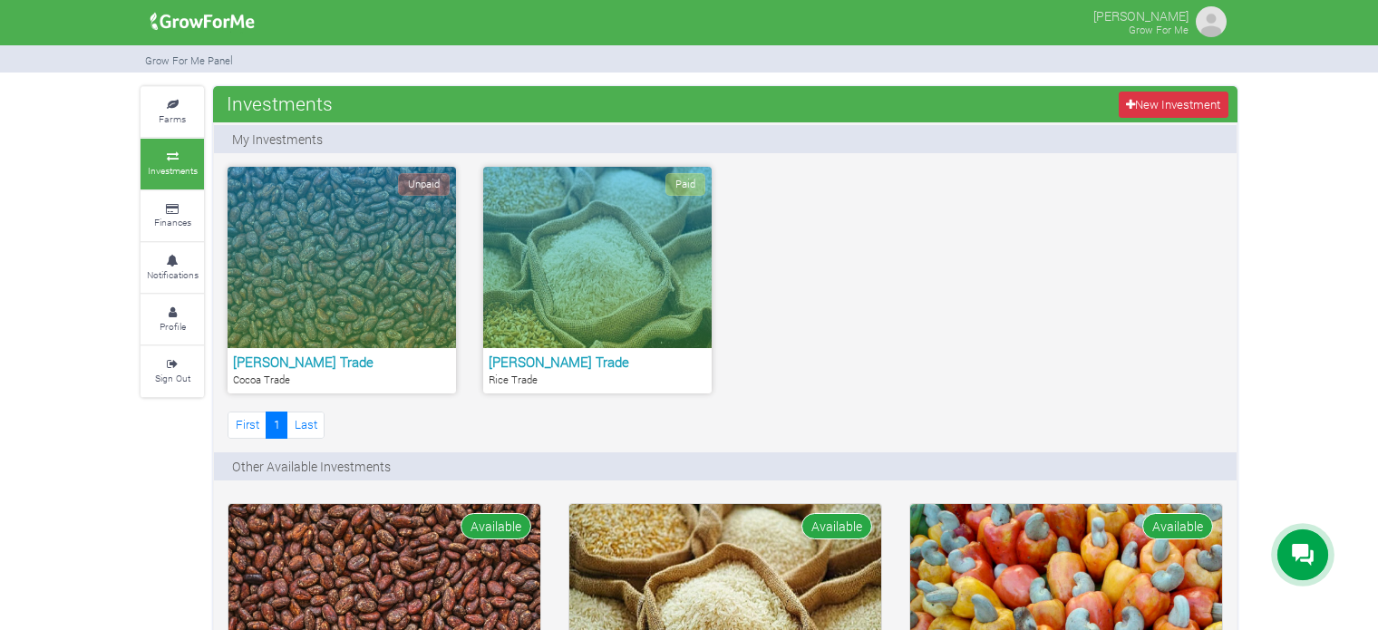
click at [1303, 543] on div at bounding box center [1303, 555] width 51 height 51
click at [1319, 572] on div at bounding box center [1303, 555] width 51 height 51
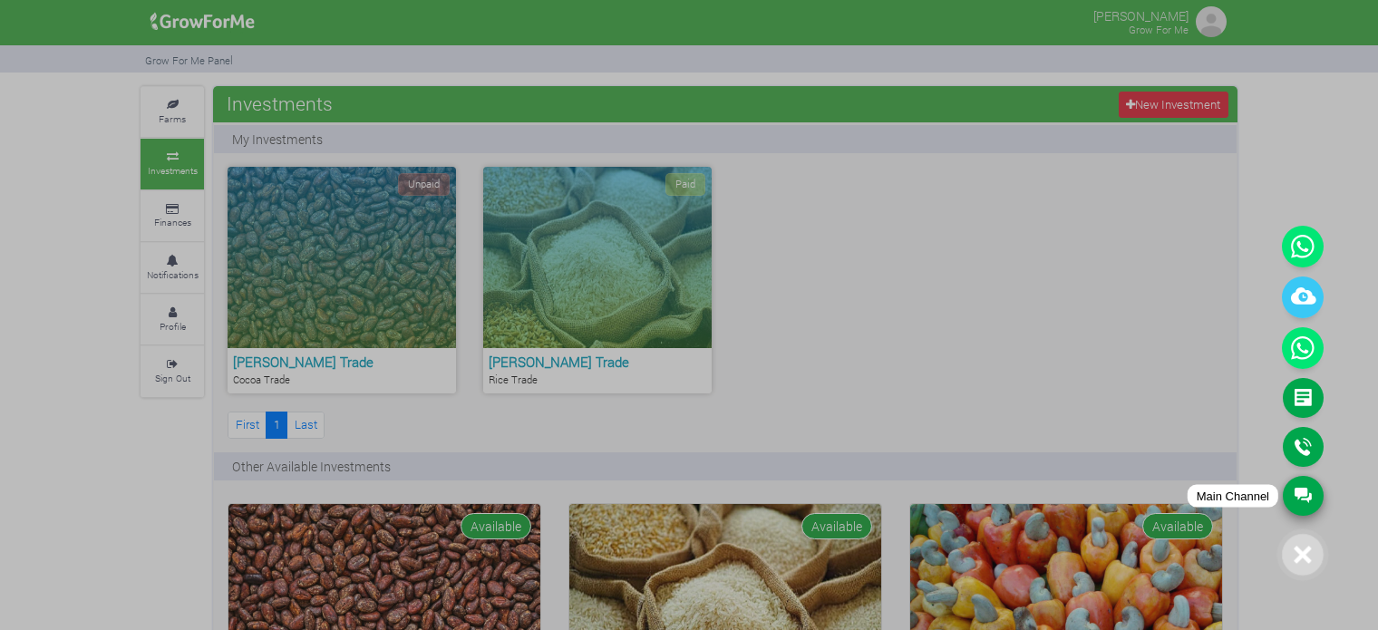
click at [1295, 486] on link "Main Channel" at bounding box center [1303, 496] width 41 height 40
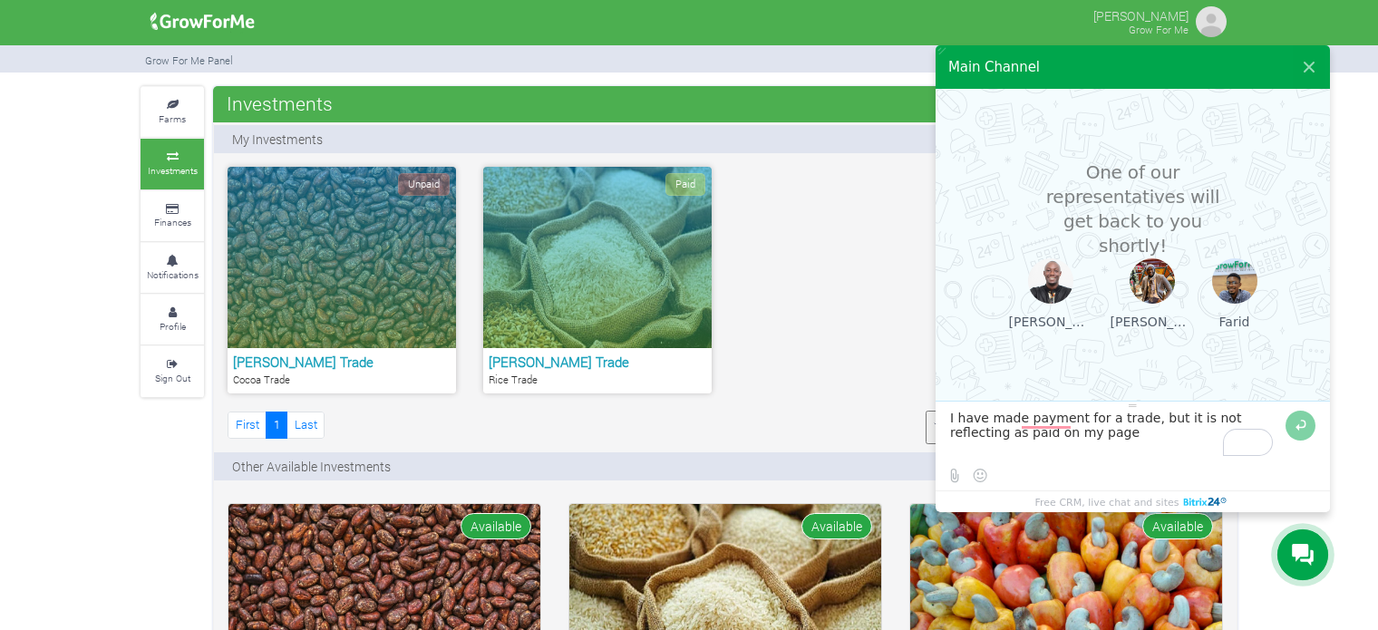
click at [1054, 447] on textarea "To enrich screen reader interactions, please activate Accessibility in Grammarl…" at bounding box center [1115, 435] width 331 height 49
paste textarea "I have completed the payment for a trade, but it is still not showing as paid o…"
type textarea "I have made payment for a trade, but it is not reflecting as paid on my pageI h…"
paste textarea "I have completed the payment for a trade, but it is still not showing as paid o…"
type textarea "I have completed the payment for a trade, but it is still not showing as paid o…"
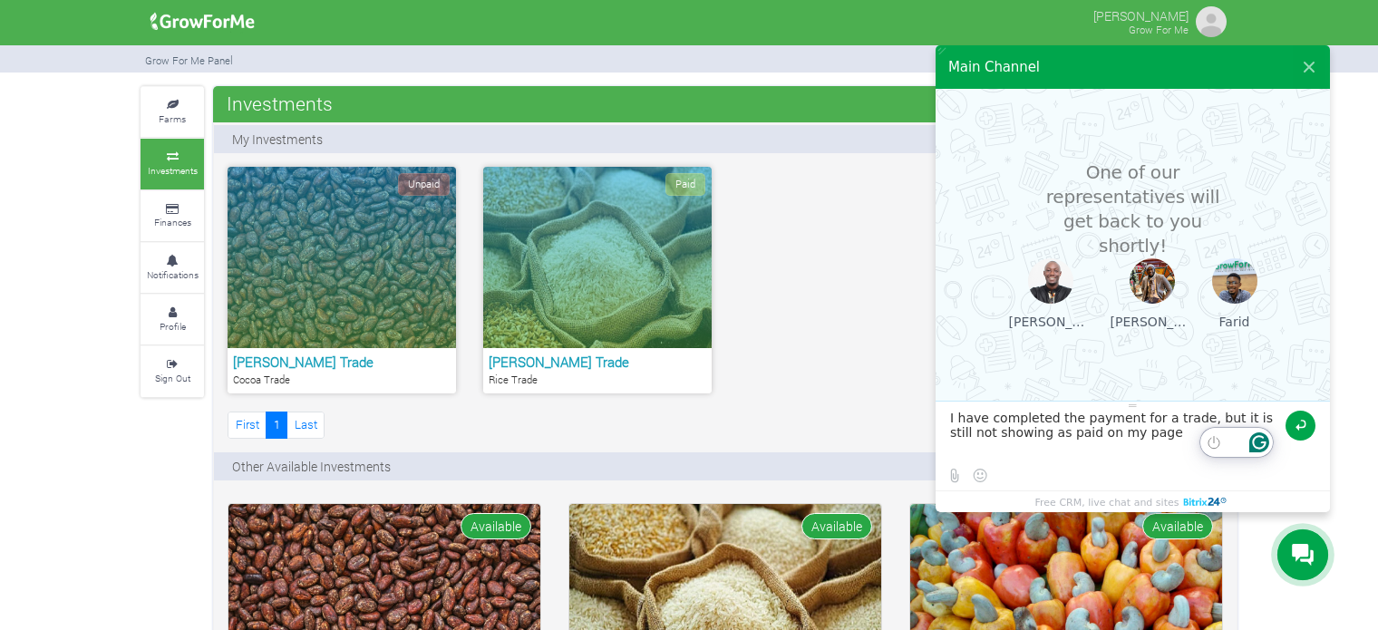
click at [1308, 424] on button at bounding box center [1301, 426] width 30 height 30
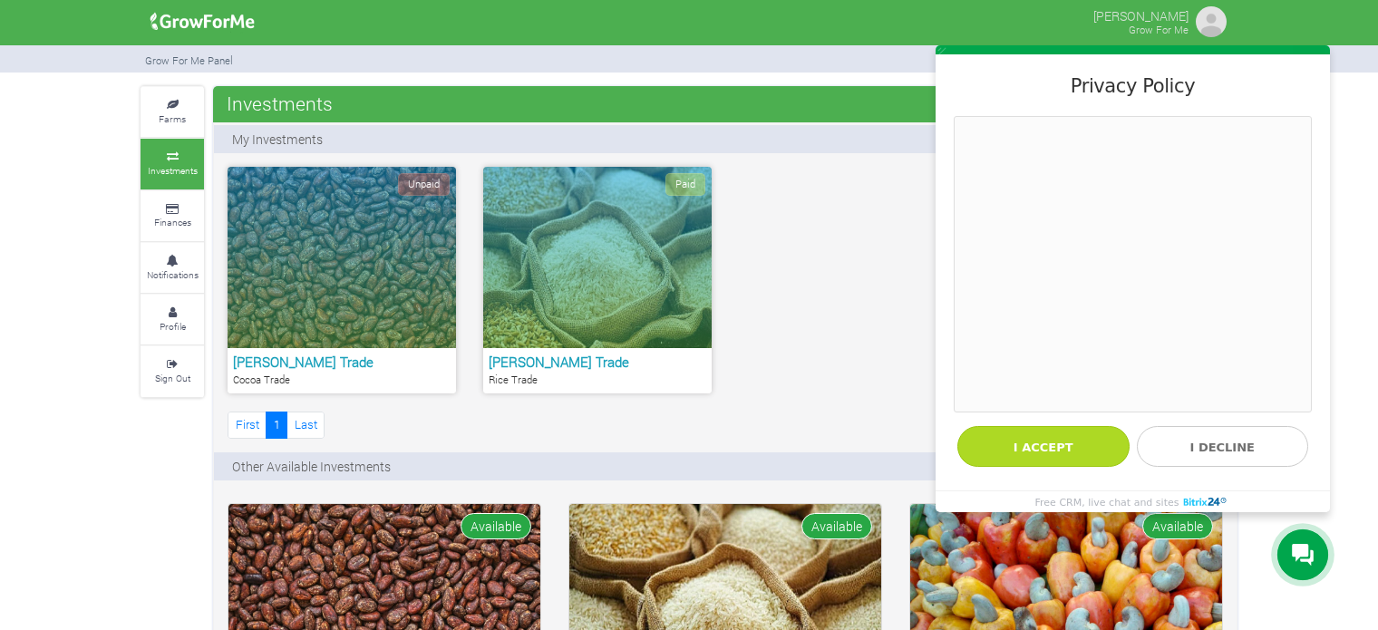
click at [1055, 442] on button "I accept" at bounding box center [1044, 446] width 172 height 41
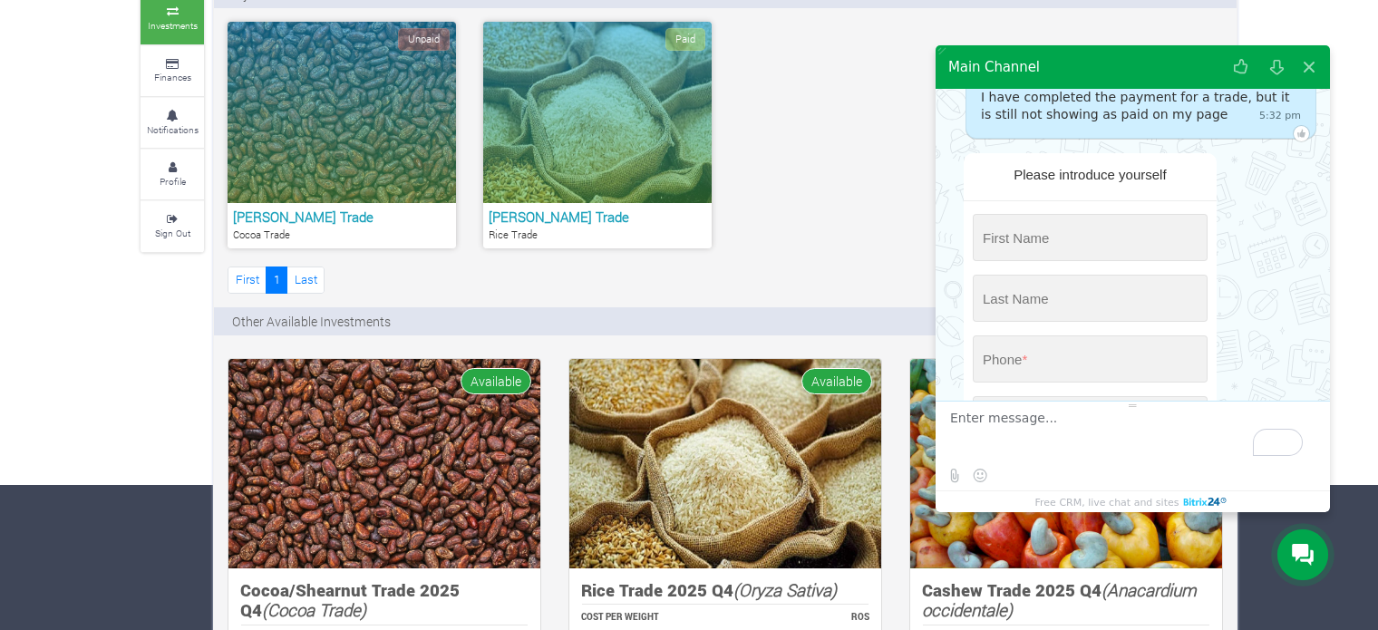
scroll to position [81, 0]
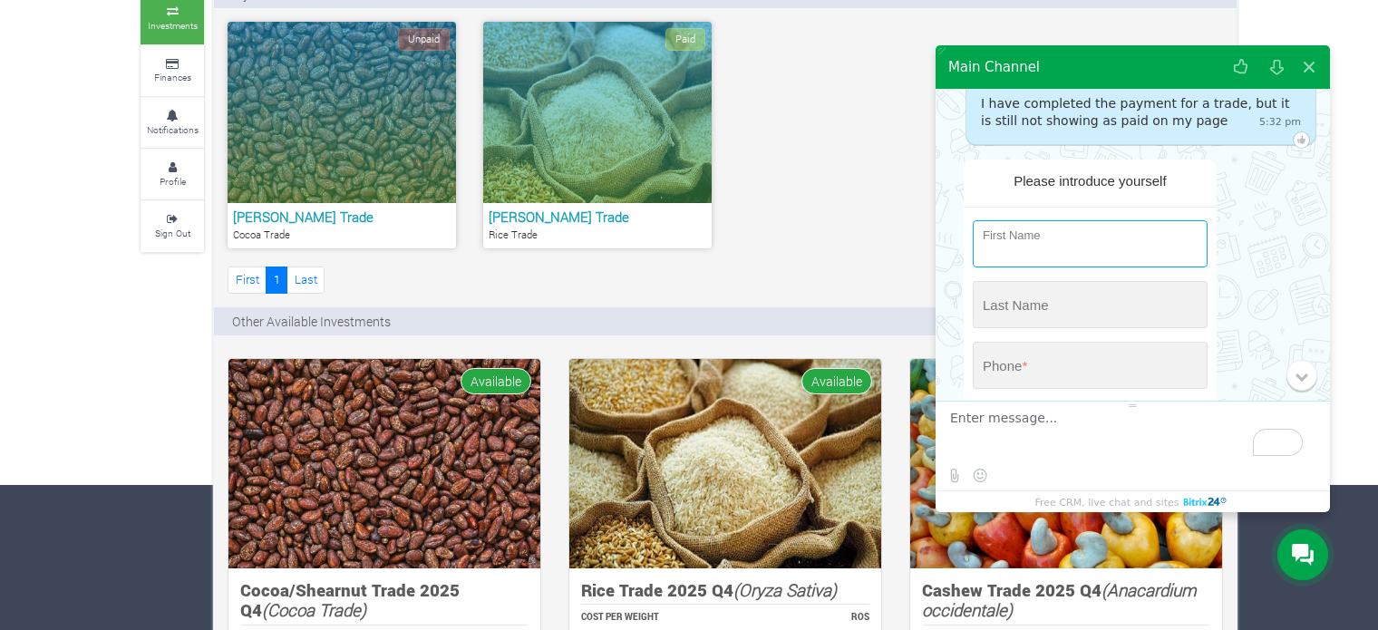
click at [1075, 240] on input "string" at bounding box center [1090, 243] width 235 height 47
type input "[PERSON_NAME]"
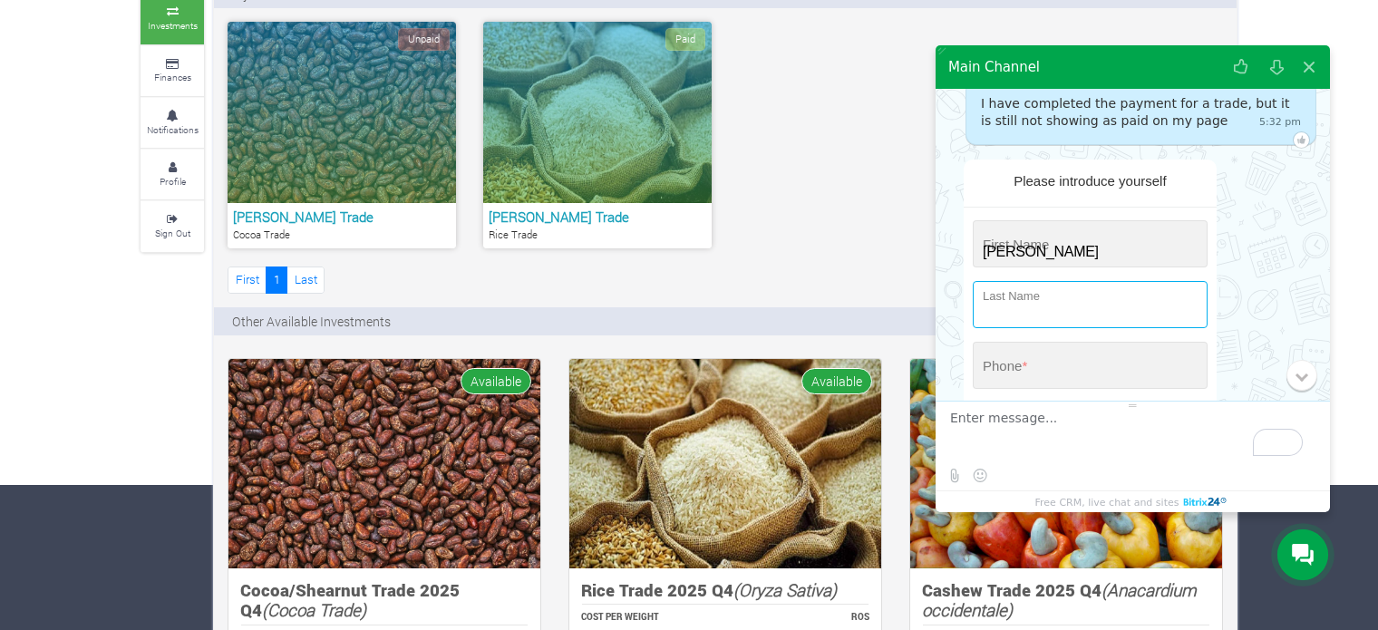
type input "[PERSON_NAME]"
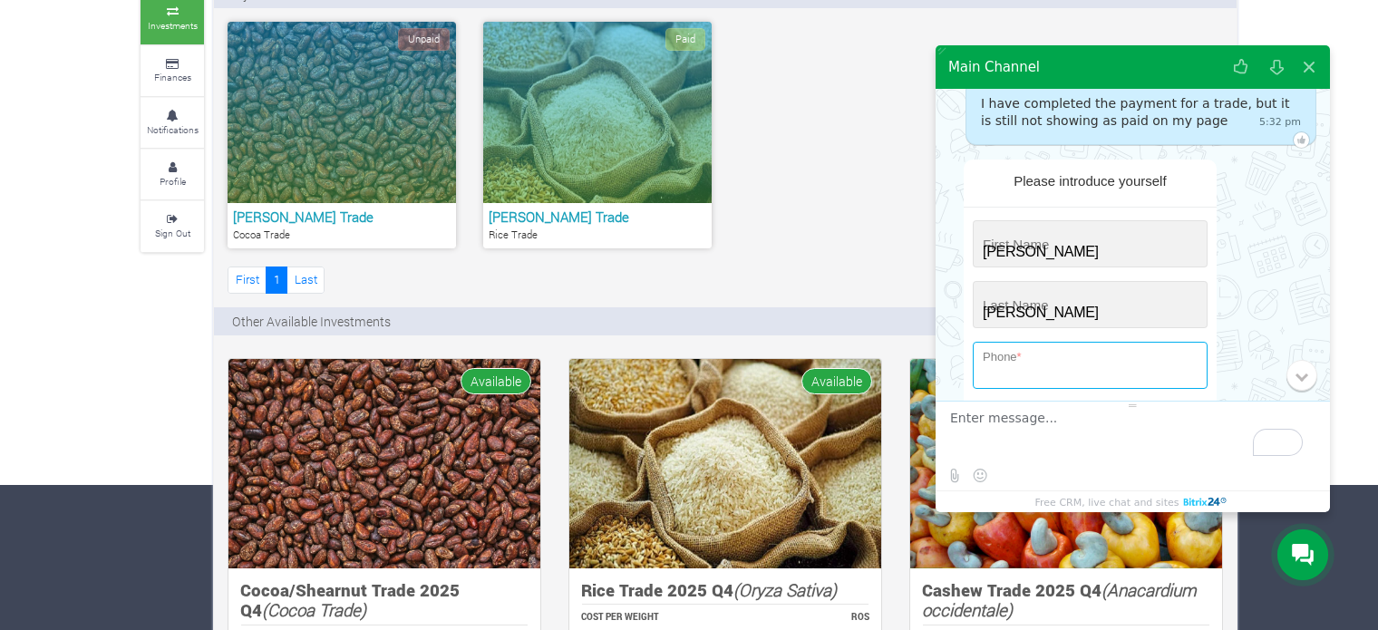
type input "+233 (592) 494-060"
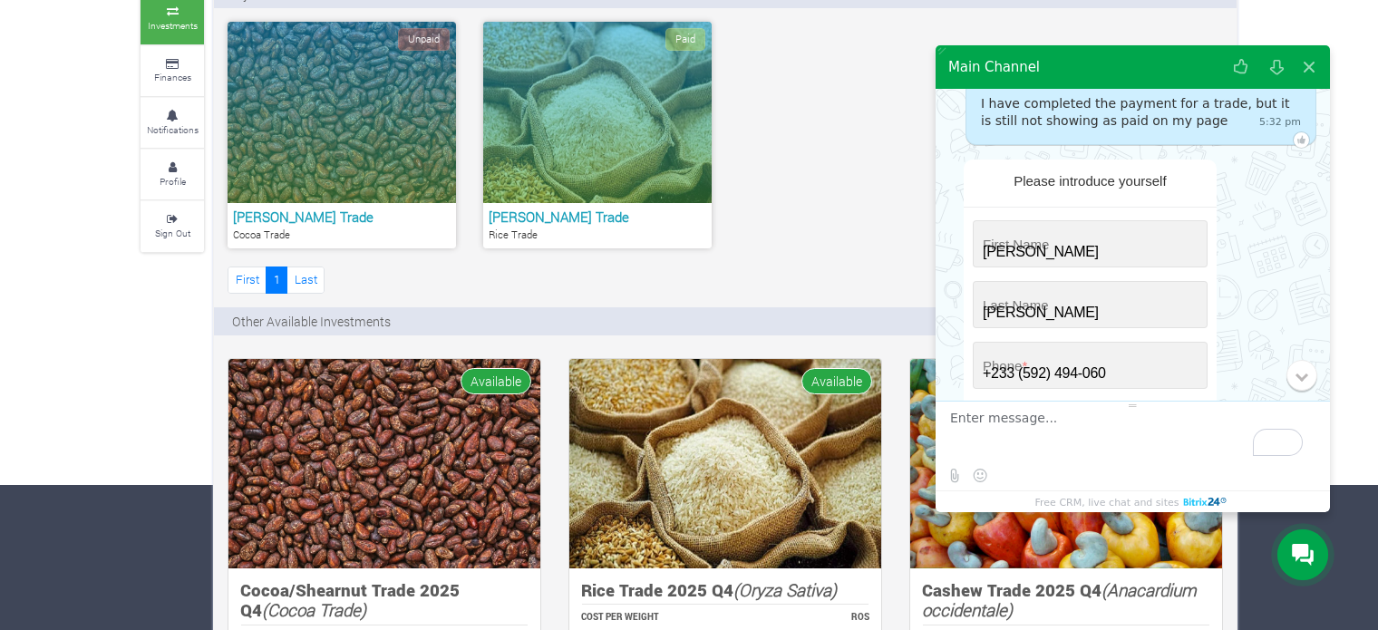
type input "[EMAIL_ADDRESS][DOMAIN_NAME]"
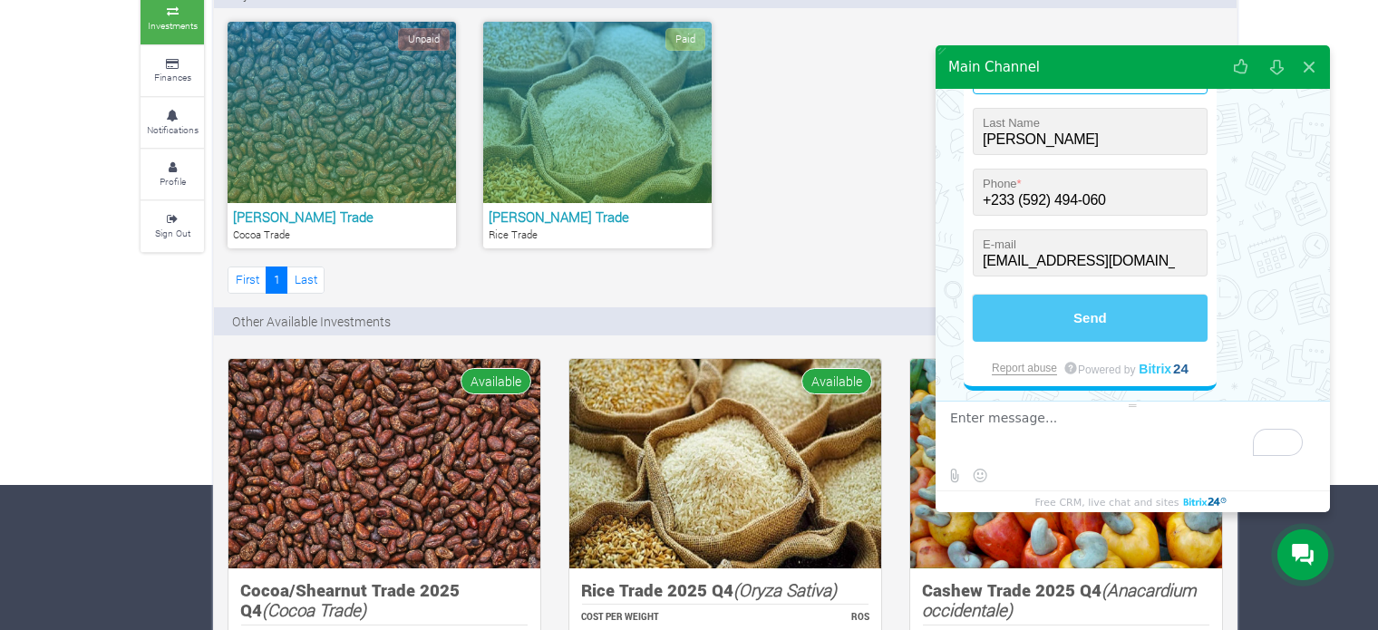
scroll to position [273, 0]
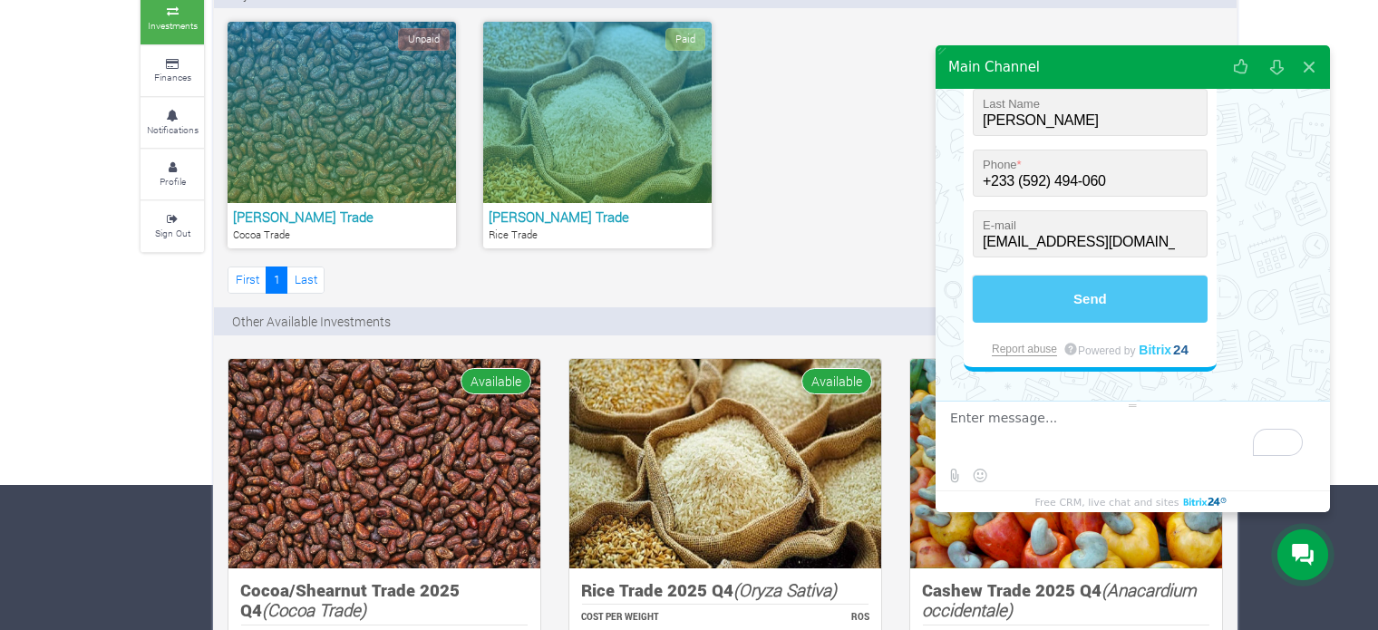
click at [1070, 301] on button "Send" at bounding box center [1090, 299] width 235 height 47
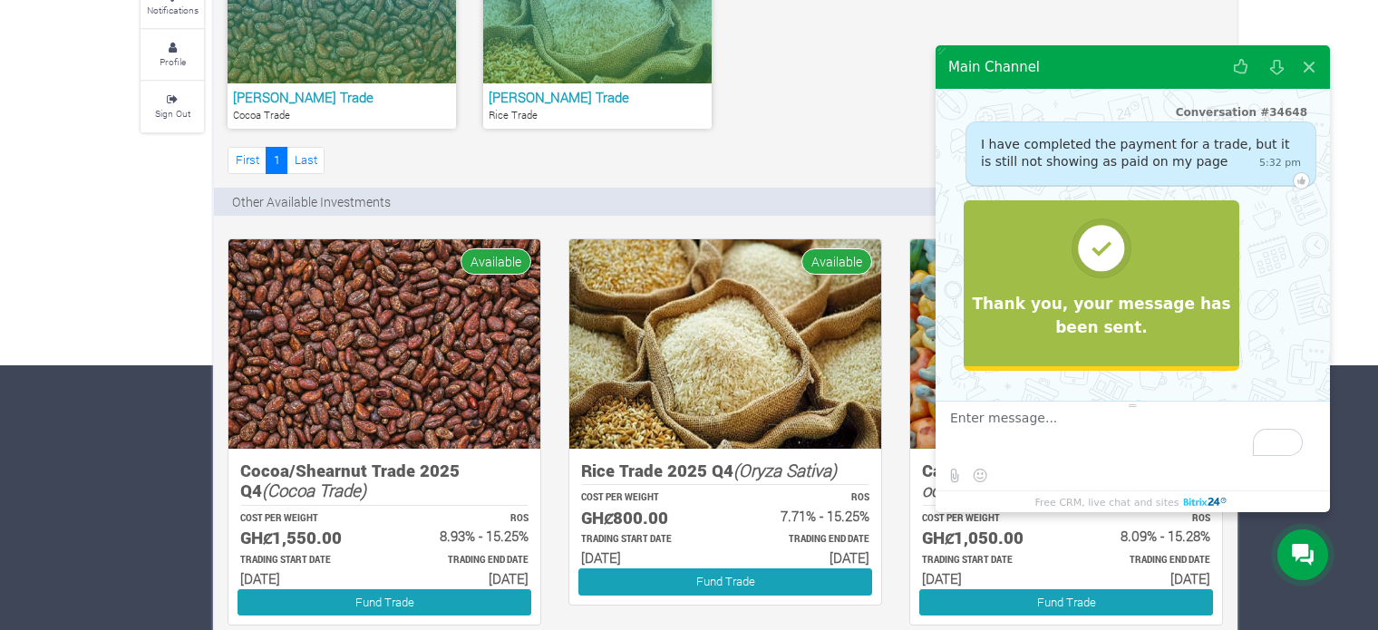
scroll to position [0, 0]
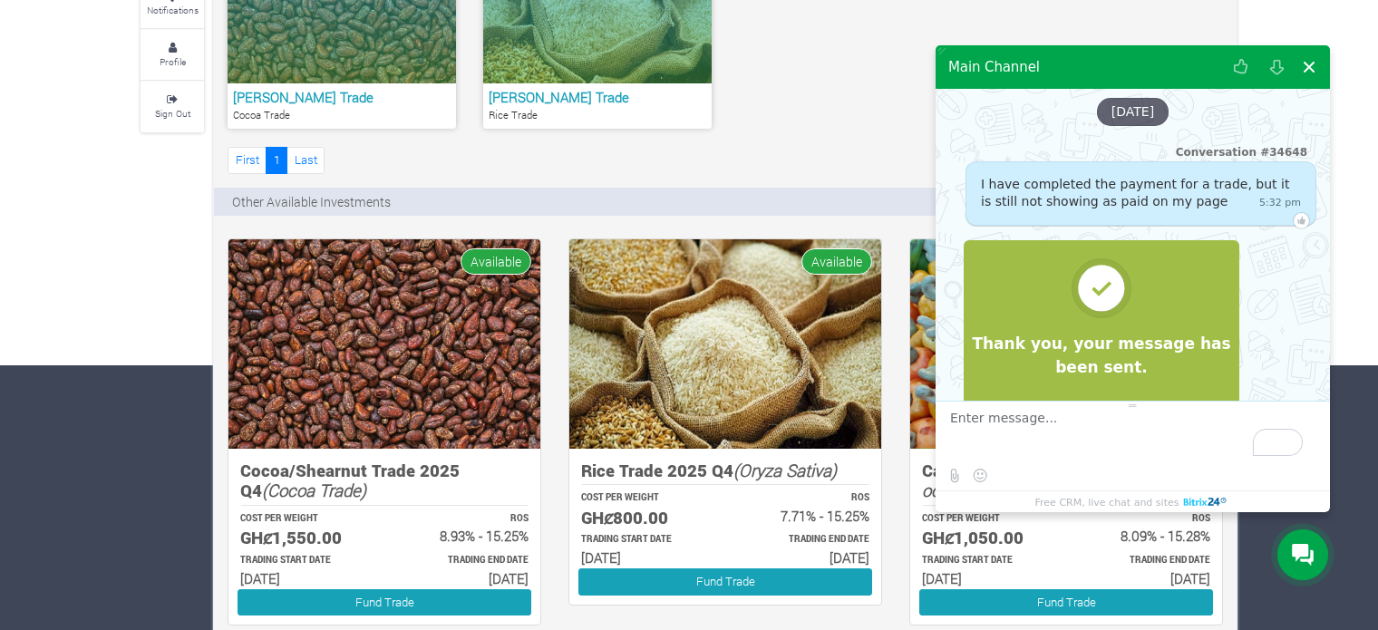
click at [1308, 76] on button at bounding box center [1309, 67] width 33 height 44
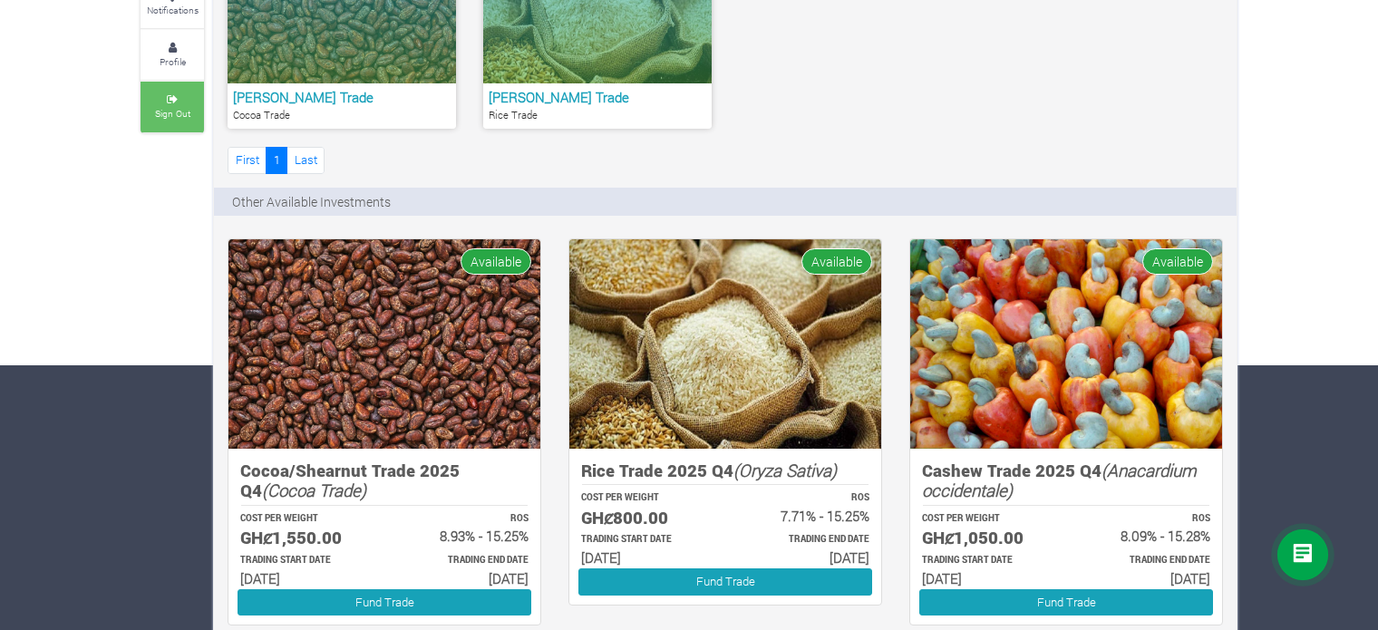
click at [168, 112] on small "Sign Out" at bounding box center [172, 113] width 35 height 13
